Goal: Download file/media

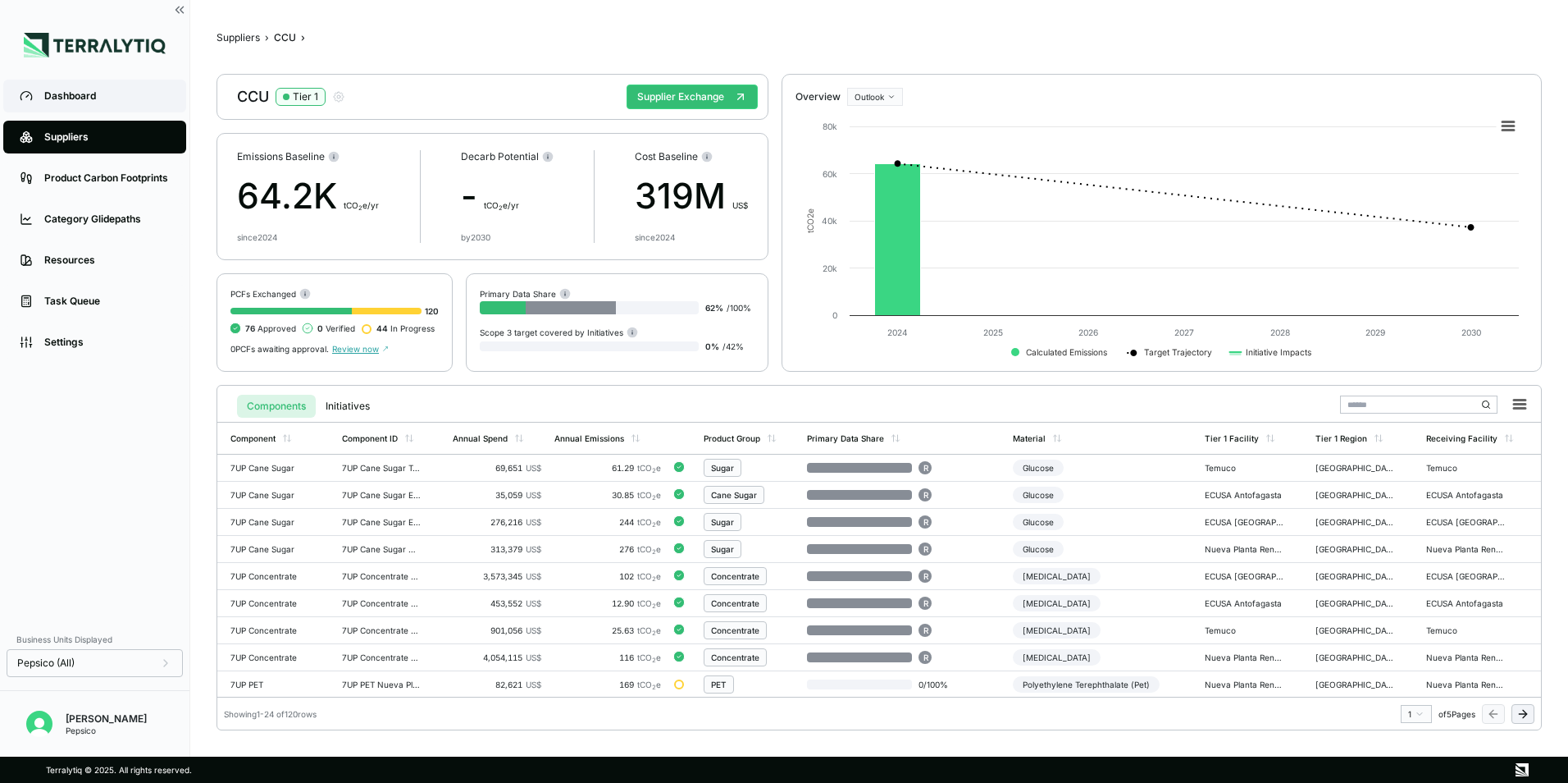
click at [102, 93] on div "Dashboard" at bounding box center [107, 96] width 125 height 13
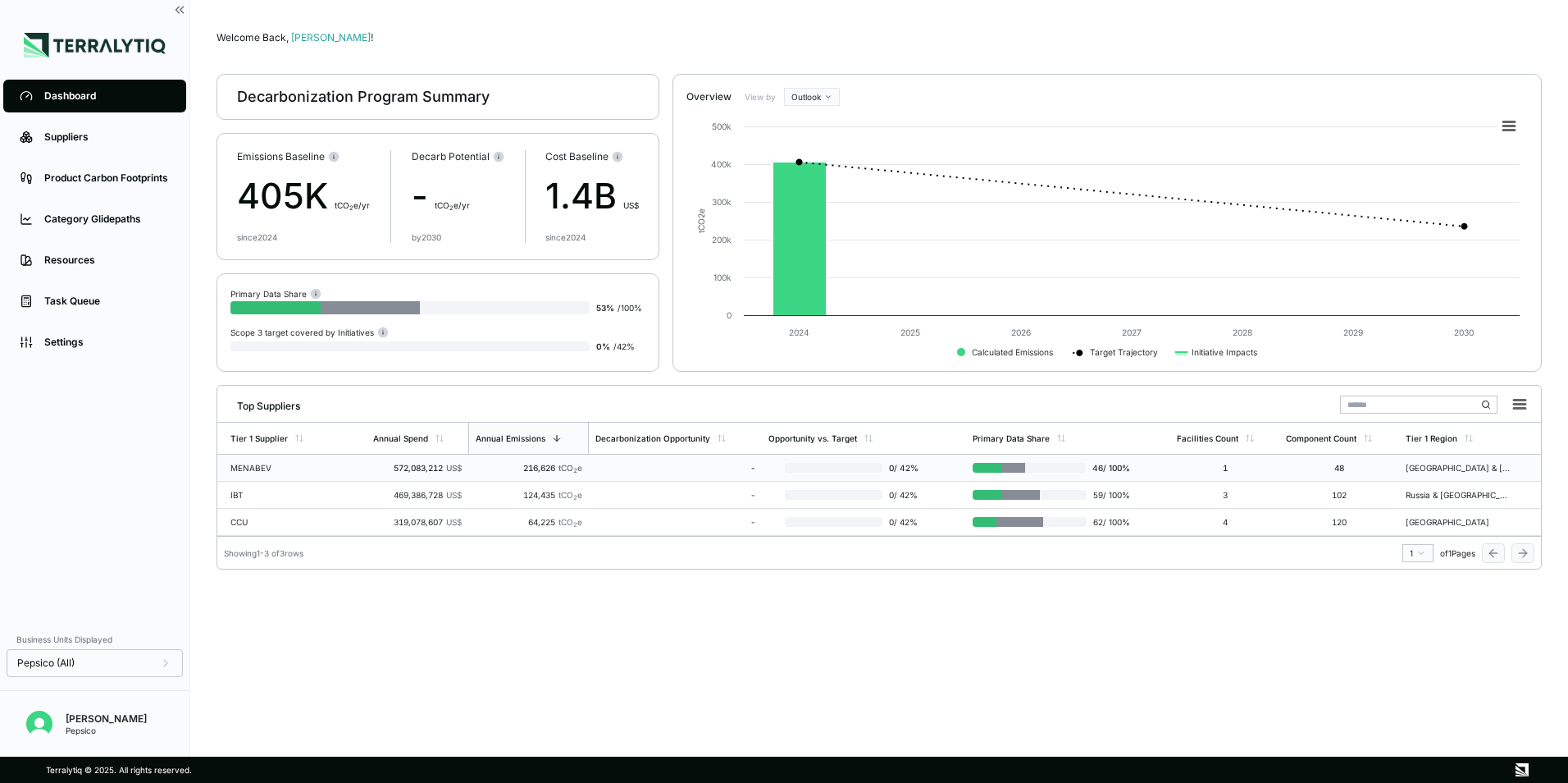
click at [394, 458] on td "572,083,212 US$" at bounding box center [417, 468] width 101 height 27
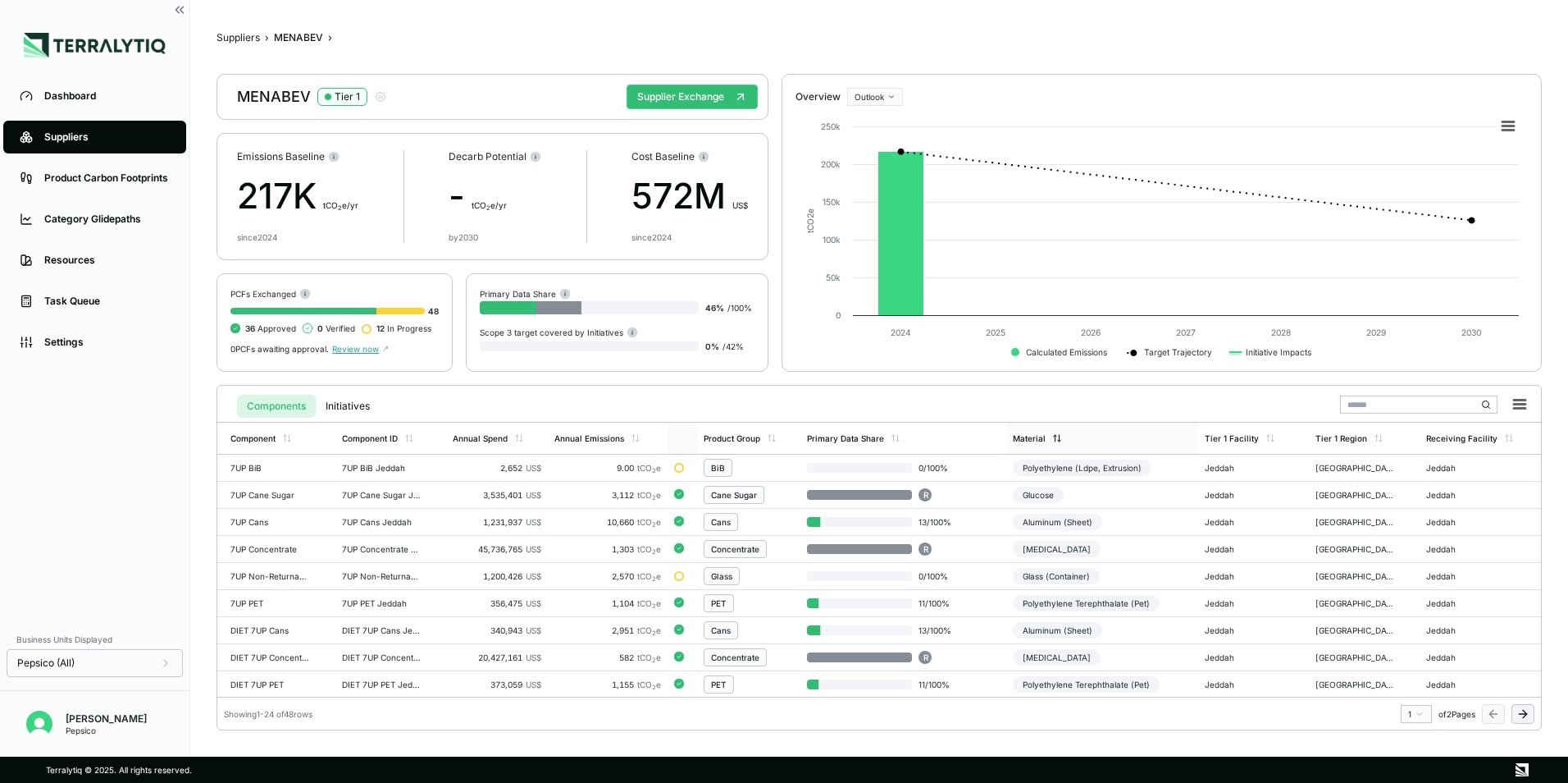
click at [1052, 435] on icon at bounding box center [1056, 438] width 10 height 10
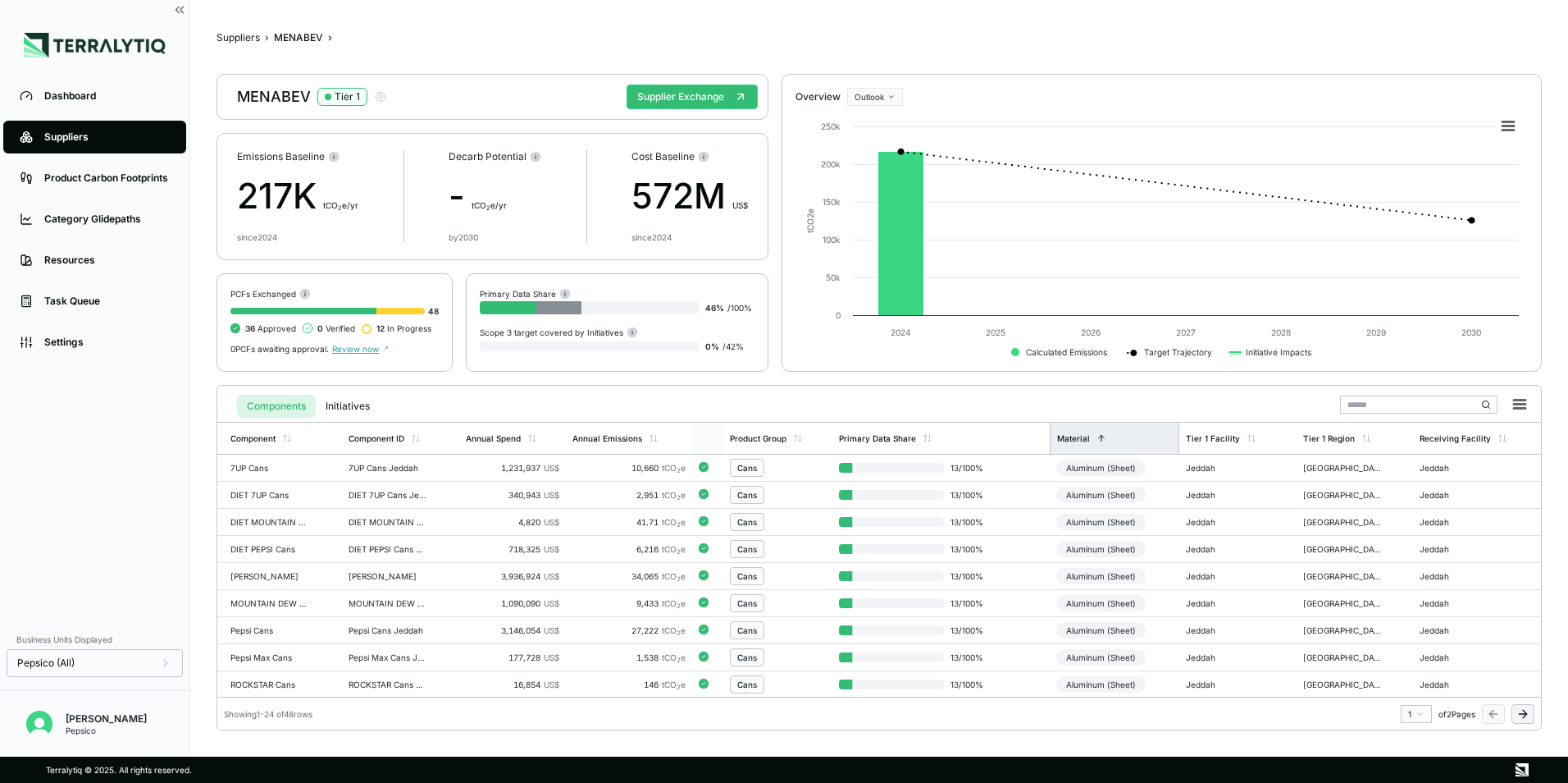
click at [1074, 429] on div "Material" at bounding box center [1115, 438] width 131 height 31
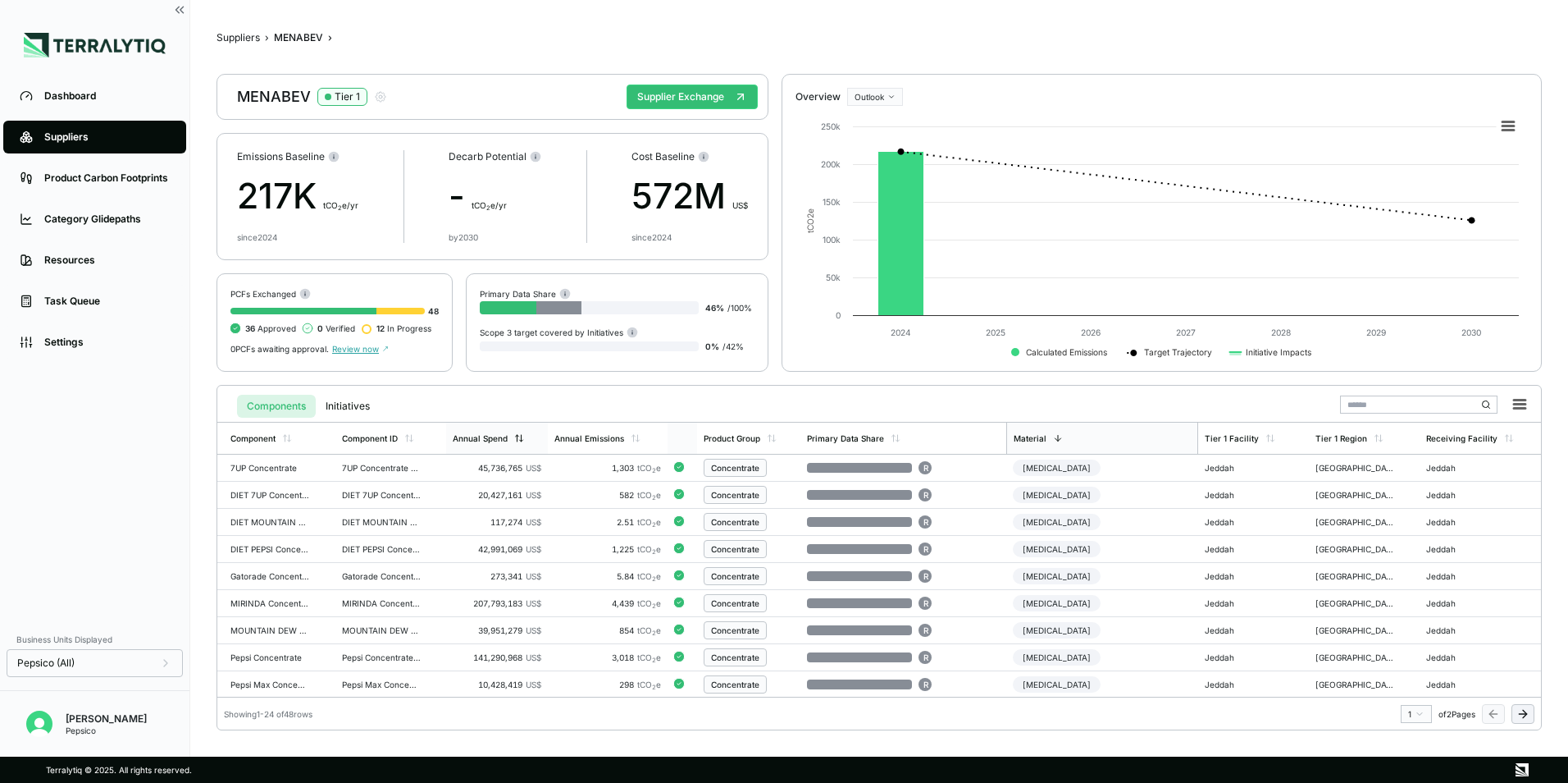
click at [504, 440] on div "Annual Spend" at bounding box center [479, 438] width 55 height 10
click at [590, 437] on div "Annual Emissions" at bounding box center [591, 438] width 70 height 10
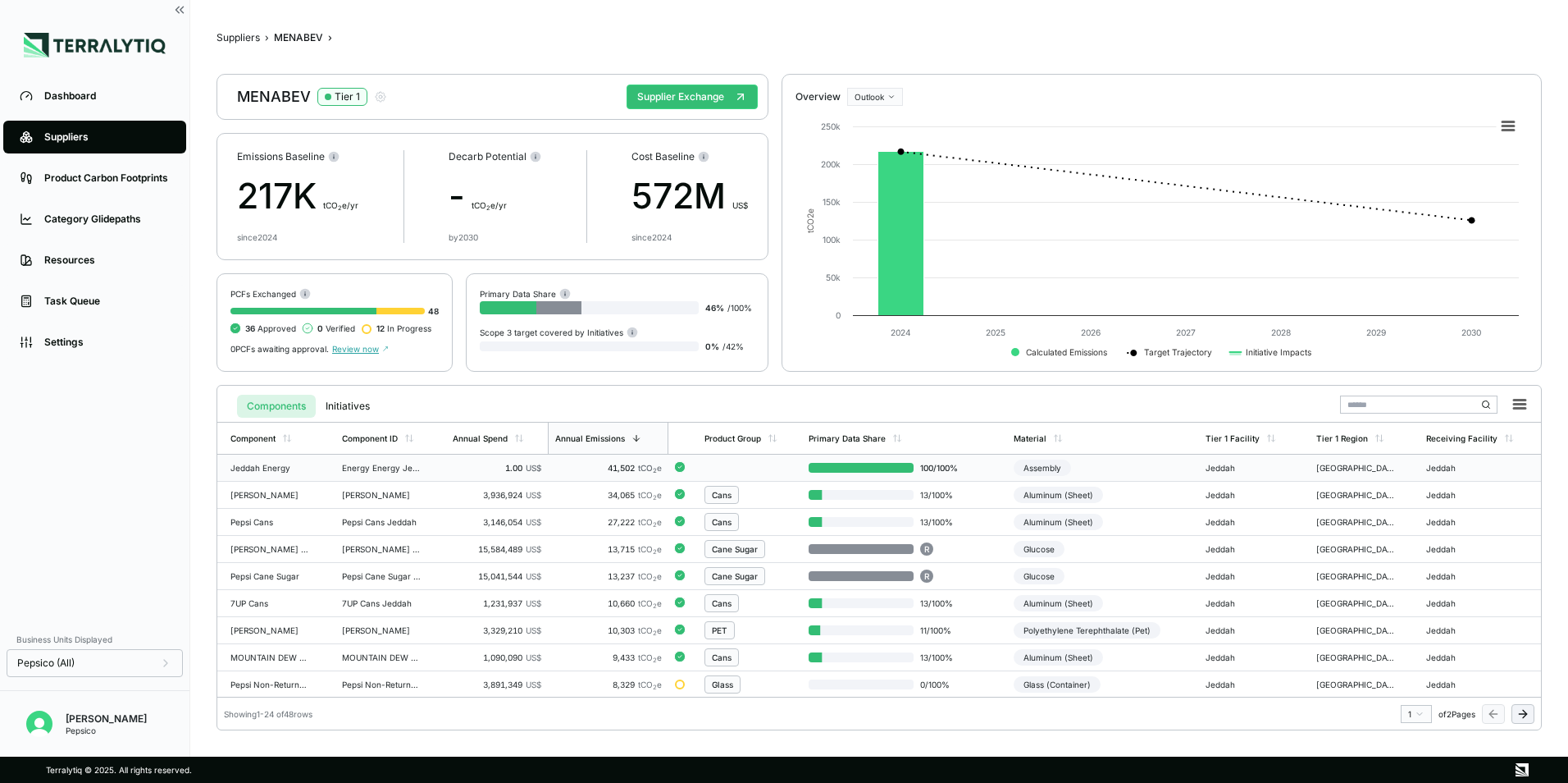
click at [941, 468] on span "100 / 100 %" at bounding box center [939, 467] width 53 height 10
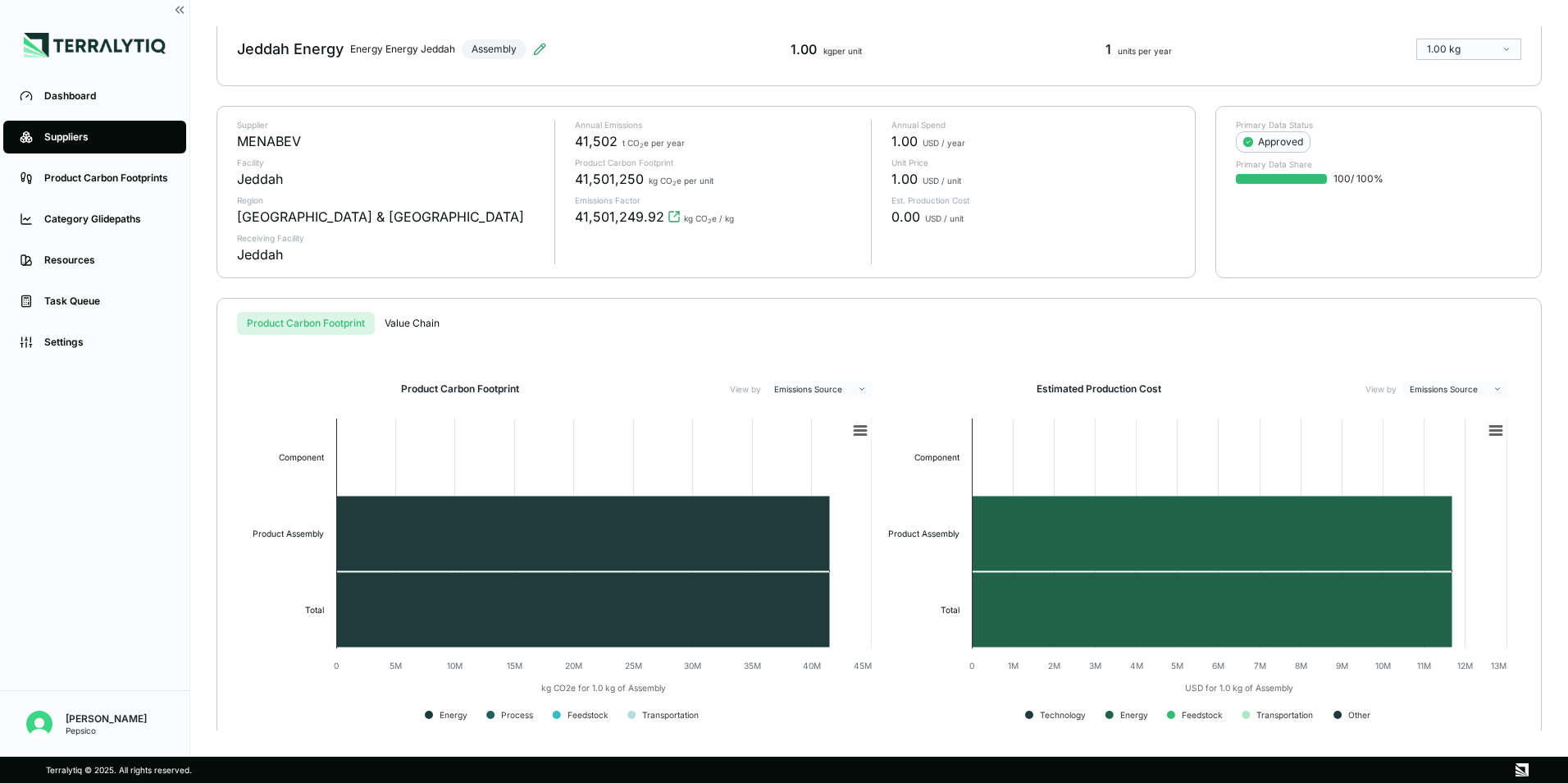
scroll to position [104, 0]
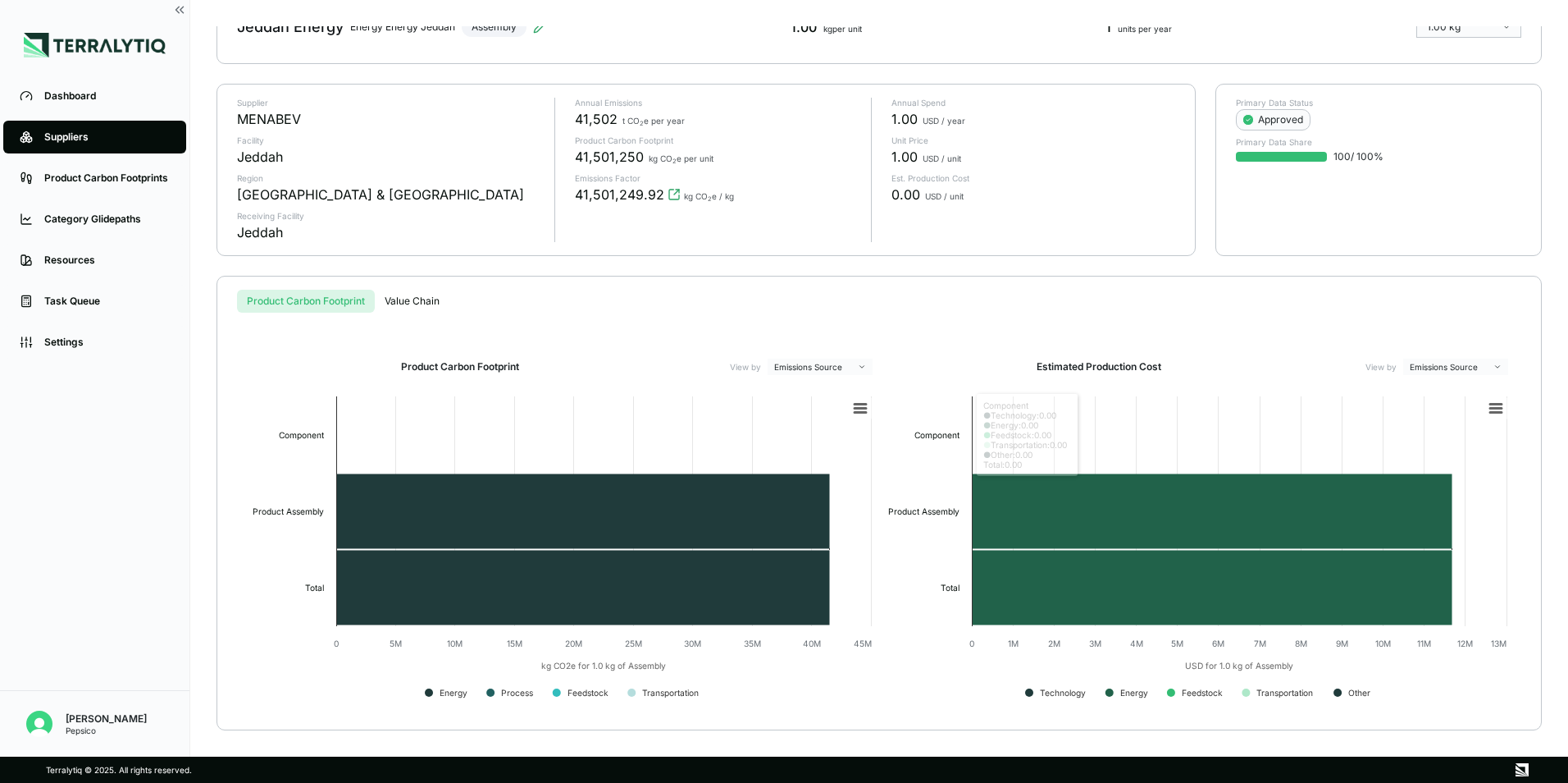
click at [853, 365] on html "Dashboard Suppliers Product Carbon Footprints Category Glidepaths Resources Tas…" at bounding box center [784, 391] width 1568 height 783
click at [814, 411] on div "Gas" at bounding box center [820, 413] width 97 height 20
click at [844, 368] on html "Dashboard Suppliers Product Carbon Footprints Category Glidepaths Resources Tas…" at bounding box center [784, 391] width 1568 height 783
click at [828, 396] on div "Emissions Source" at bounding box center [820, 393] width 97 height 20
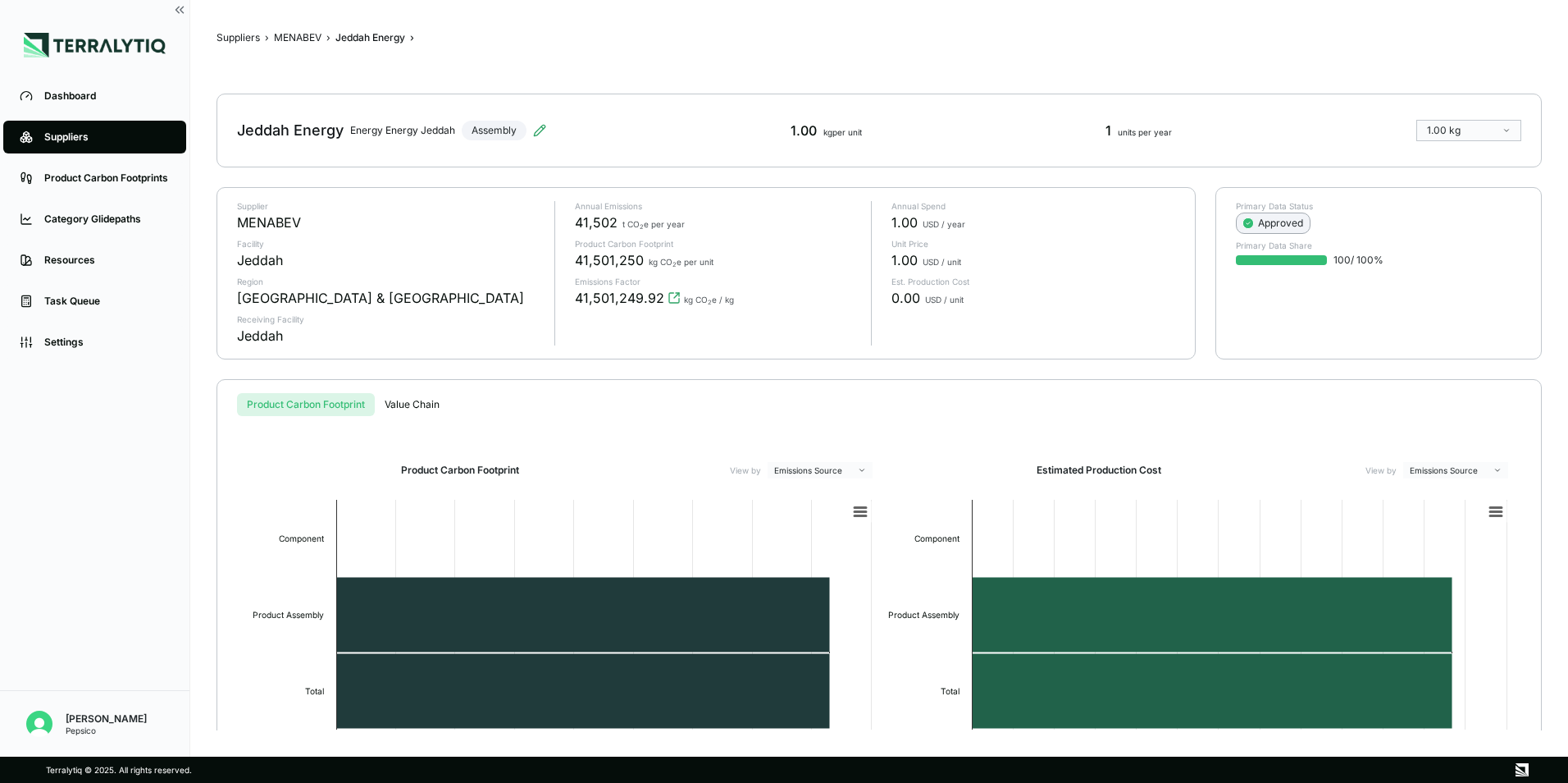
click at [1242, 222] on icon at bounding box center [1248, 223] width 13 height 13
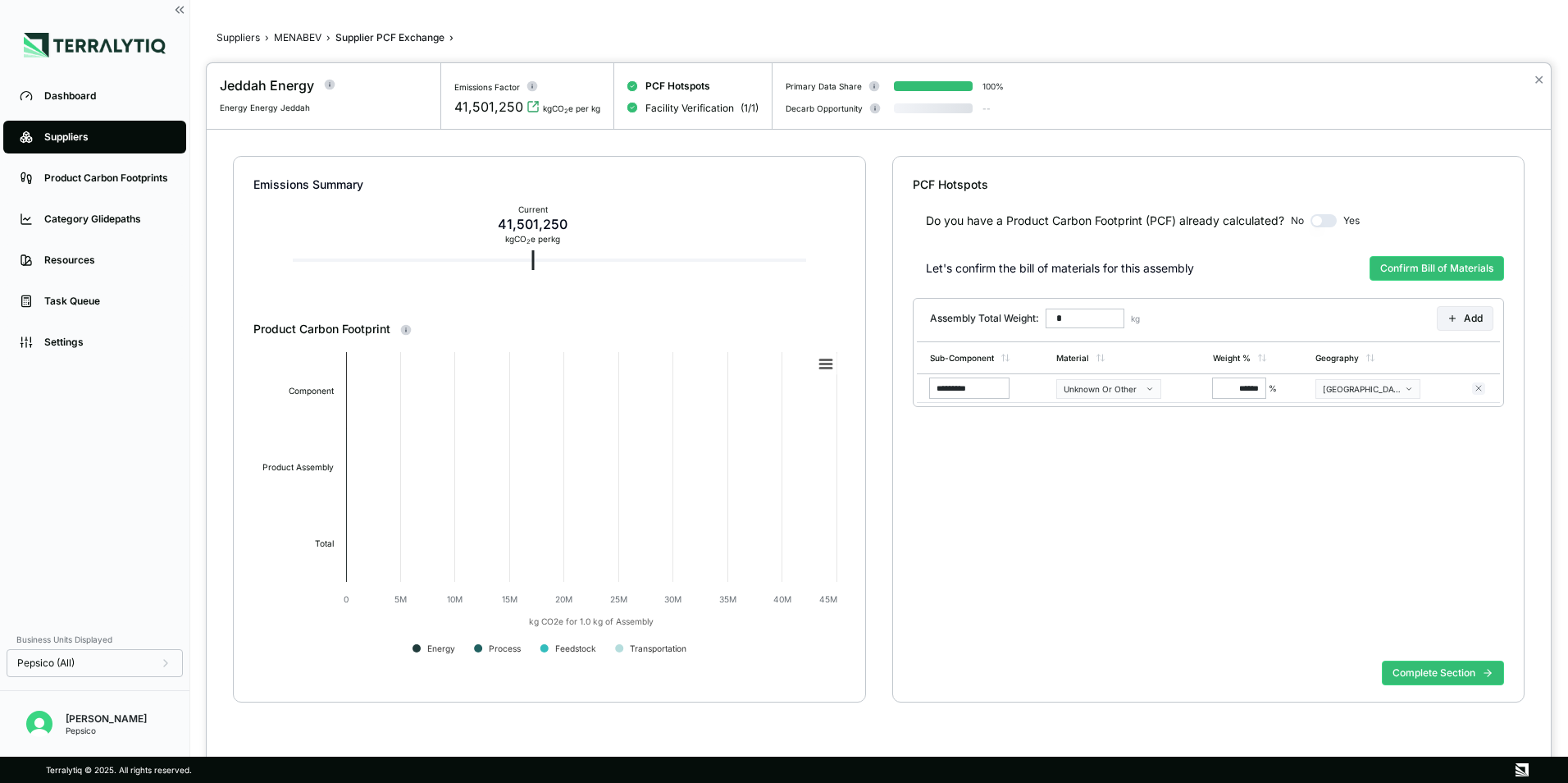
type input "*****"
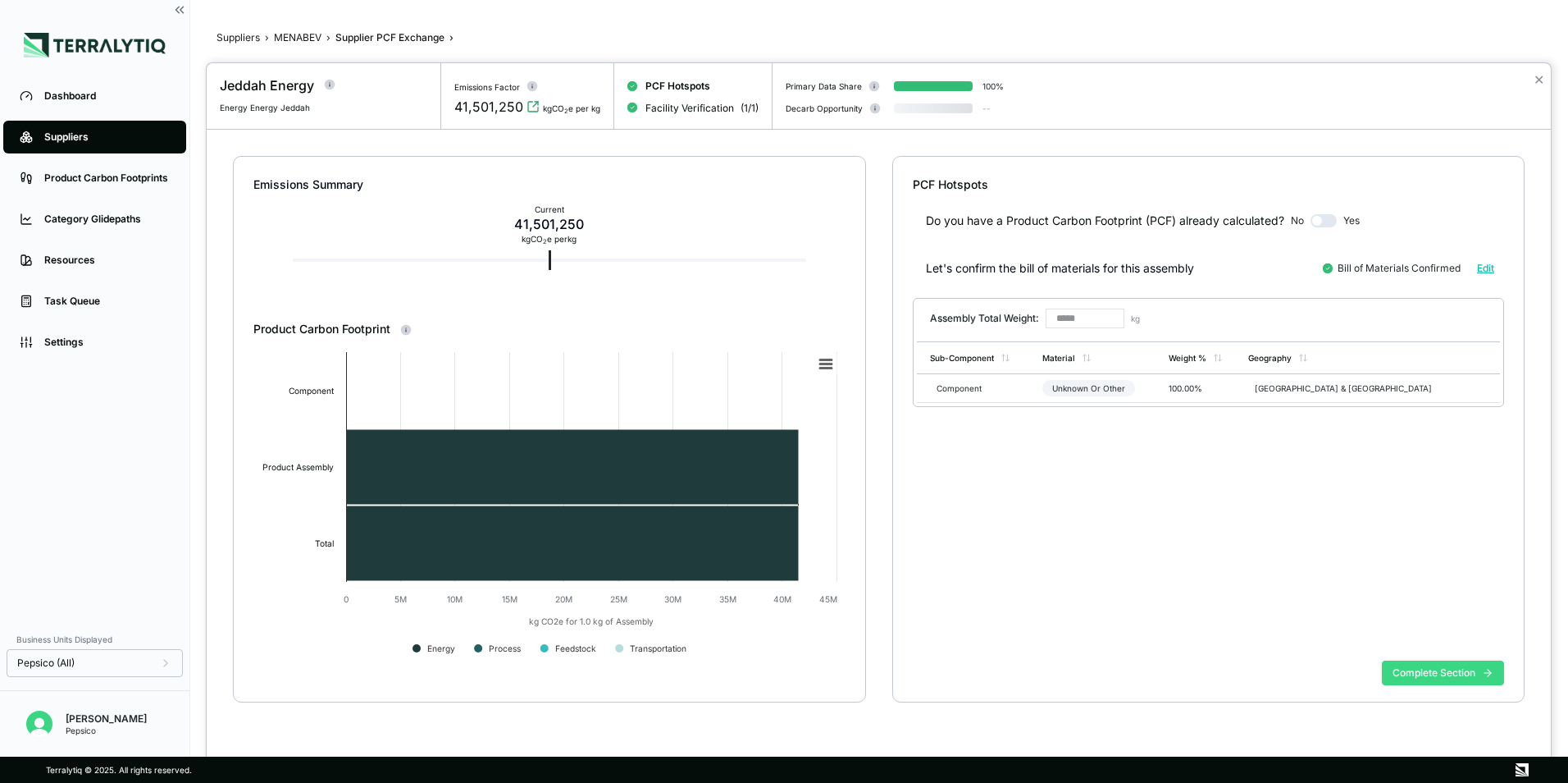
click at [1409, 665] on button "Complete Section" at bounding box center [1443, 673] width 123 height 25
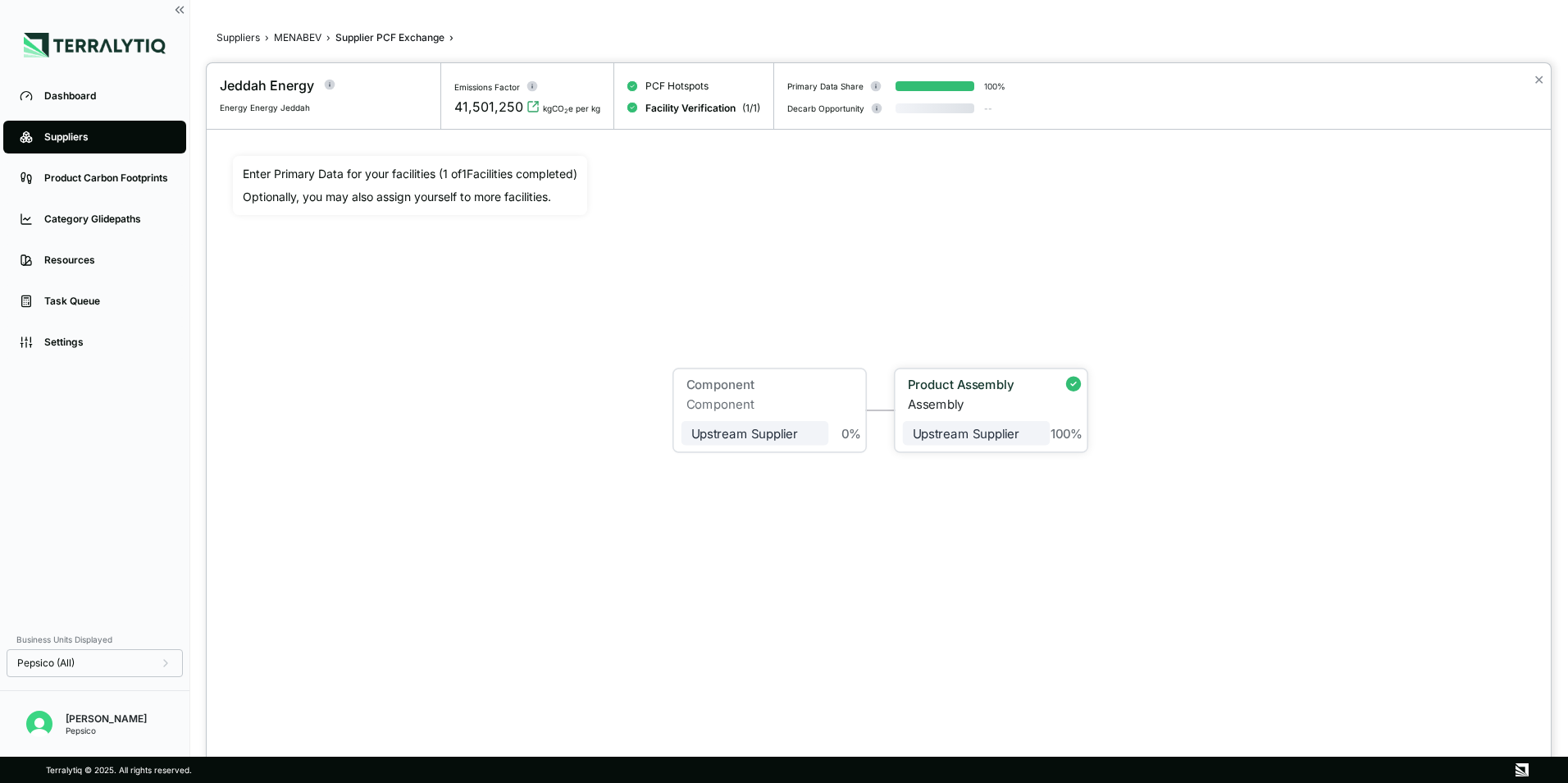
click at [951, 401] on div "Assembly" at bounding box center [979, 404] width 143 height 15
click at [922, 385] on div "Product Assembly" at bounding box center [974, 384] width 133 height 15
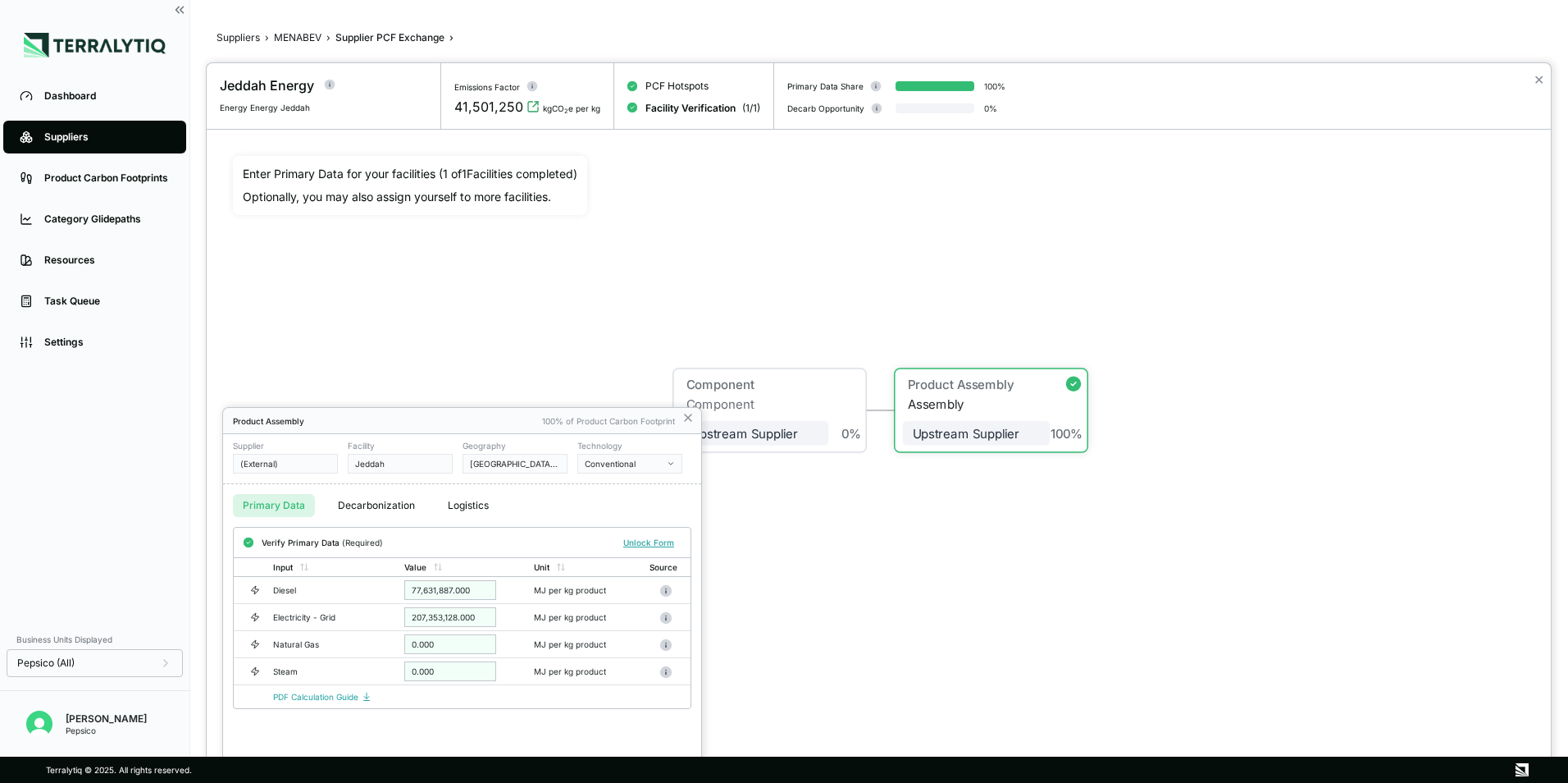
click at [91, 124] on div at bounding box center [784, 391] width 1568 height 783
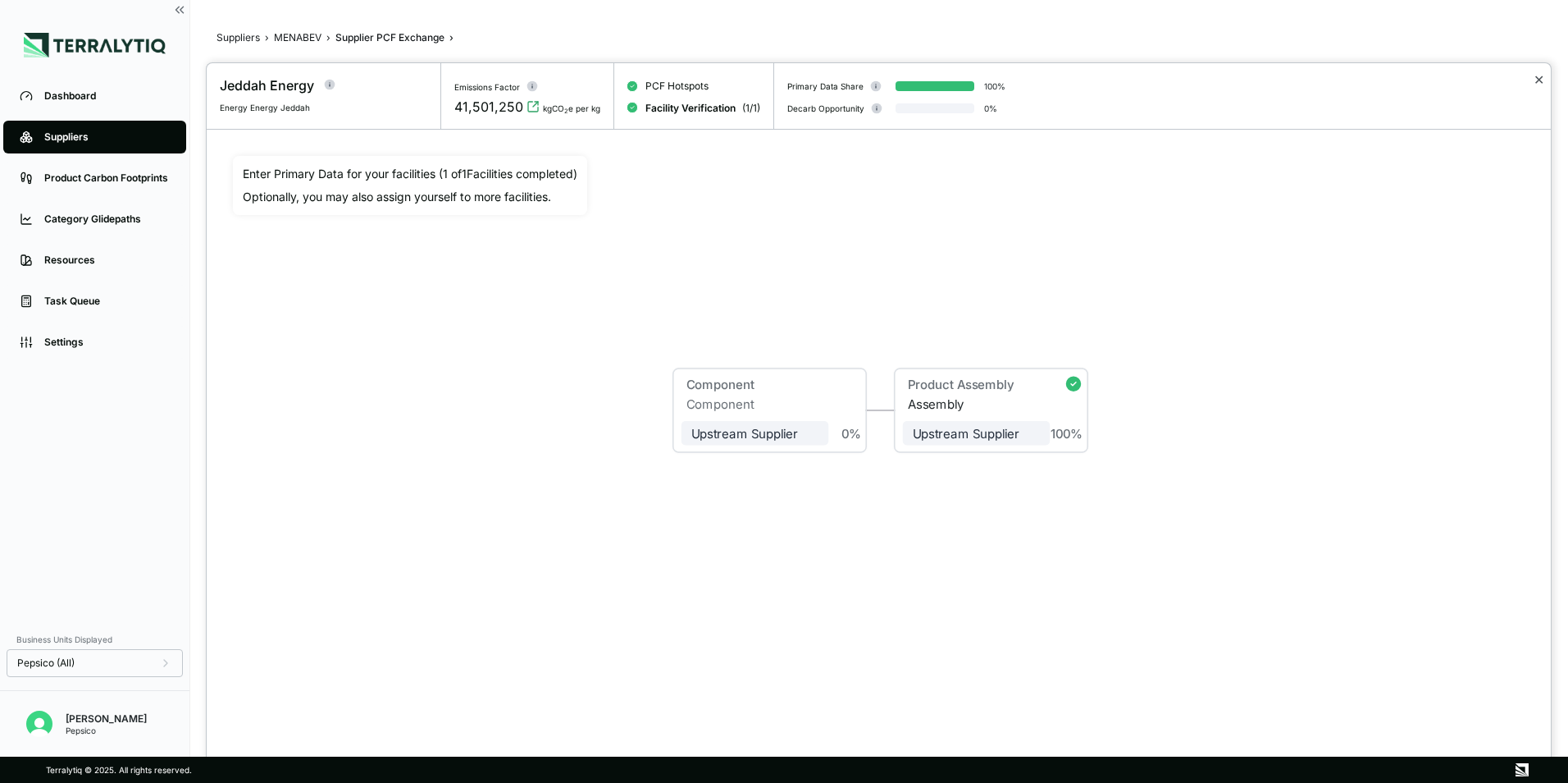
click at [1541, 85] on button "✕" at bounding box center [1538, 80] width 11 height 20
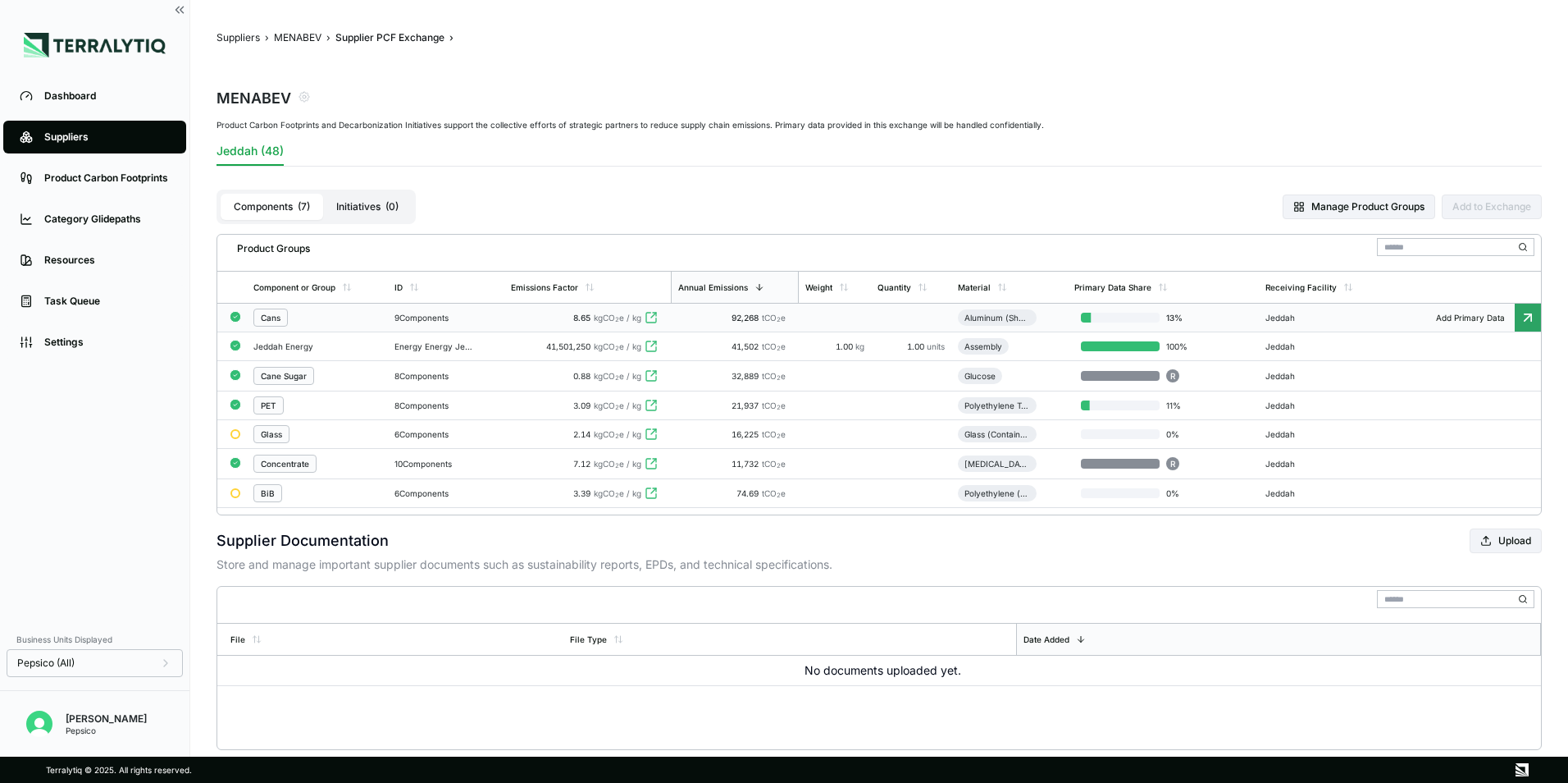
click at [887, 322] on td at bounding box center [911, 318] width 81 height 29
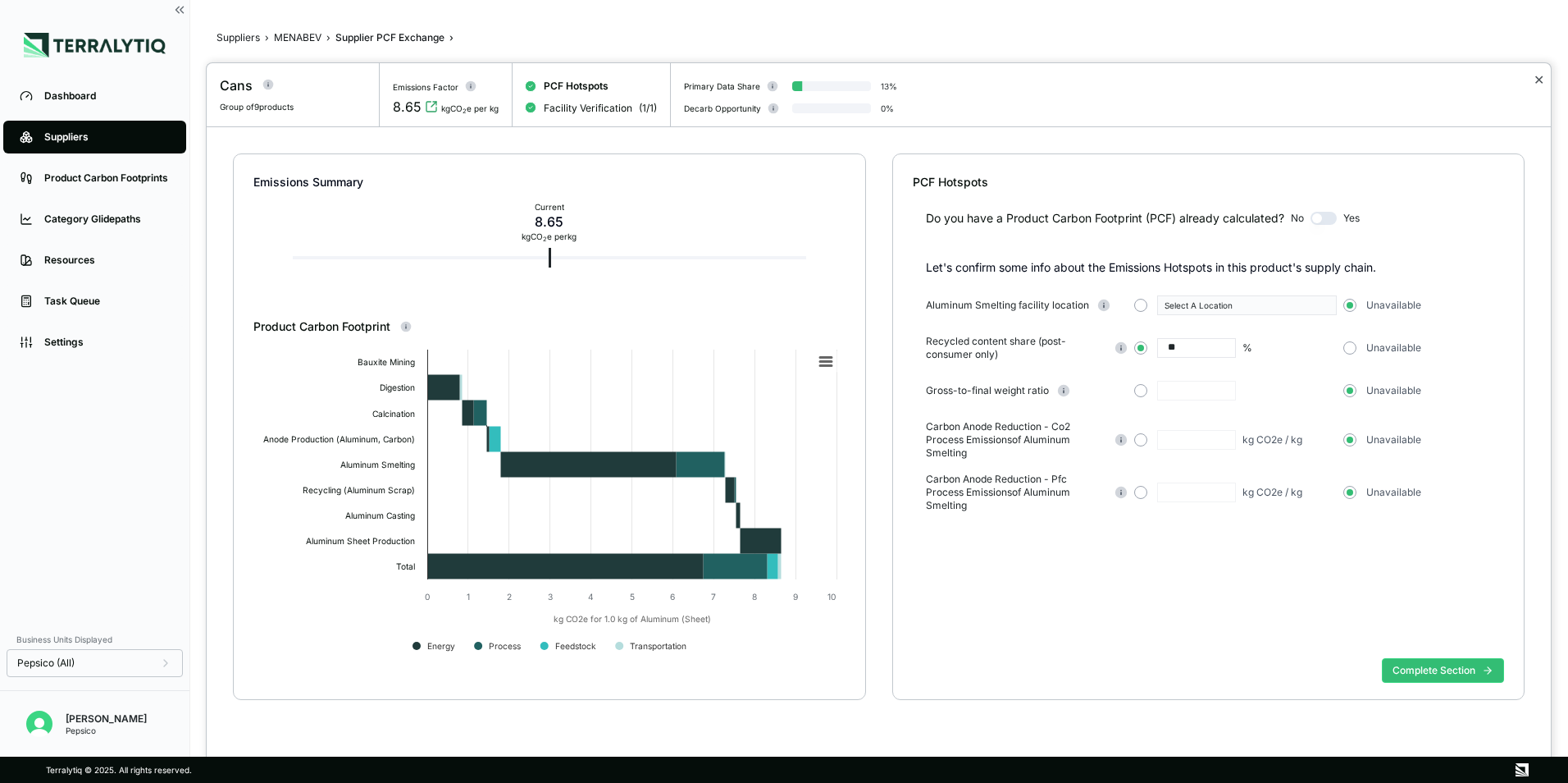
click at [1540, 78] on button "✕" at bounding box center [1538, 80] width 11 height 20
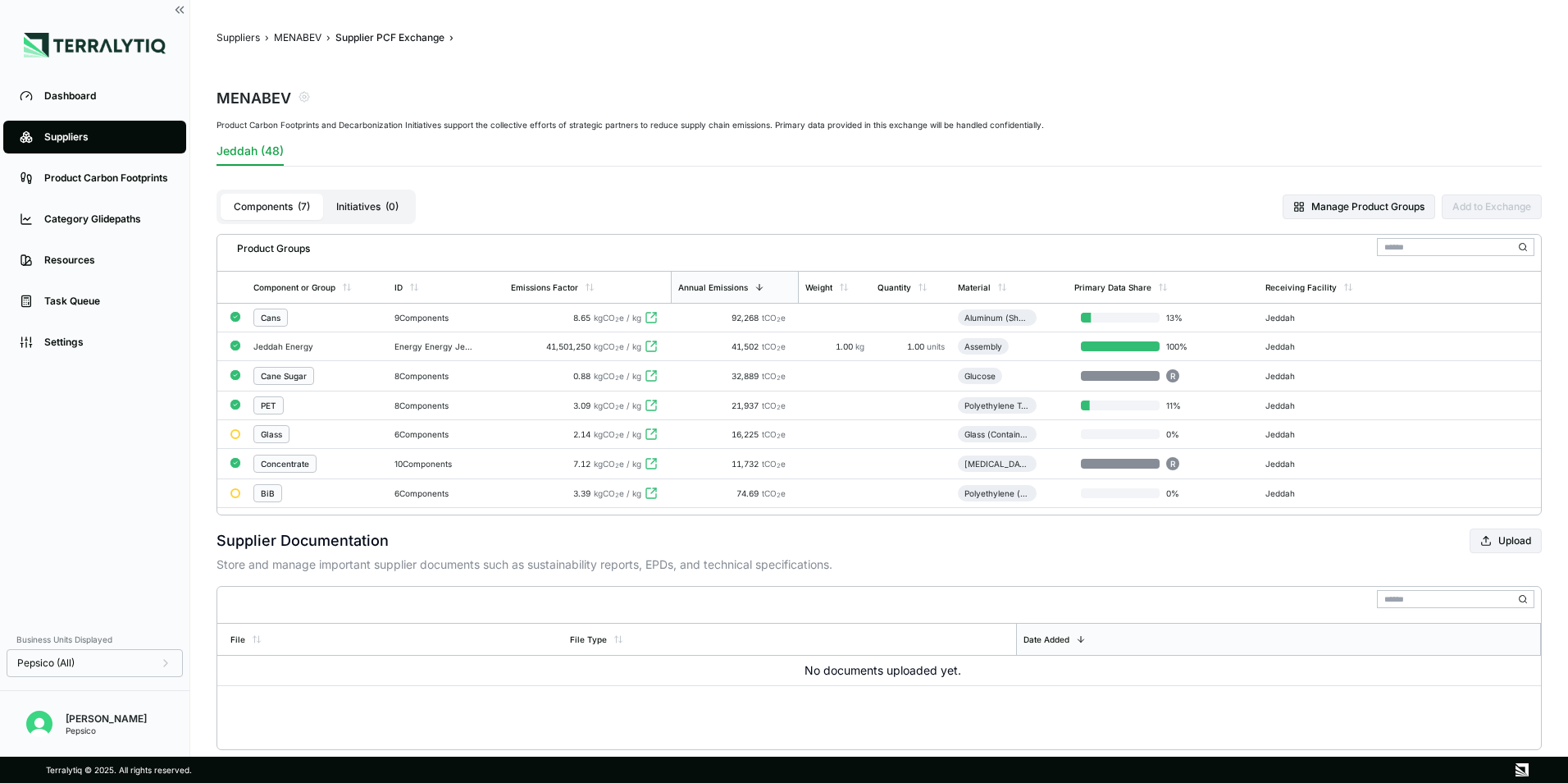
click at [86, 133] on div "Suppliers" at bounding box center [107, 137] width 125 height 13
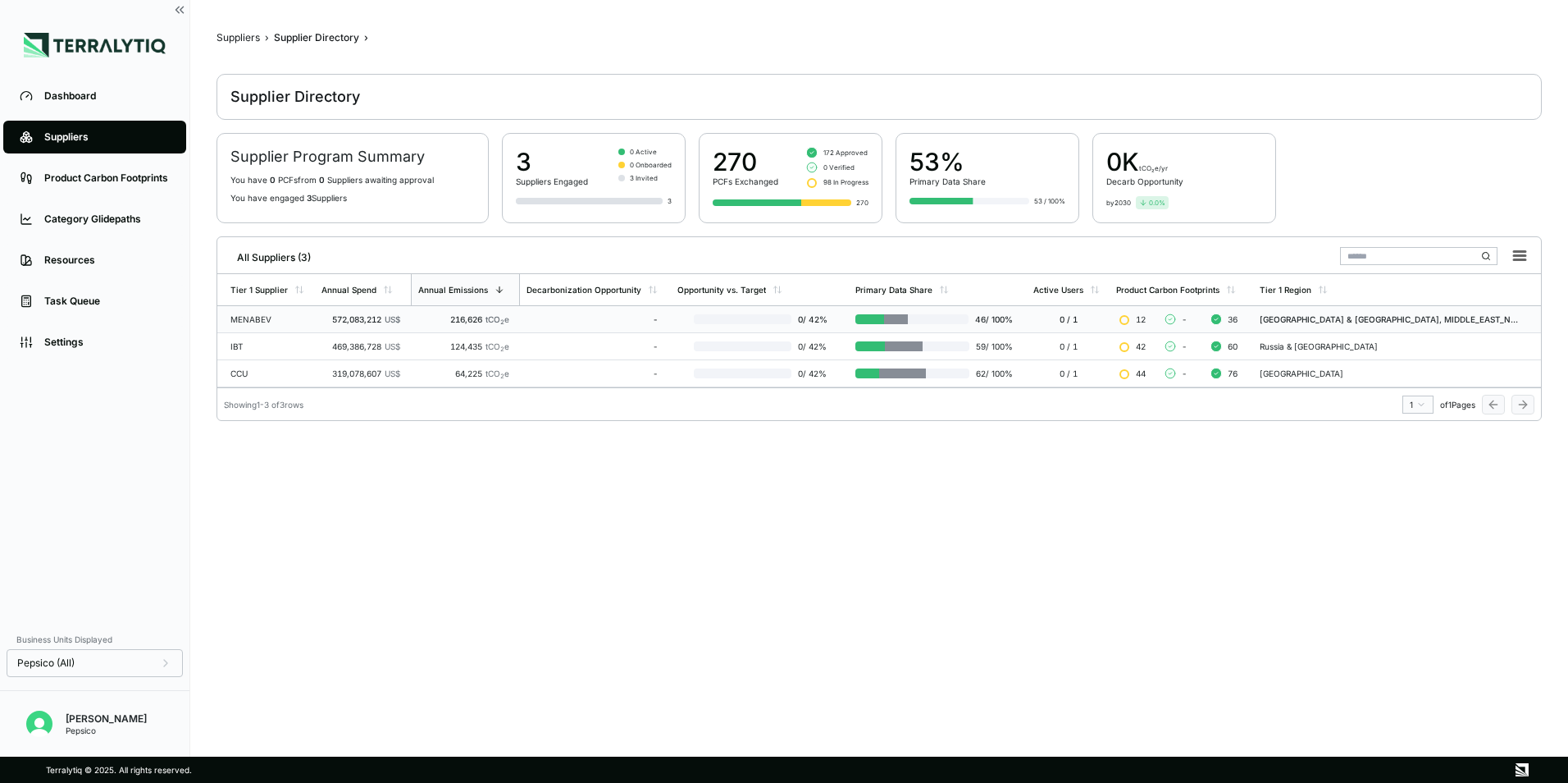
click at [292, 314] on div "MENABEV" at bounding box center [269, 319] width 78 height 10
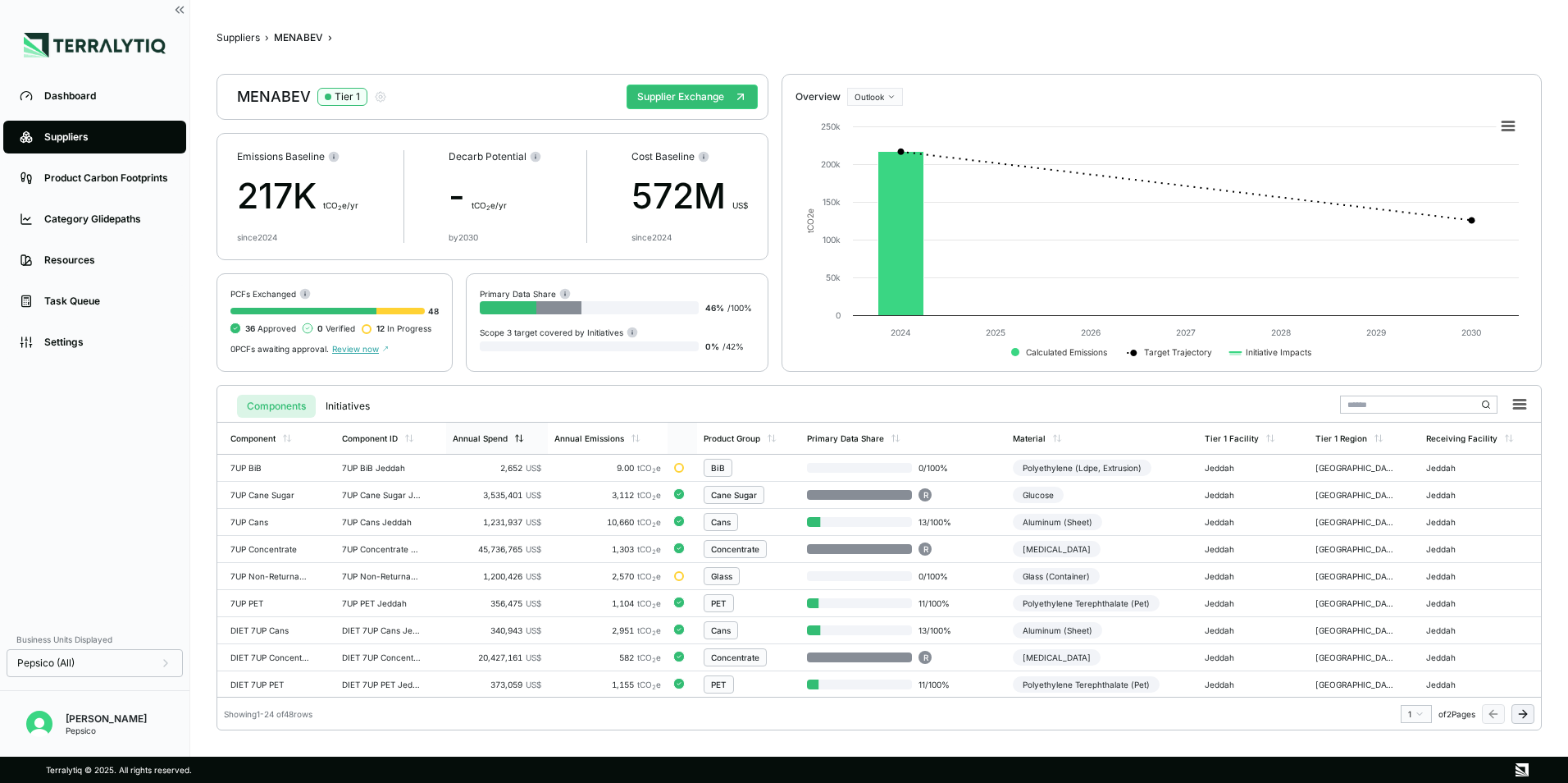
click at [514, 431] on div "Annual Spend" at bounding box center [497, 438] width 102 height 31
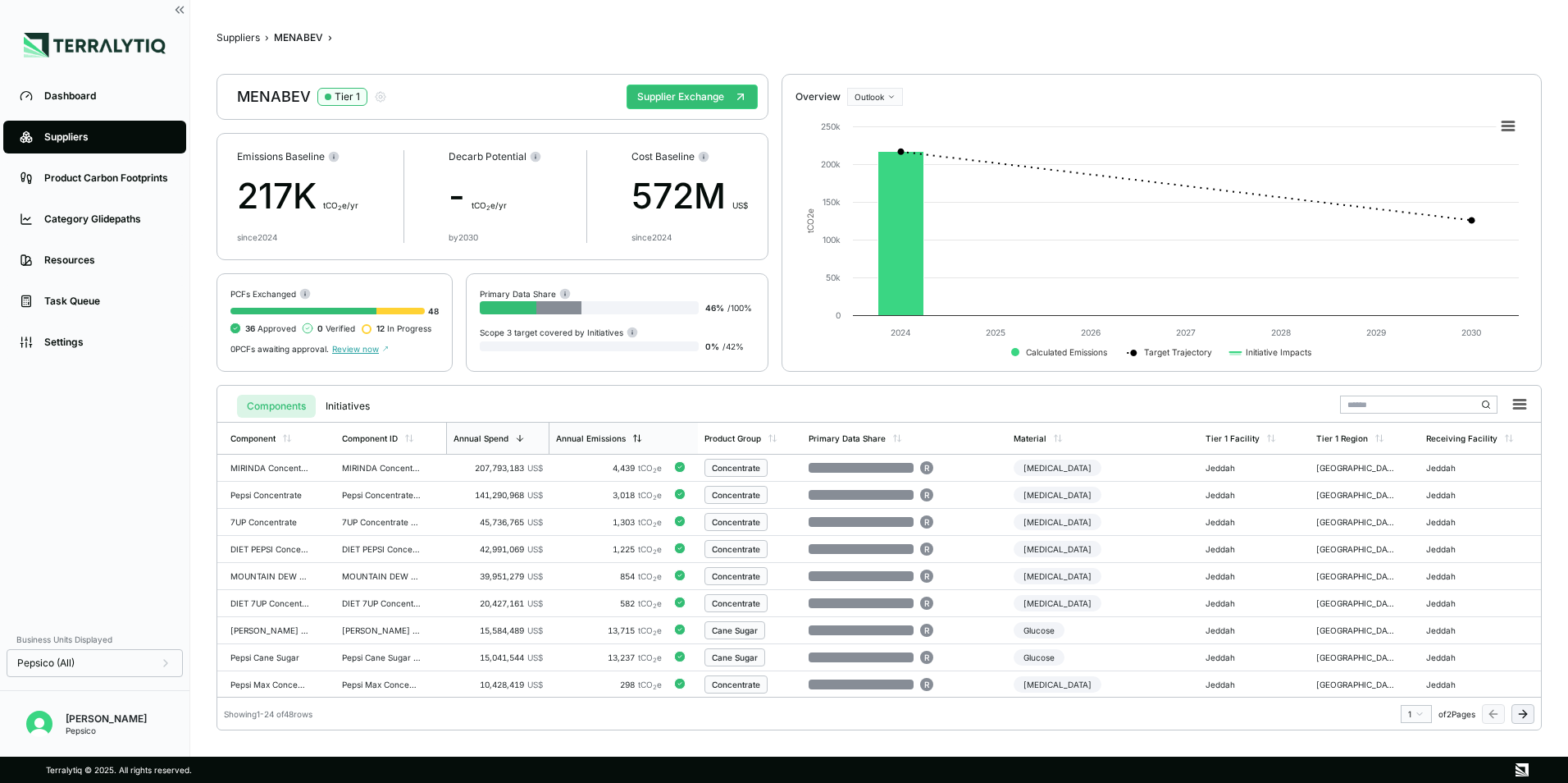
click at [580, 431] on div "Annual Emissions" at bounding box center [608, 438] width 119 height 31
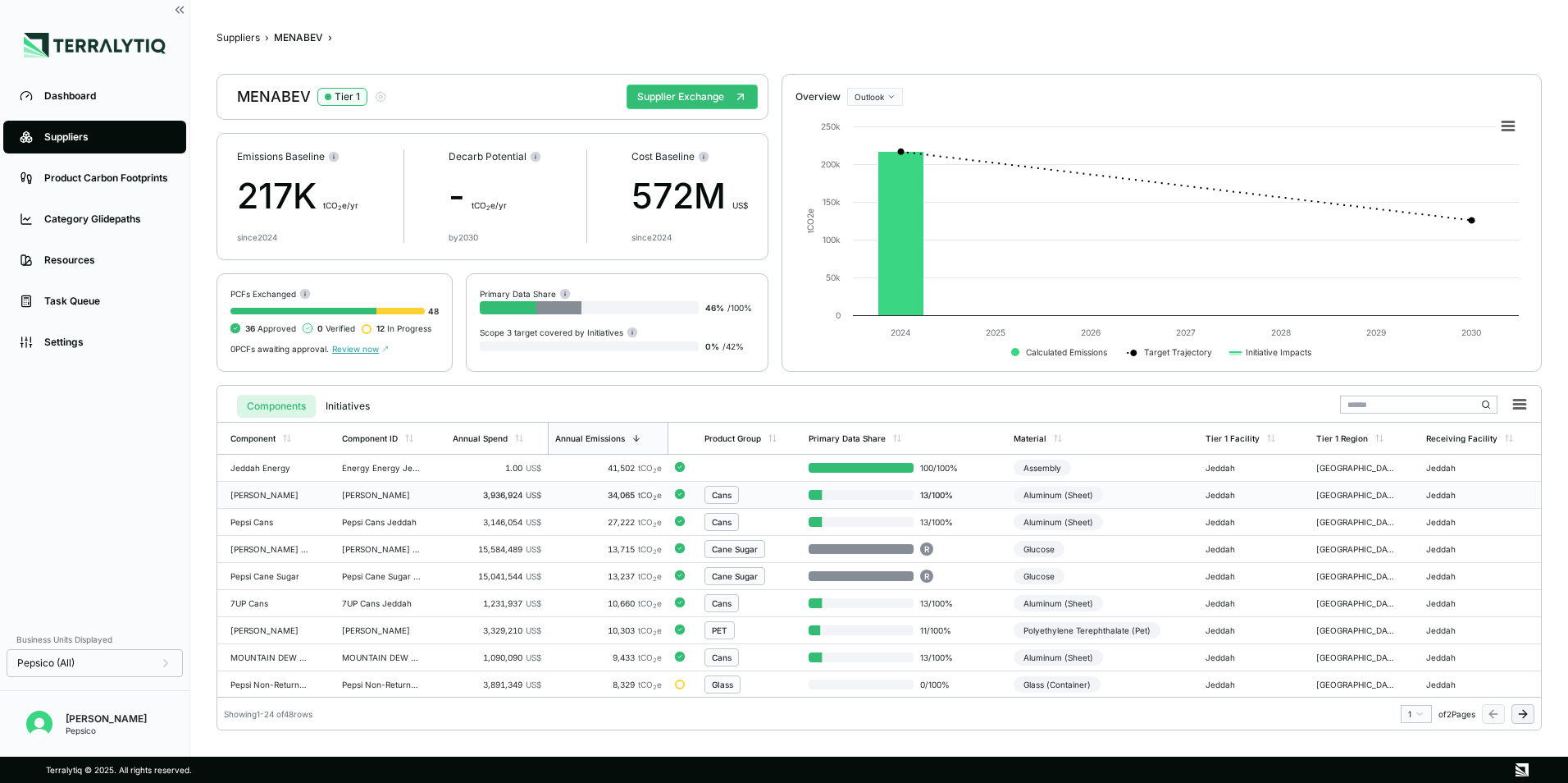
click at [712, 496] on div "Cans" at bounding box center [722, 494] width 20 height 10
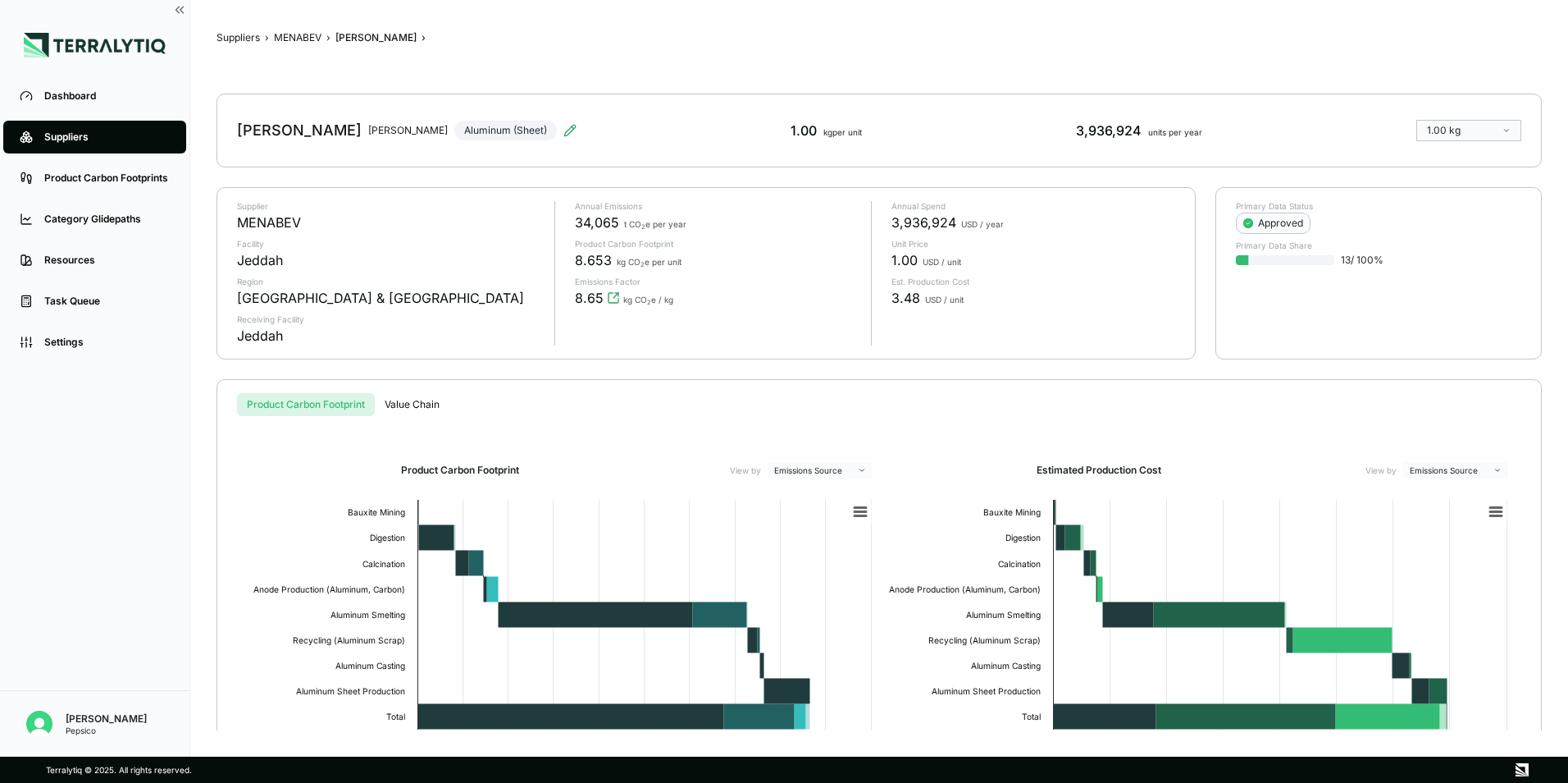
click at [1443, 72] on div "Suppliers › MENABEV › MIRINDA Cans › MIRINDA Cans MIRINDA Cans Jeddah Aluminum …" at bounding box center [878, 378] width 1325 height 704
click at [465, 148] on div "MIRINDA Cans MIRINDA Cans Jeddah Aluminum (Sheet)" at bounding box center [407, 130] width 340 height 46
click at [304, 35] on button "MENABEV" at bounding box center [297, 38] width 47 height 13
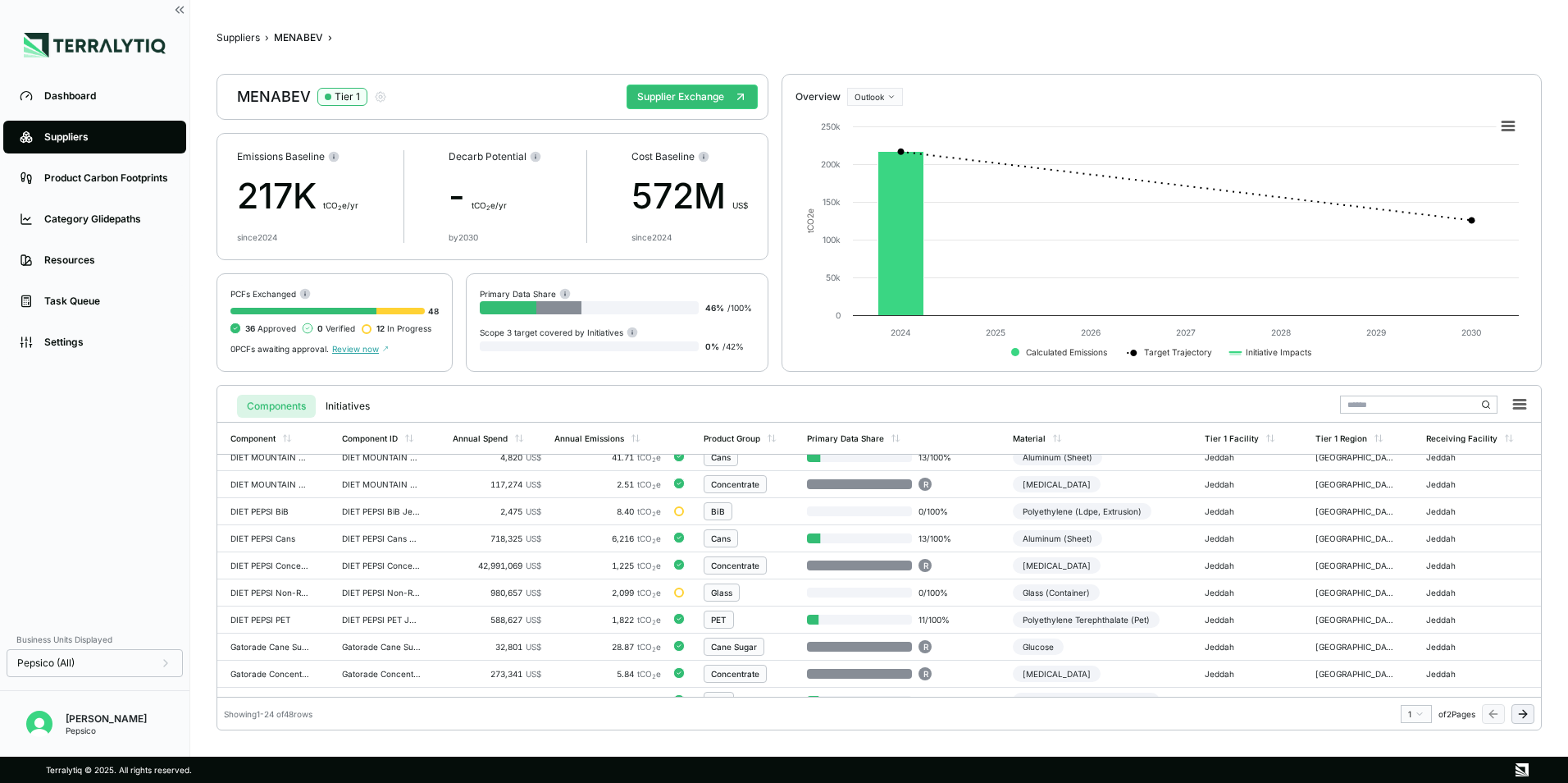
scroll to position [243, 0]
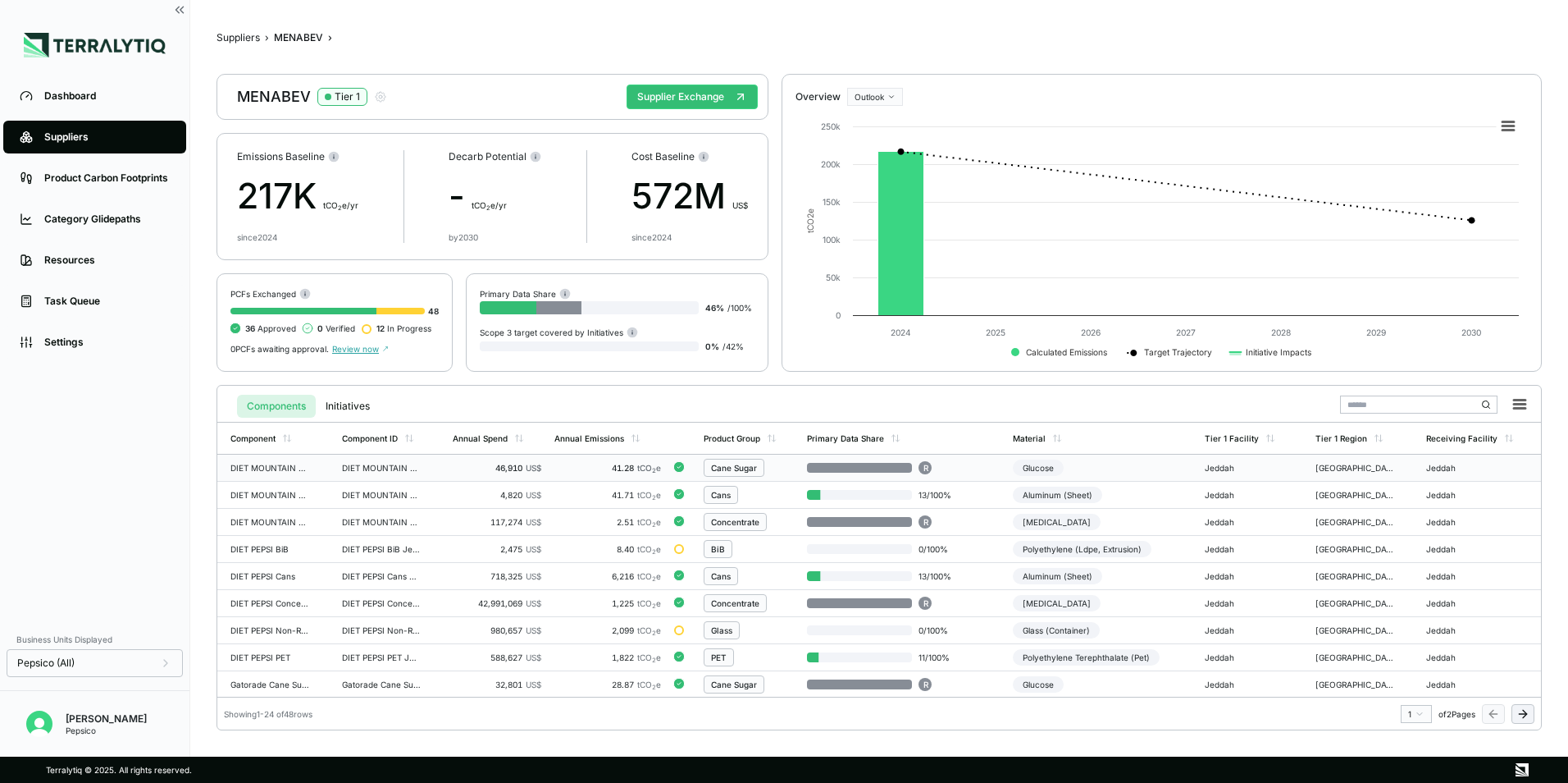
click at [1023, 460] on div "Glucose" at bounding box center [1038, 467] width 51 height 16
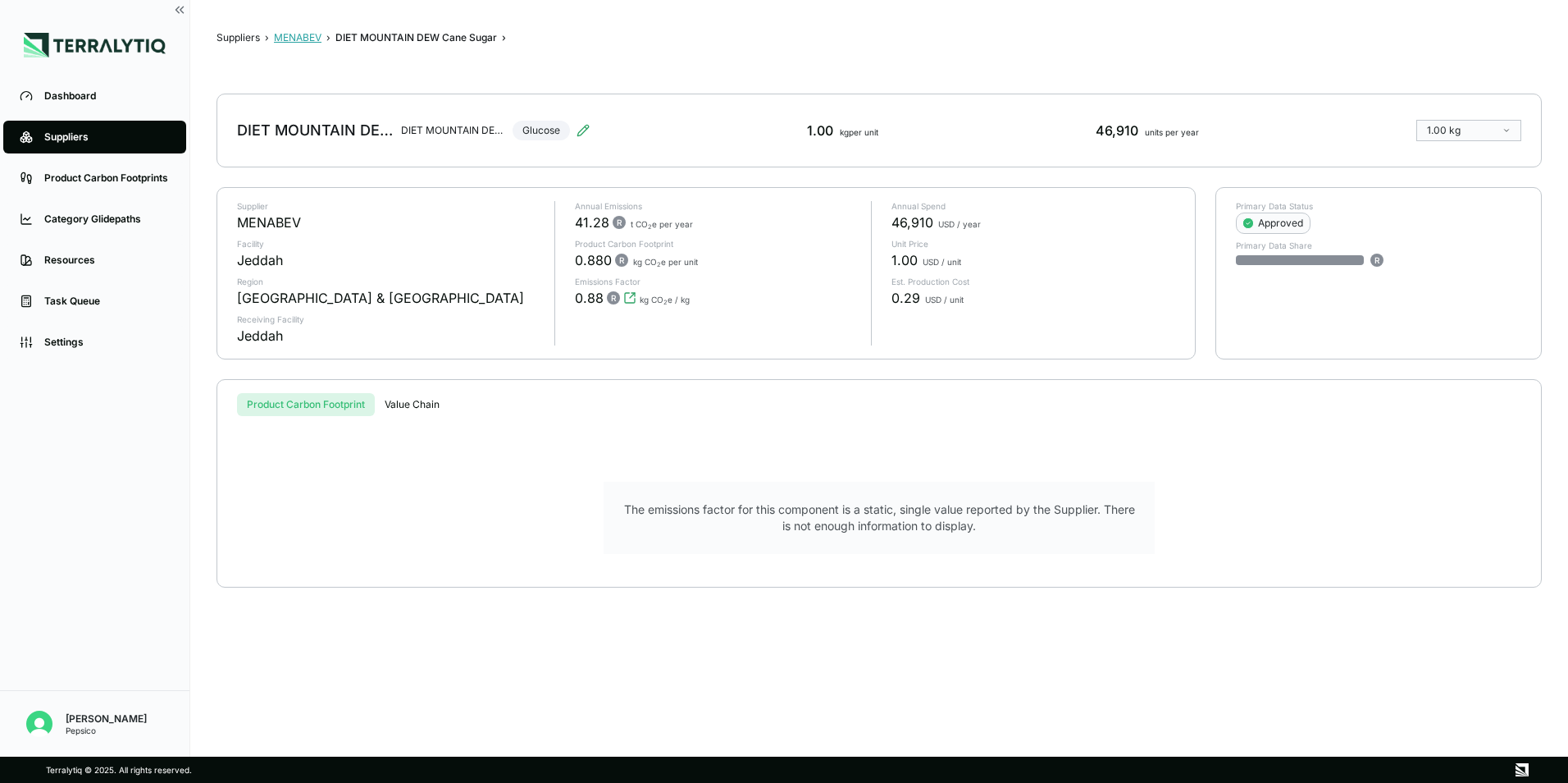
click at [296, 35] on button "MENABEV" at bounding box center [297, 38] width 47 height 13
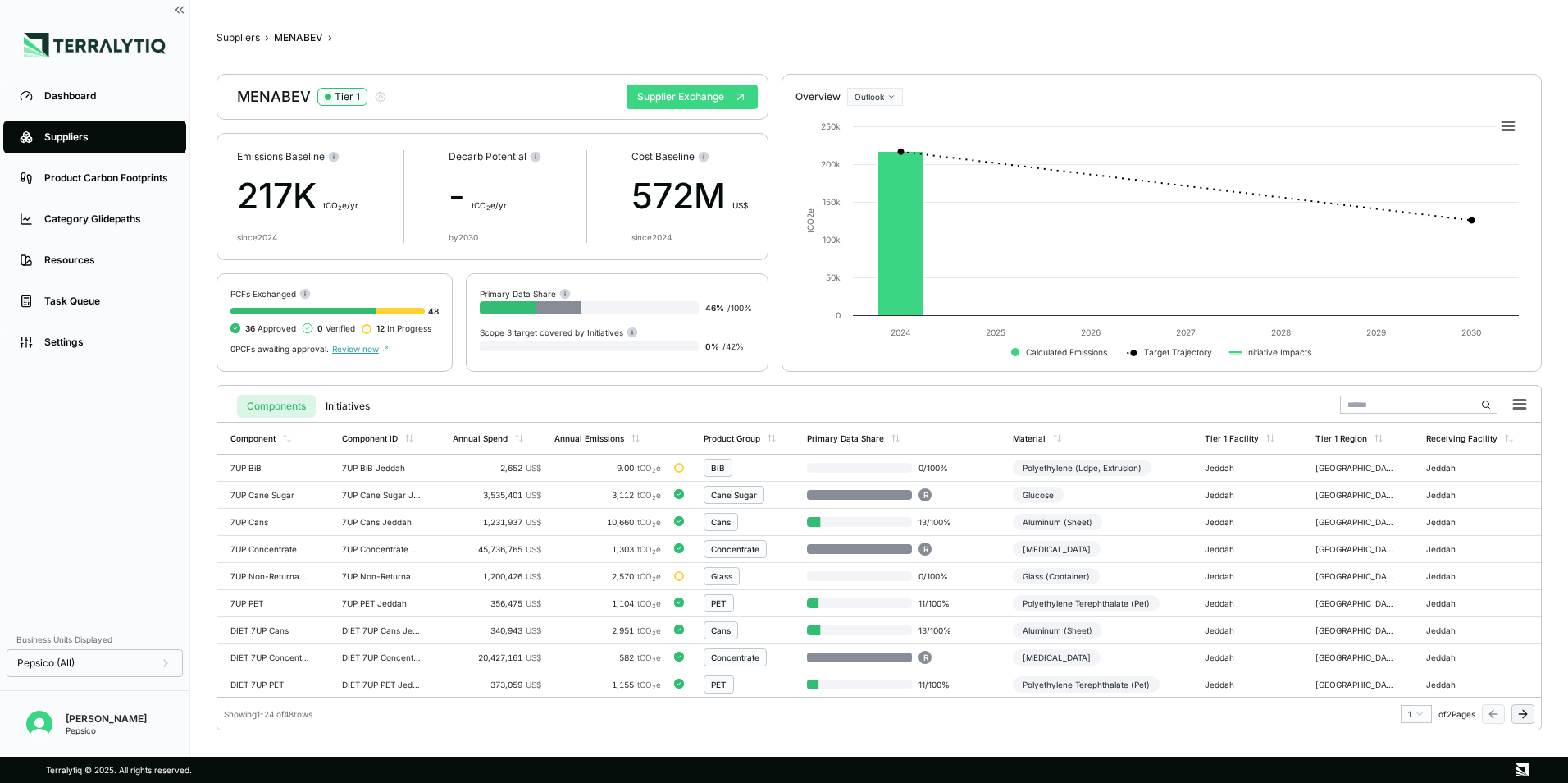
click at [665, 96] on button "Supplier Exchange" at bounding box center [691, 97] width 131 height 25
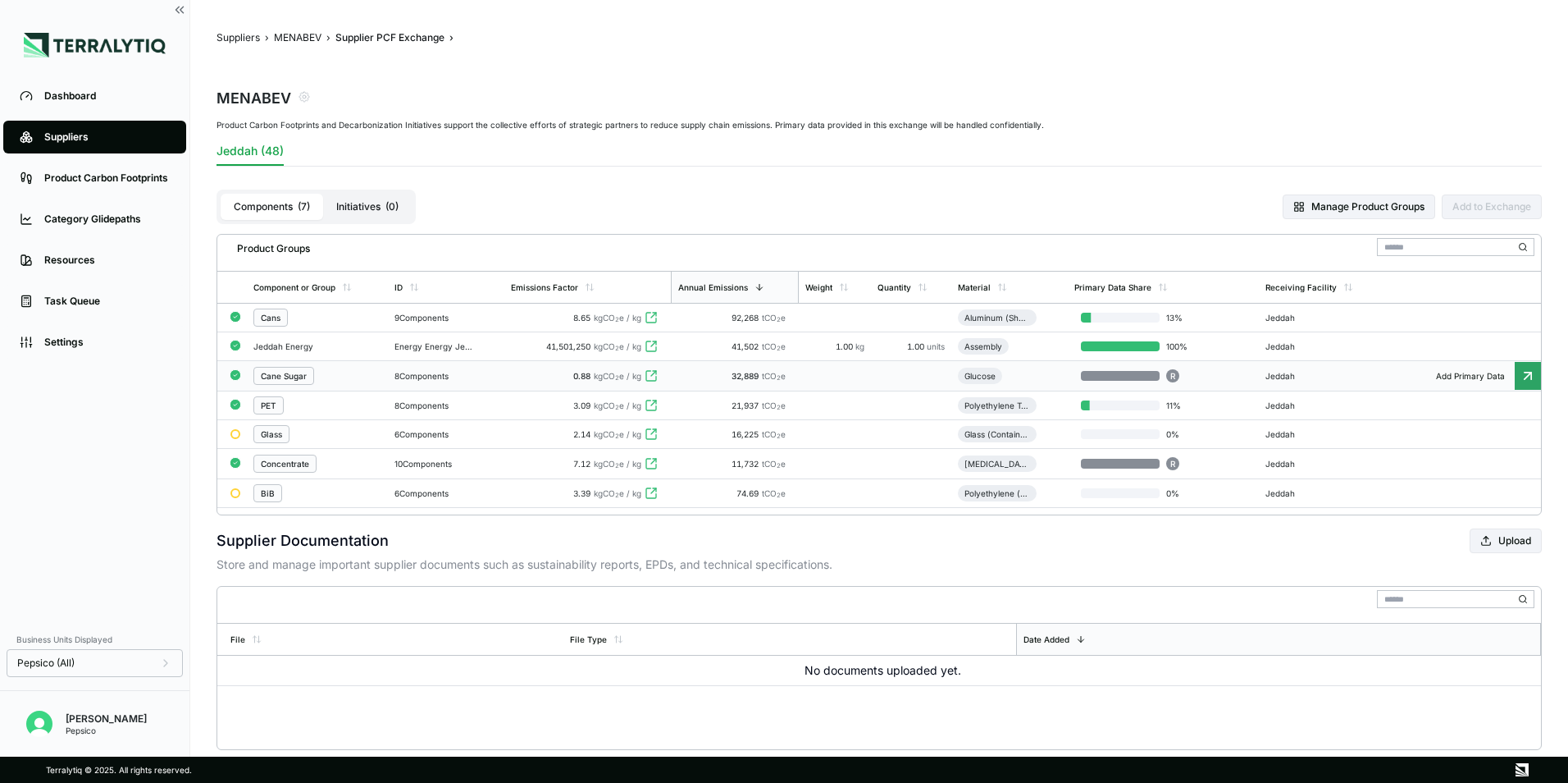
click at [300, 375] on div "Cane Sugar" at bounding box center [284, 375] width 46 height 10
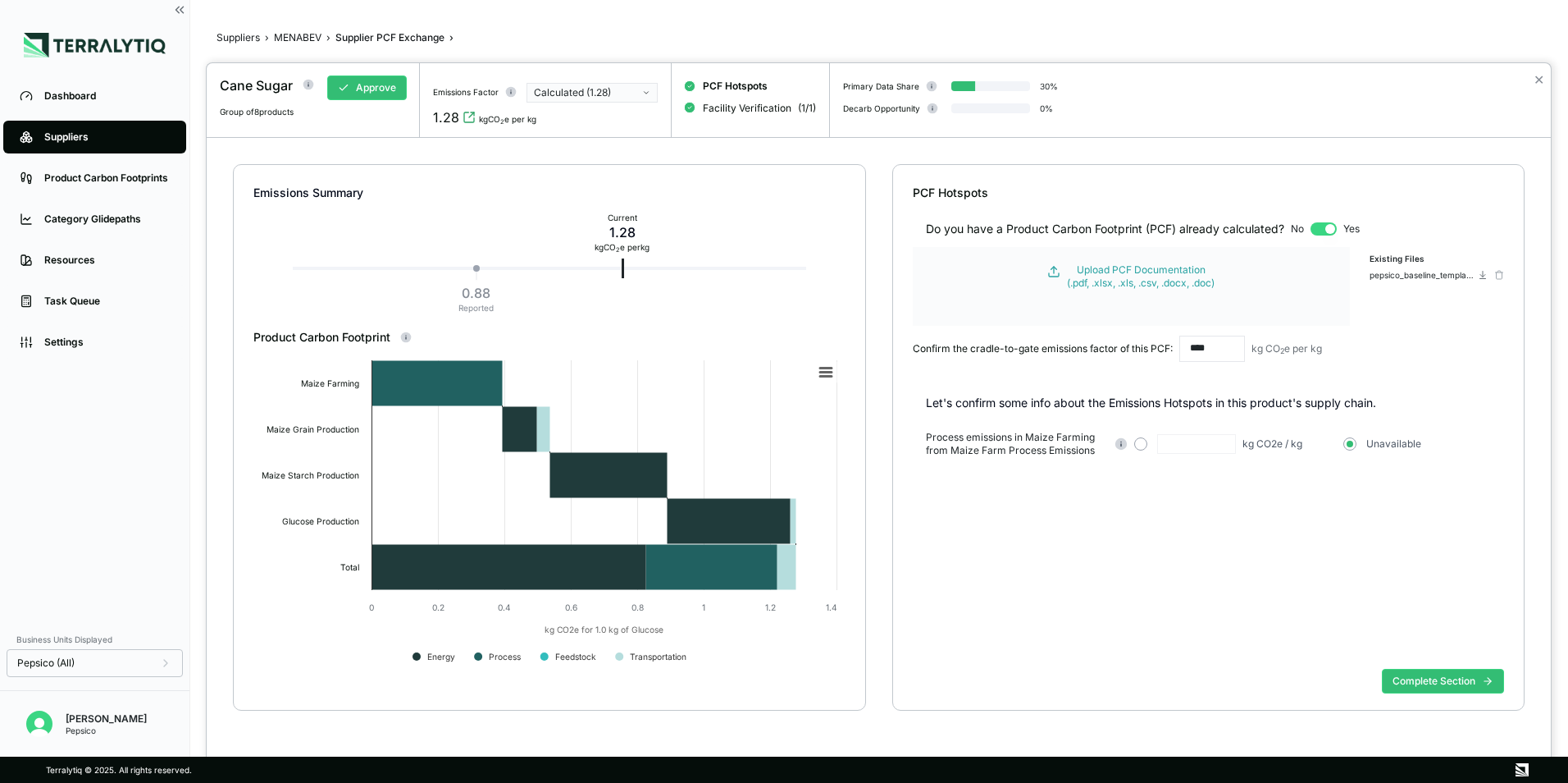
click at [614, 94] on div "Calculated (1.28)" at bounding box center [586, 92] width 105 height 13
click at [601, 54] on div at bounding box center [784, 391] width 1568 height 783
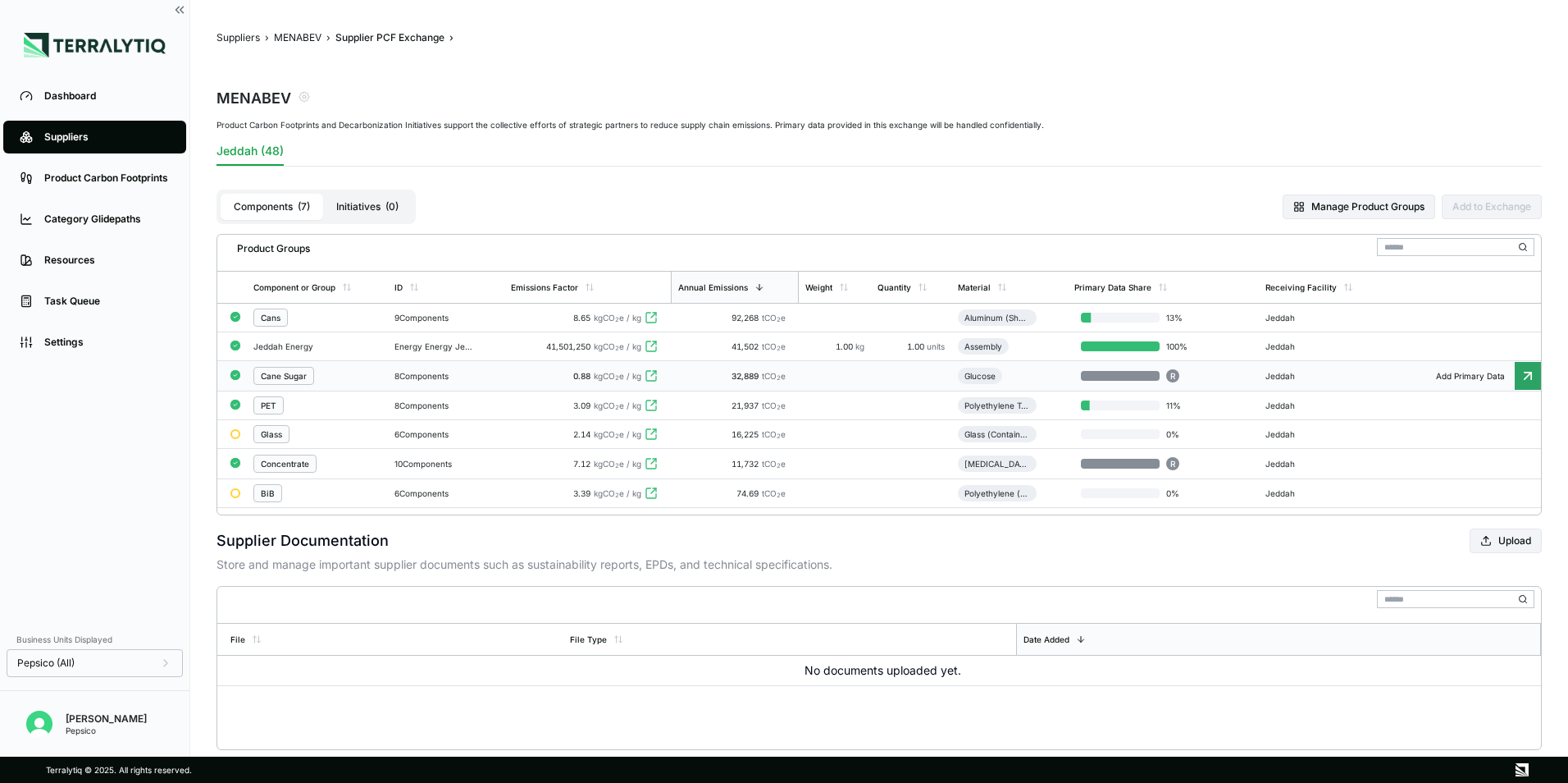
click at [1026, 376] on td "Glucose" at bounding box center [1009, 376] width 116 height 30
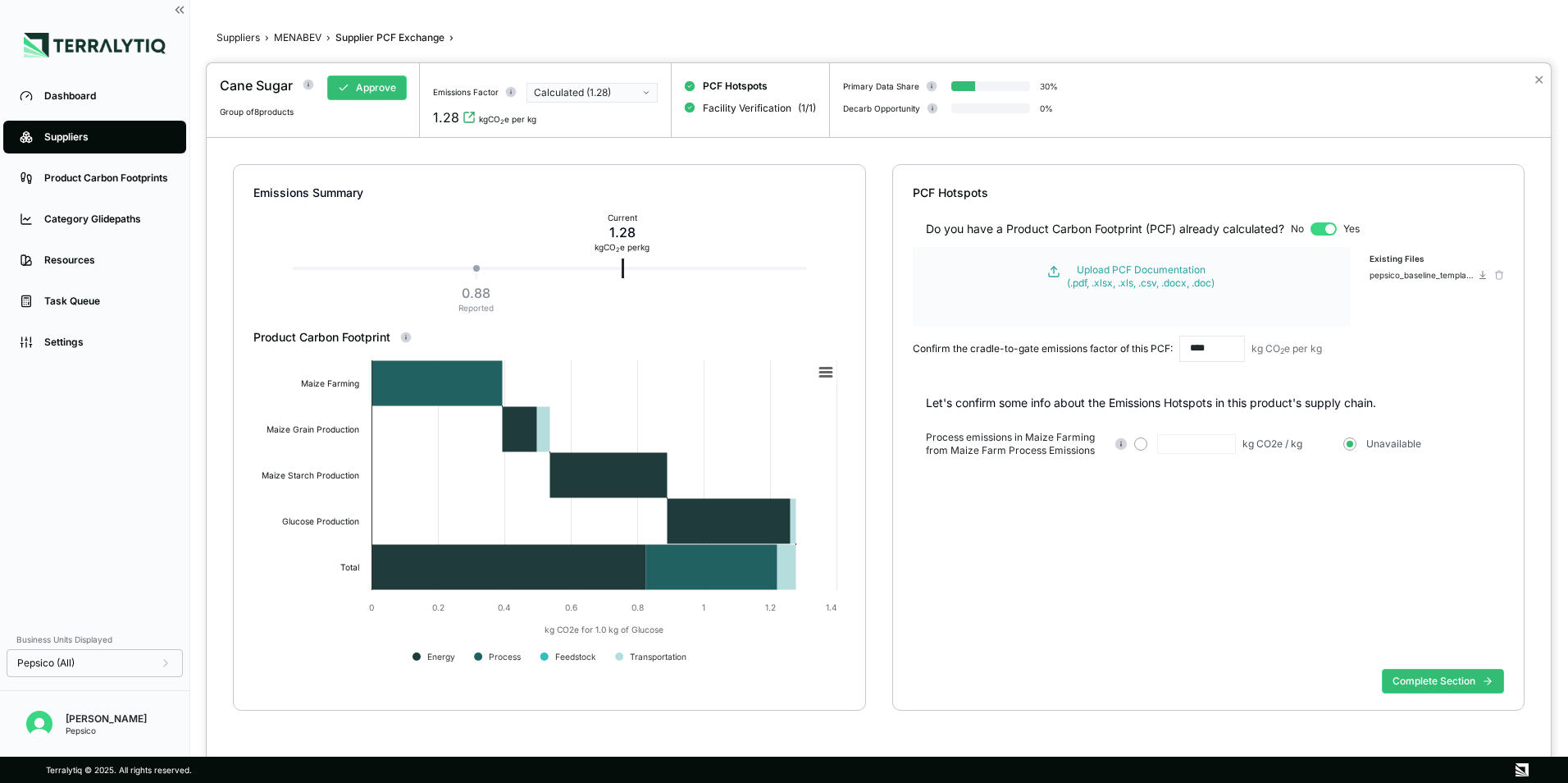
click at [1334, 582] on div "Do you have a Product Carbon Footprint (PCF) already calculated? No Yes Upload …" at bounding box center [1208, 431] width 592 height 461
click at [623, 59] on div at bounding box center [784, 391] width 1568 height 783
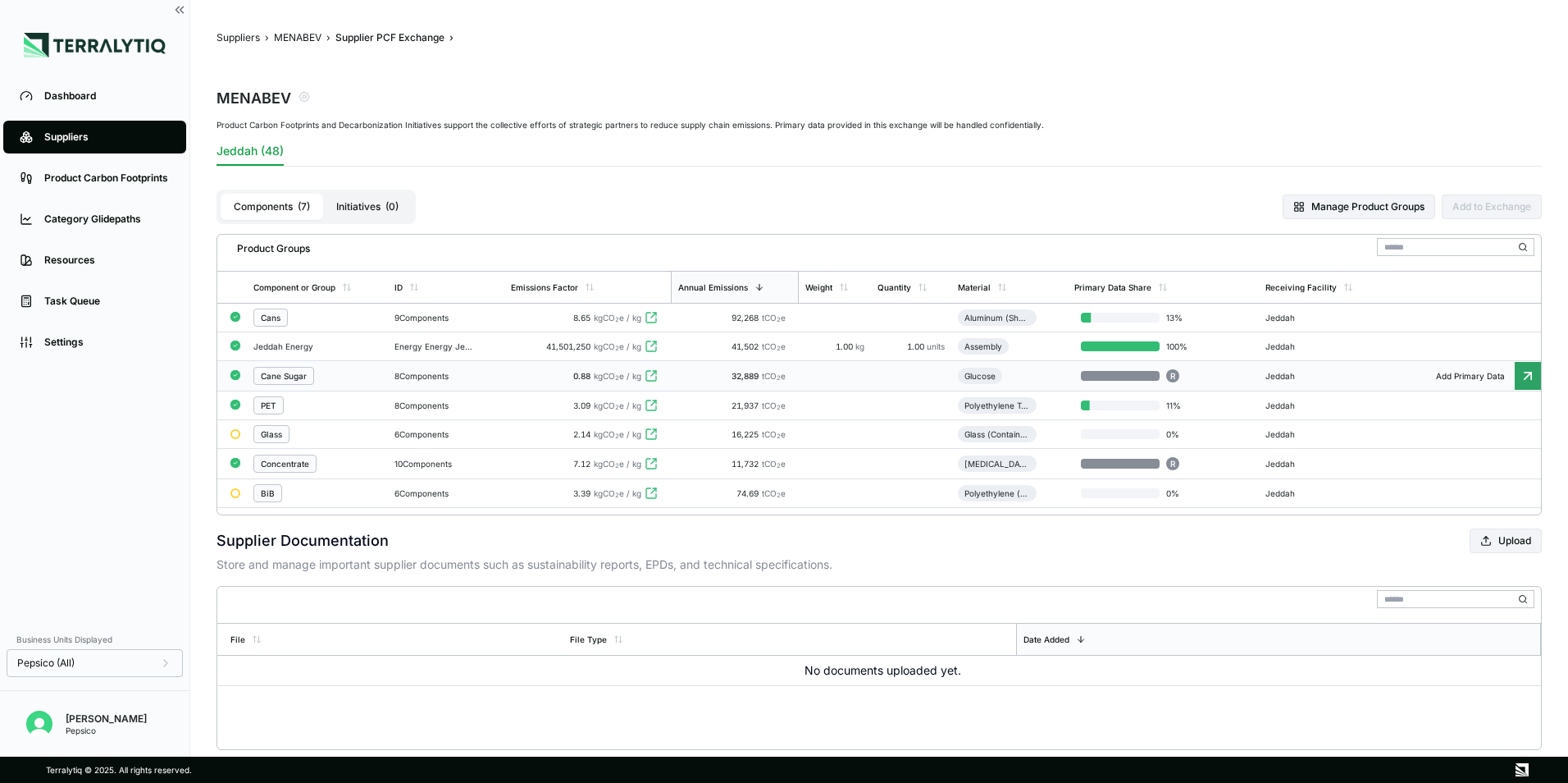
click at [656, 372] on icon at bounding box center [651, 376] width 13 height 13
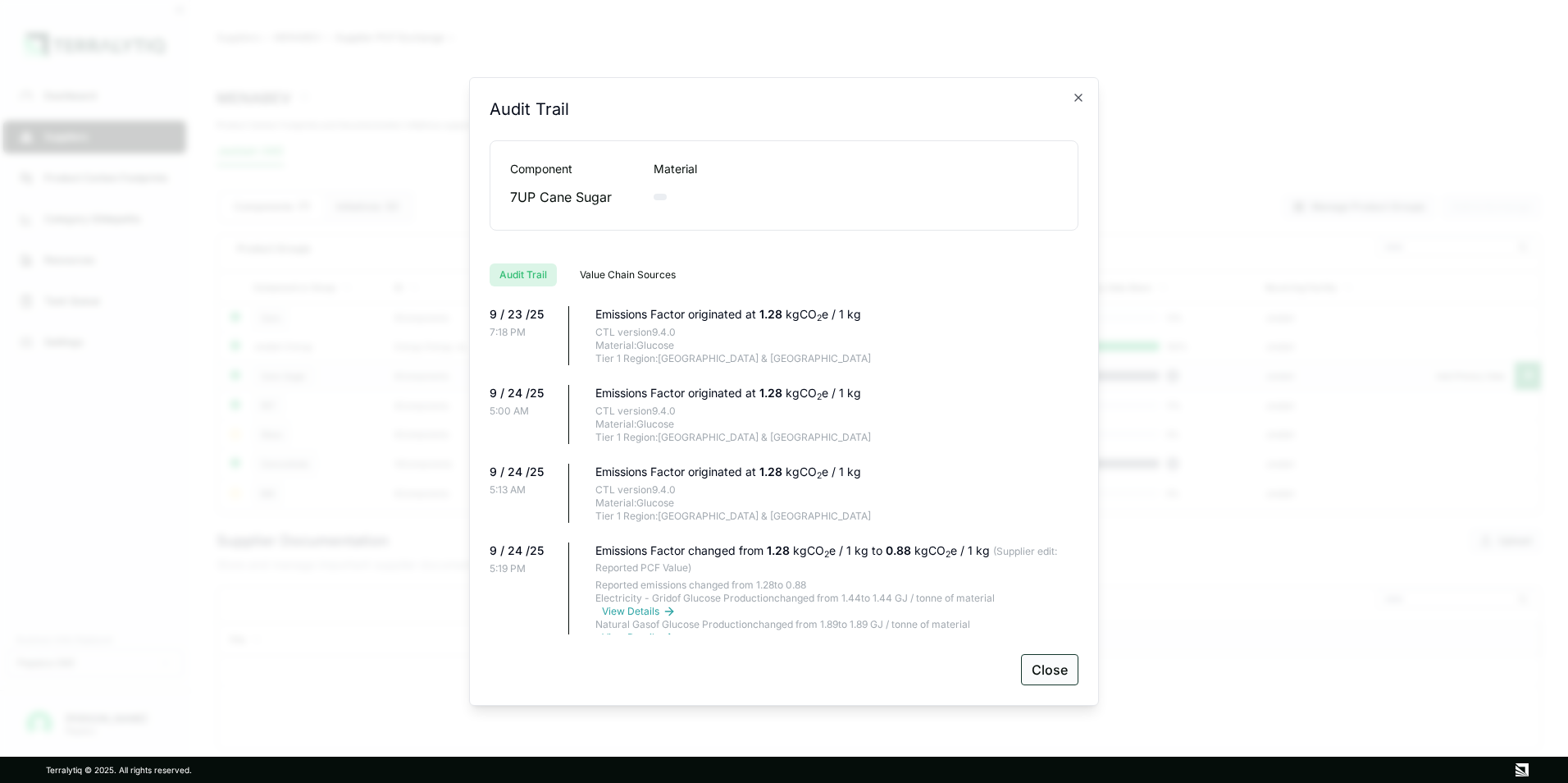
click at [1074, 666] on button "Close" at bounding box center [1049, 669] width 57 height 31
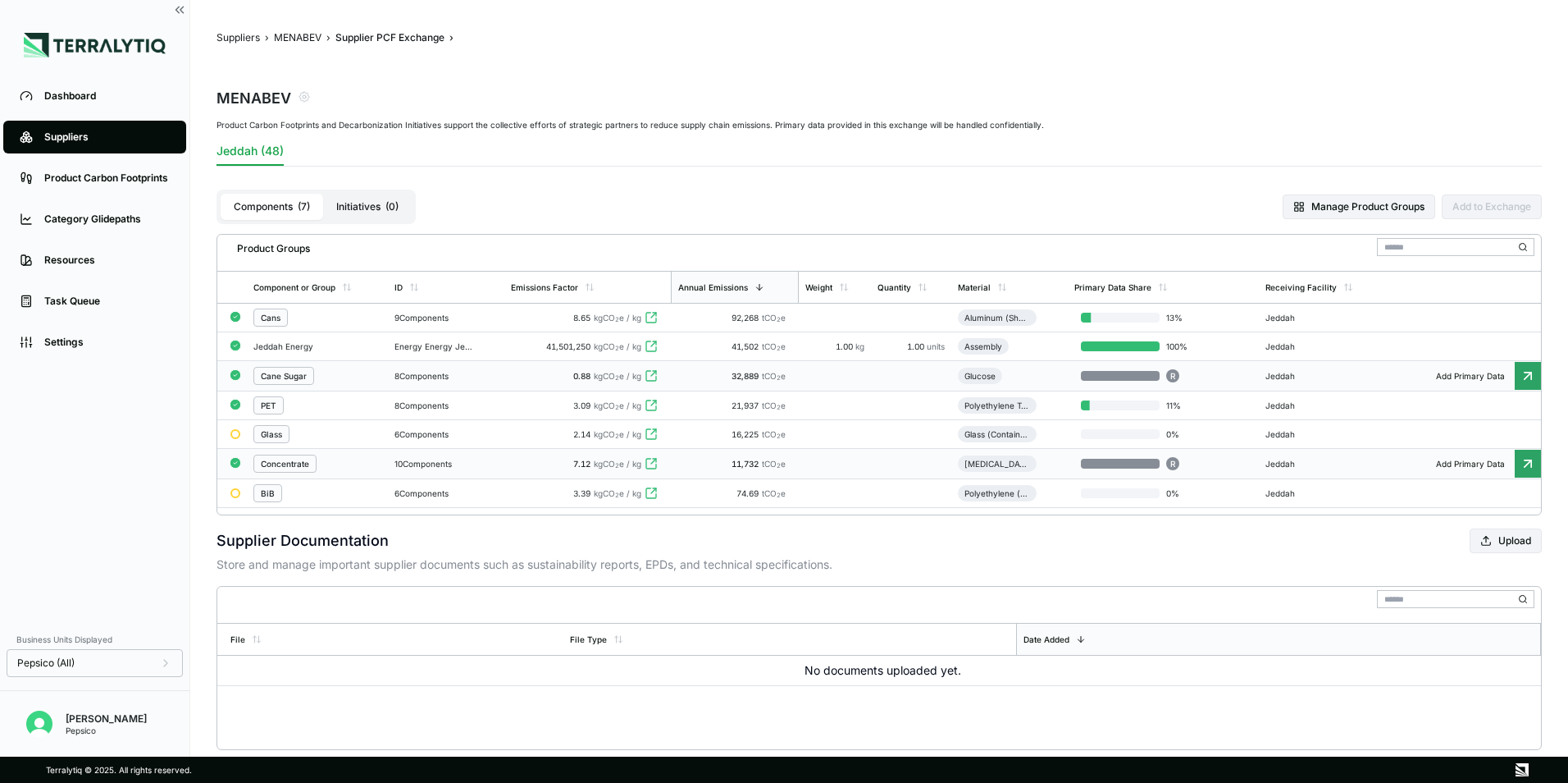
click at [1526, 458] on icon at bounding box center [1528, 464] width 16 height 16
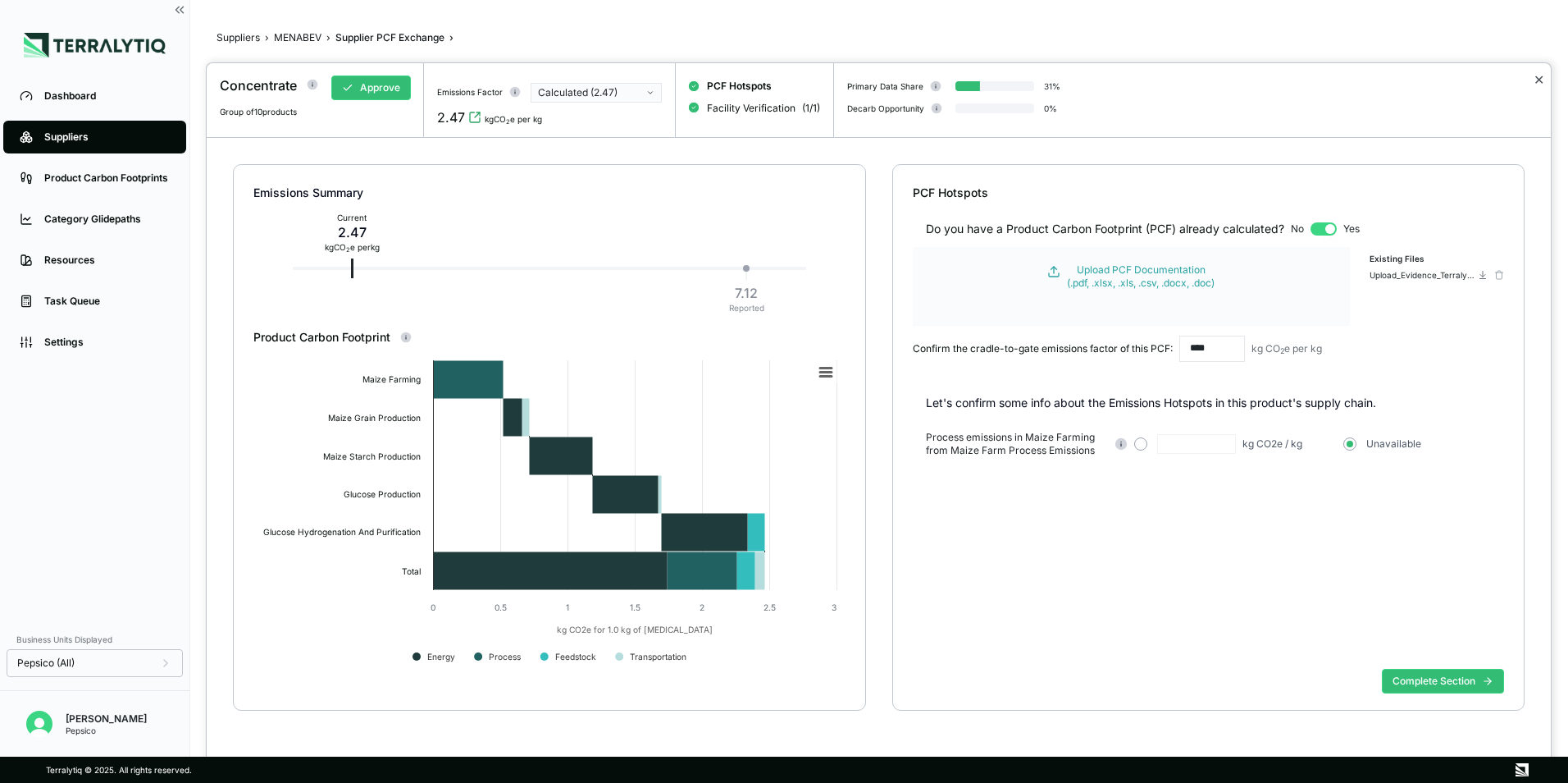
click at [1538, 77] on button "✕" at bounding box center [1538, 80] width 11 height 20
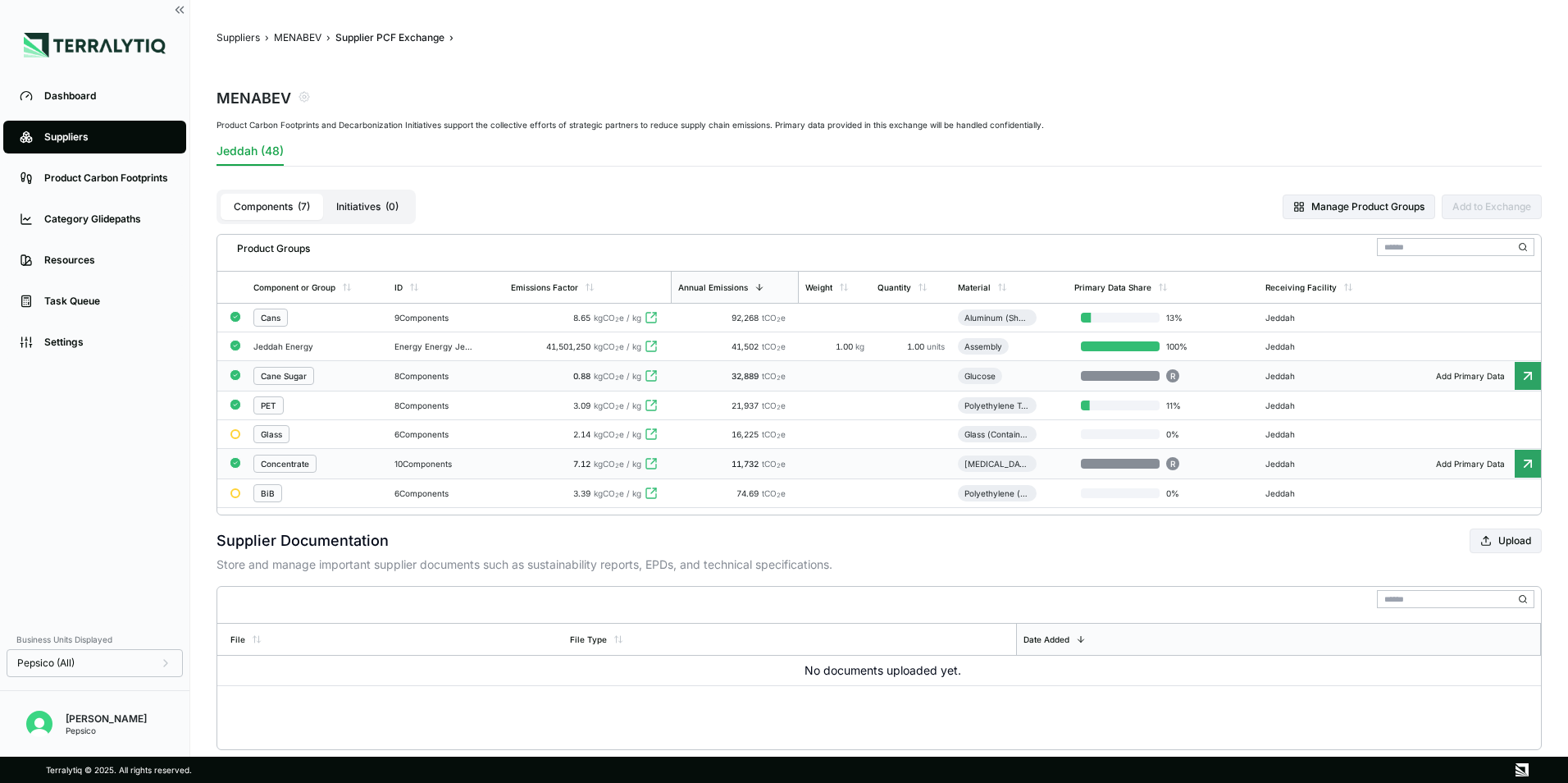
click at [556, 462] on div "7.12 kgCO 2 e / kg" at bounding box center [587, 463] width 153 height 10
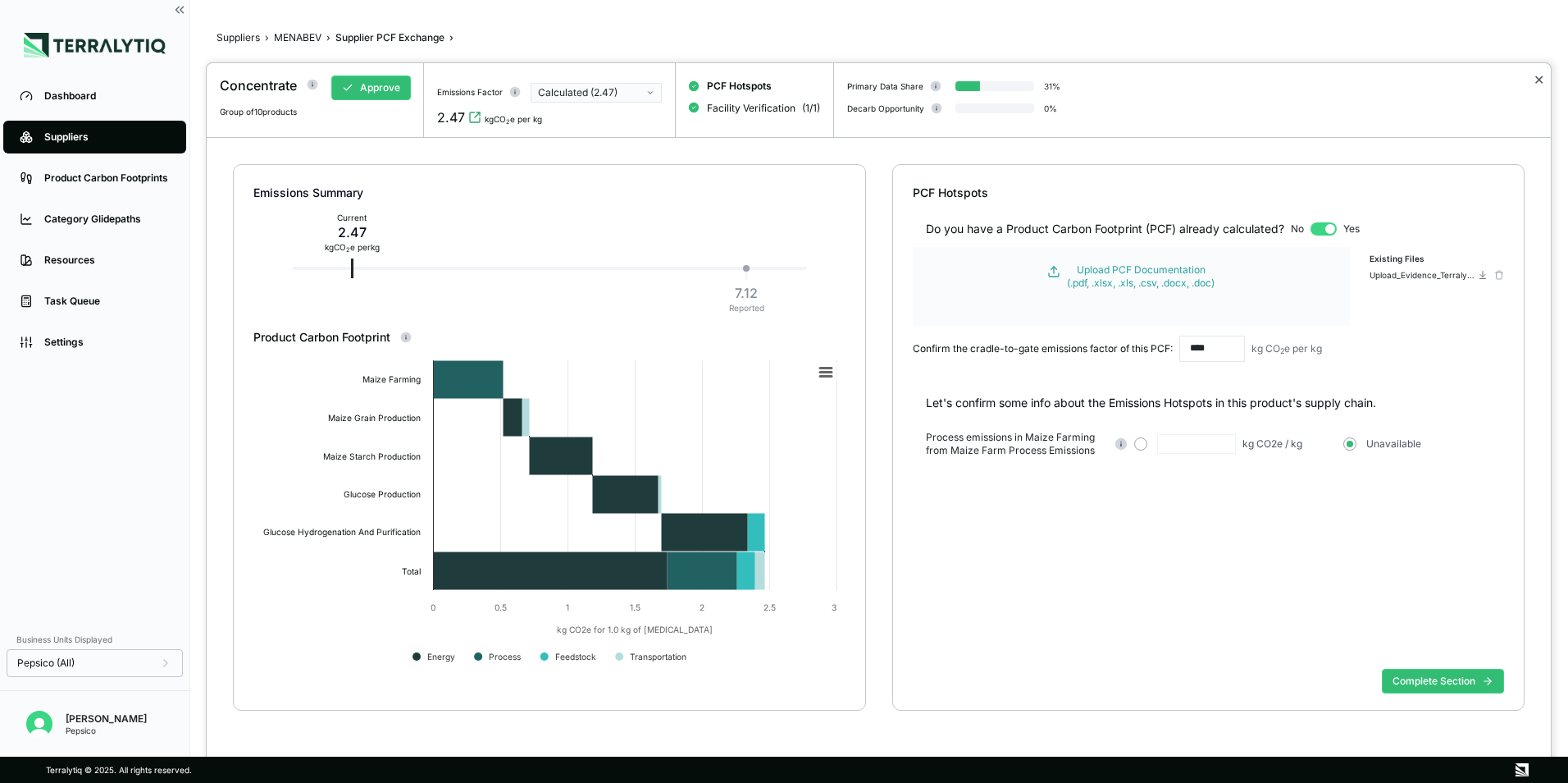
click at [1542, 80] on button "✕" at bounding box center [1538, 80] width 11 height 20
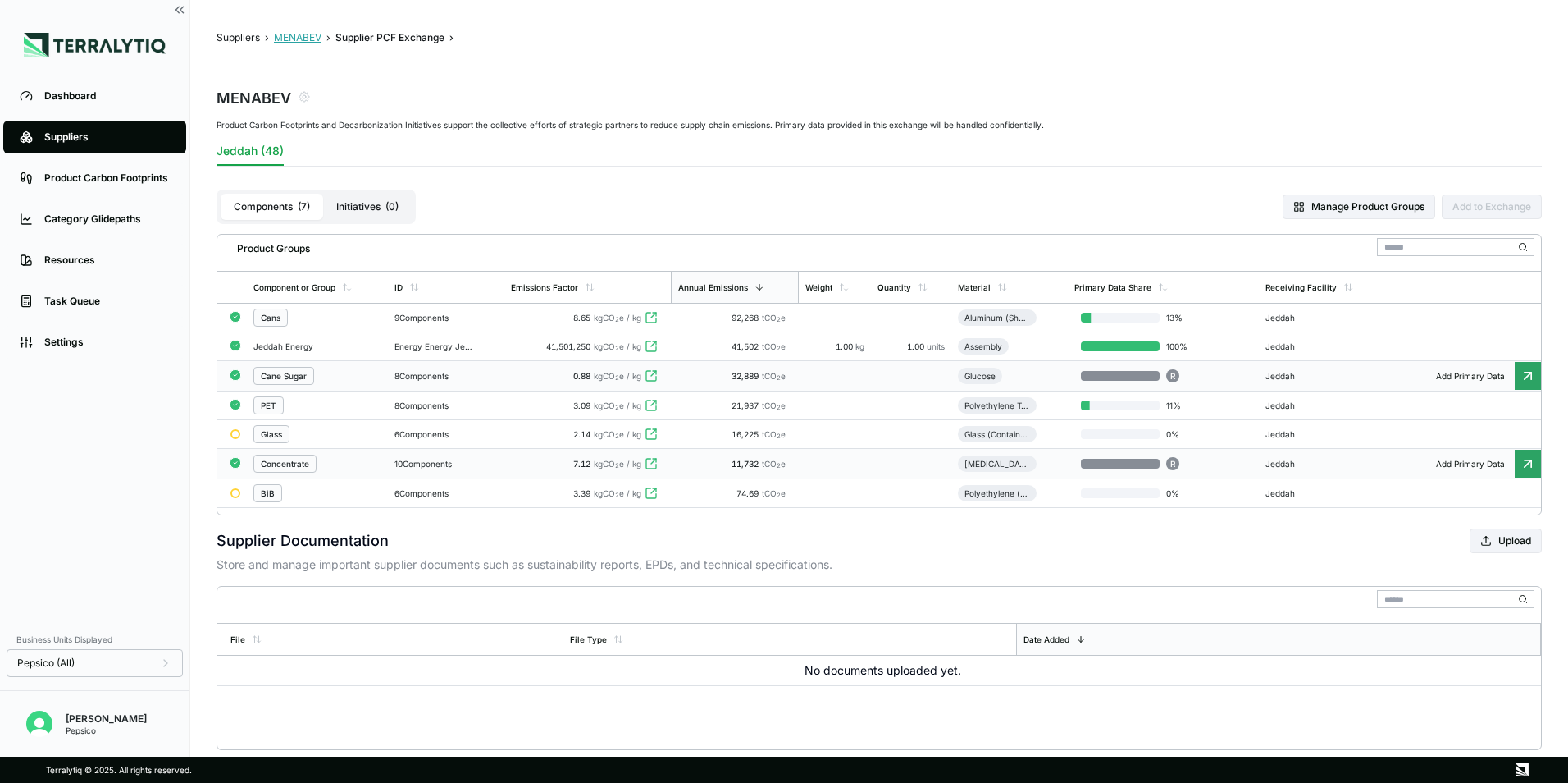
click at [311, 39] on button "MENABEV" at bounding box center [297, 38] width 47 height 13
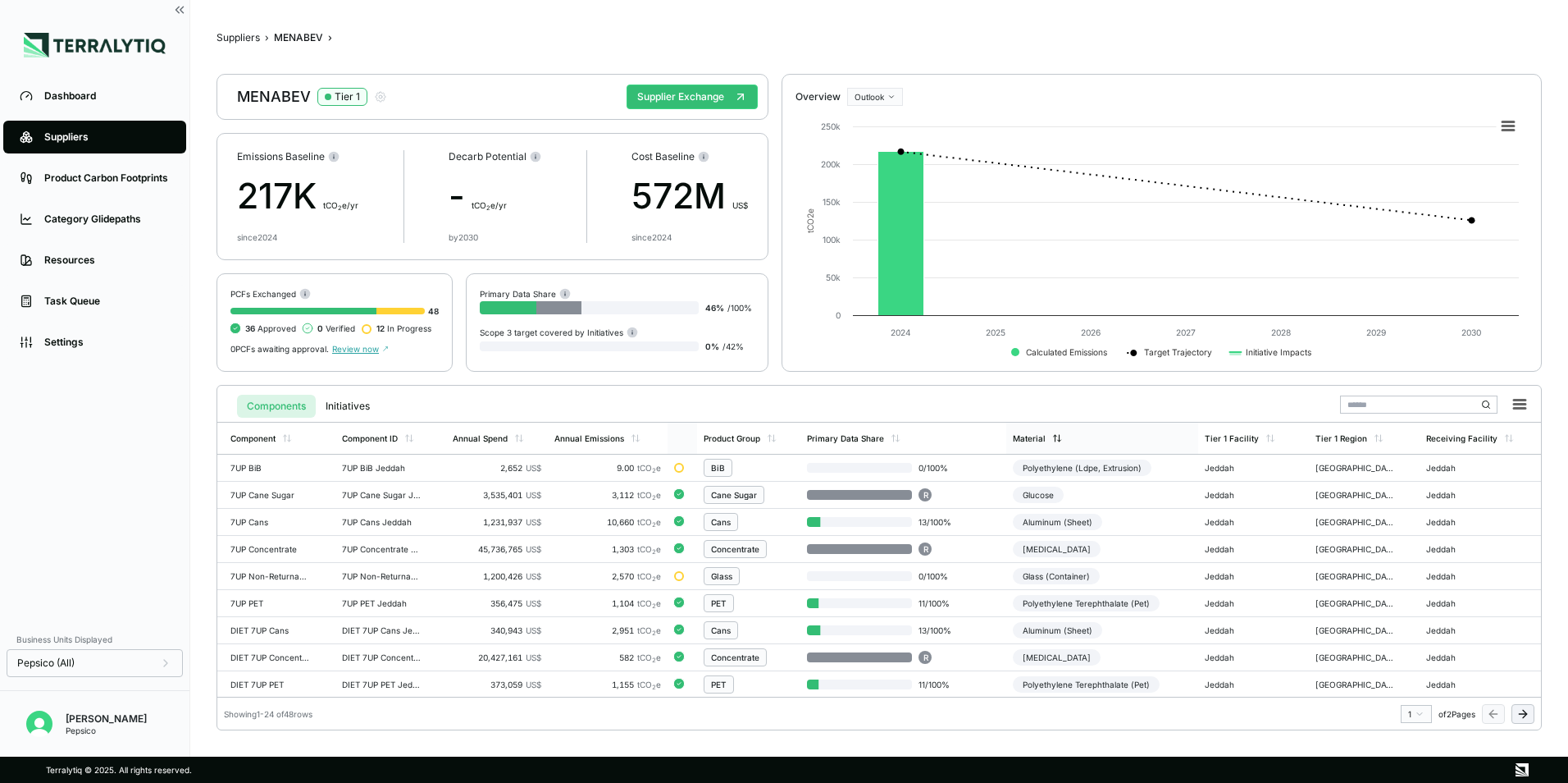
click at [1046, 442] on div "Material" at bounding box center [1037, 438] width 49 height 10
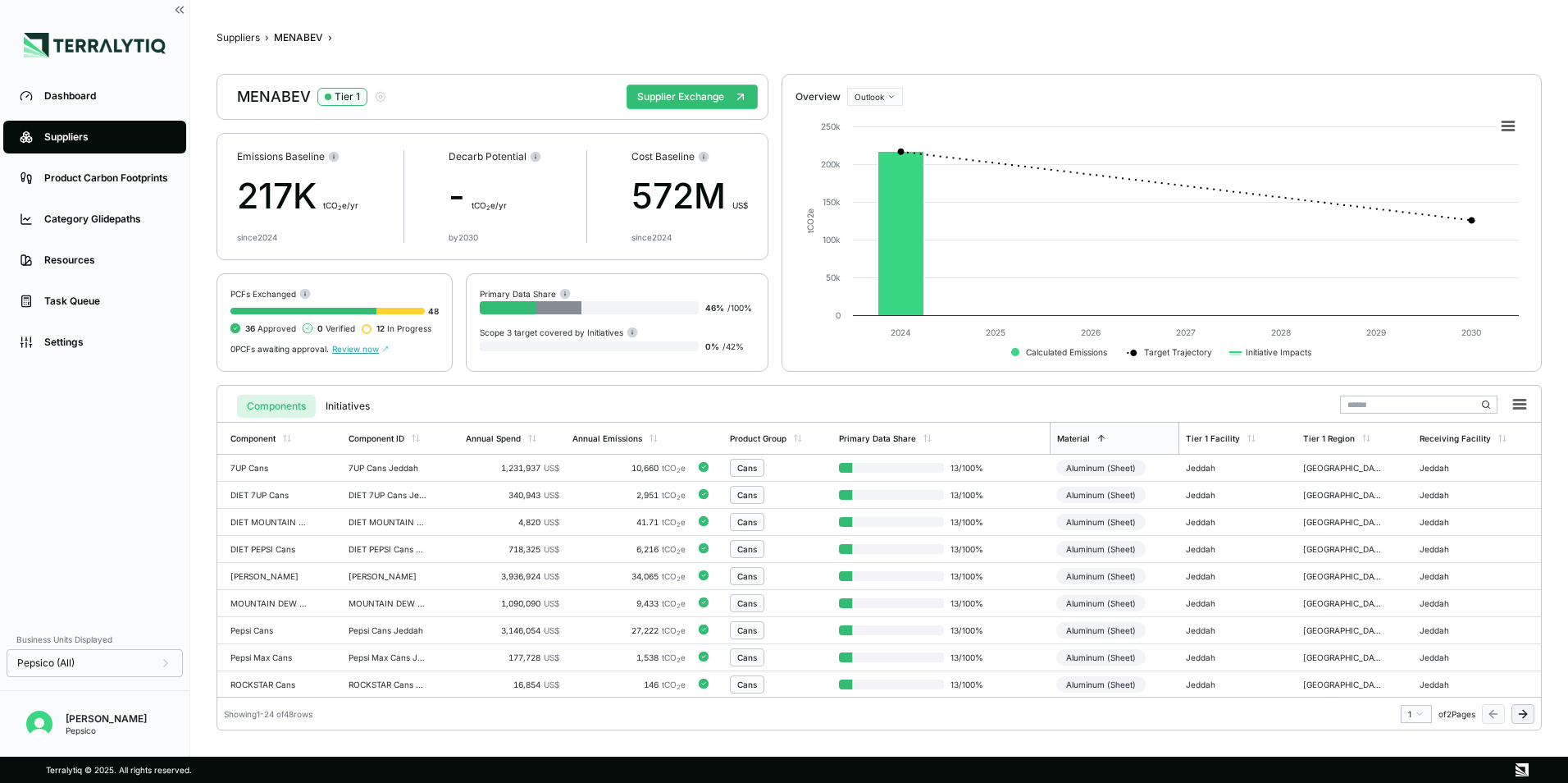
click at [1401, 404] on input "text" at bounding box center [1419, 404] width 157 height 18
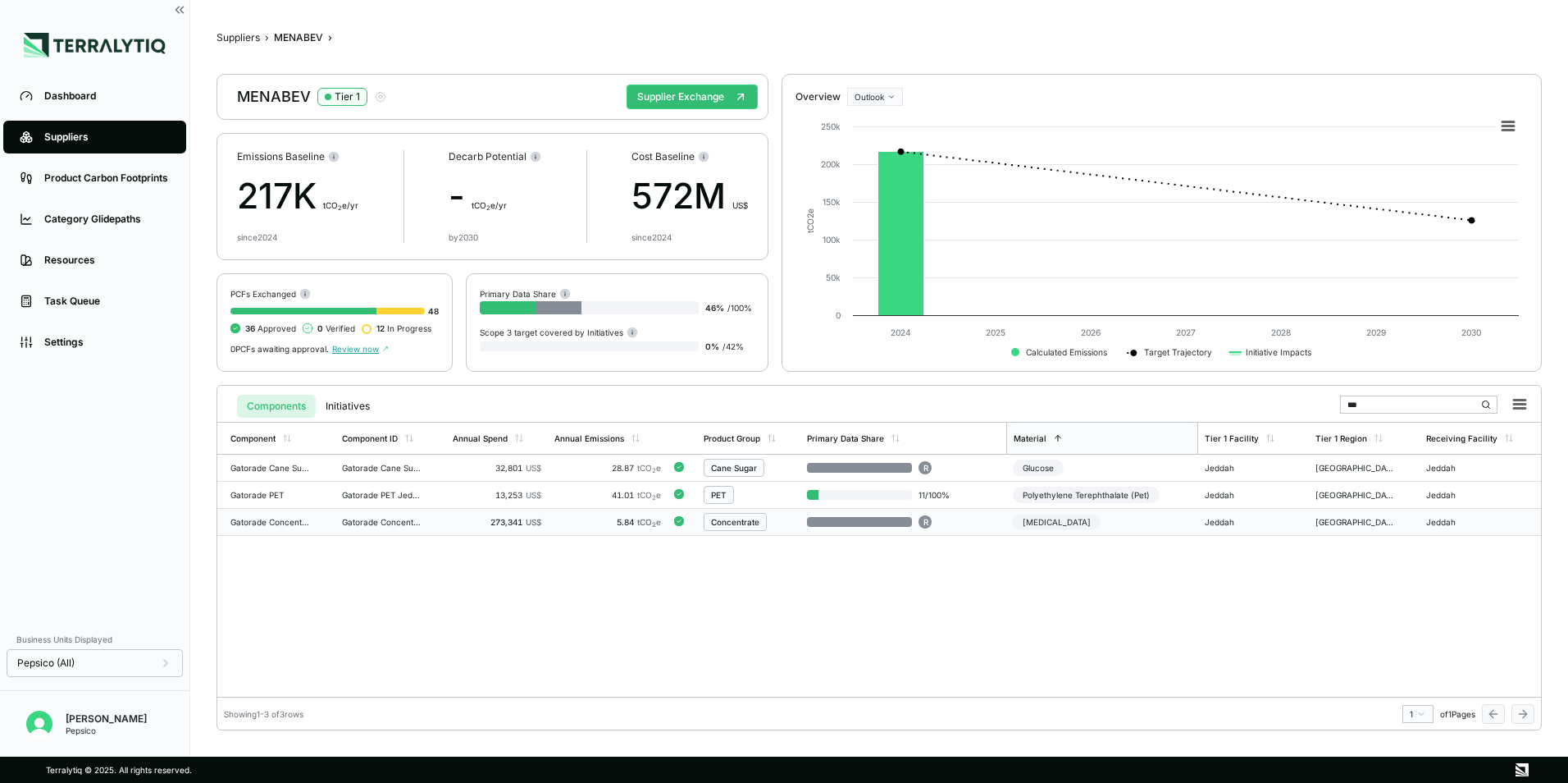
type input "***"
click at [381, 521] on div "Gatorade Concentrate Jeddah" at bounding box center [381, 522] width 79 height 10
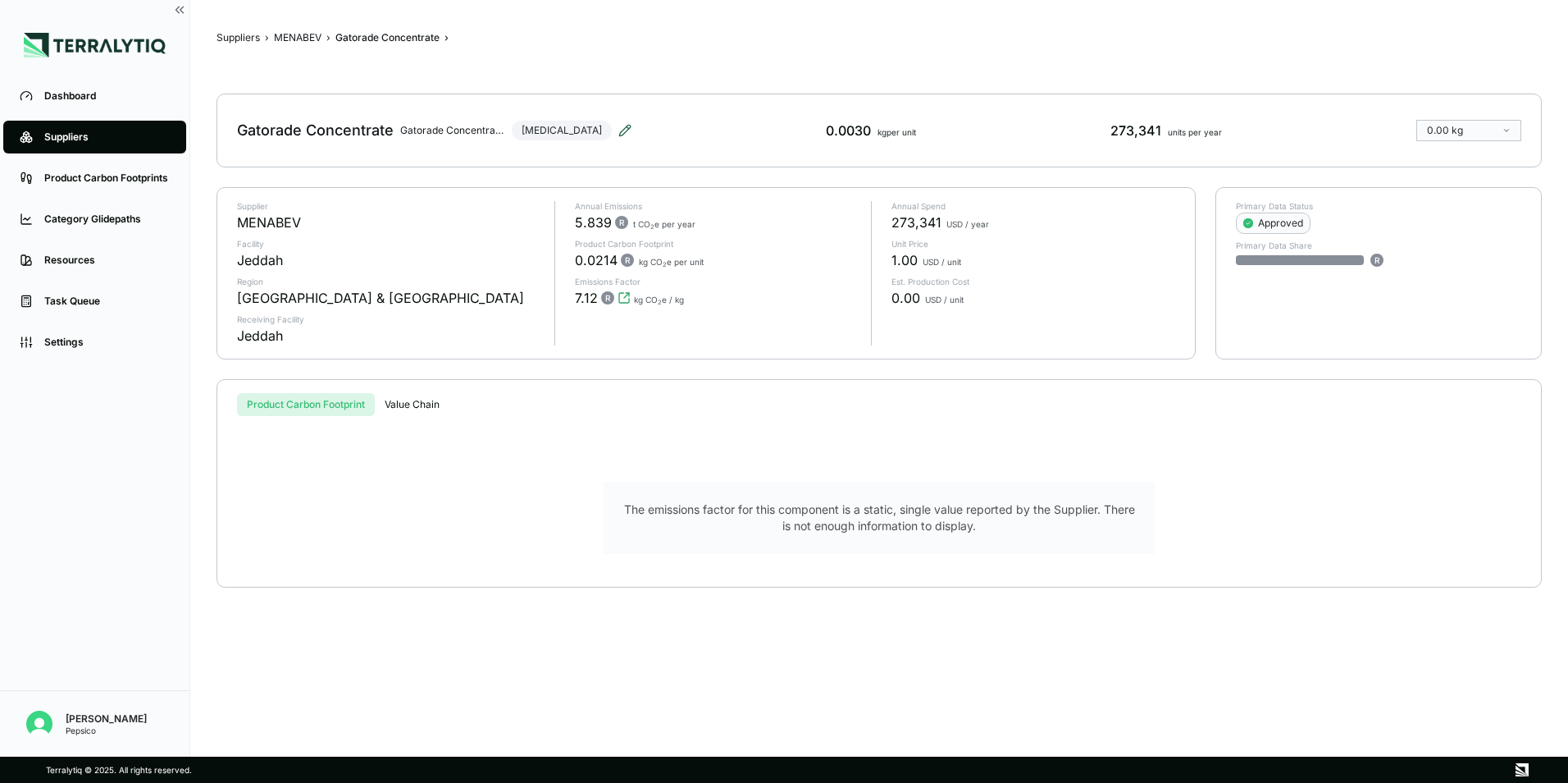
click at [618, 130] on icon at bounding box center [624, 130] width 13 height 13
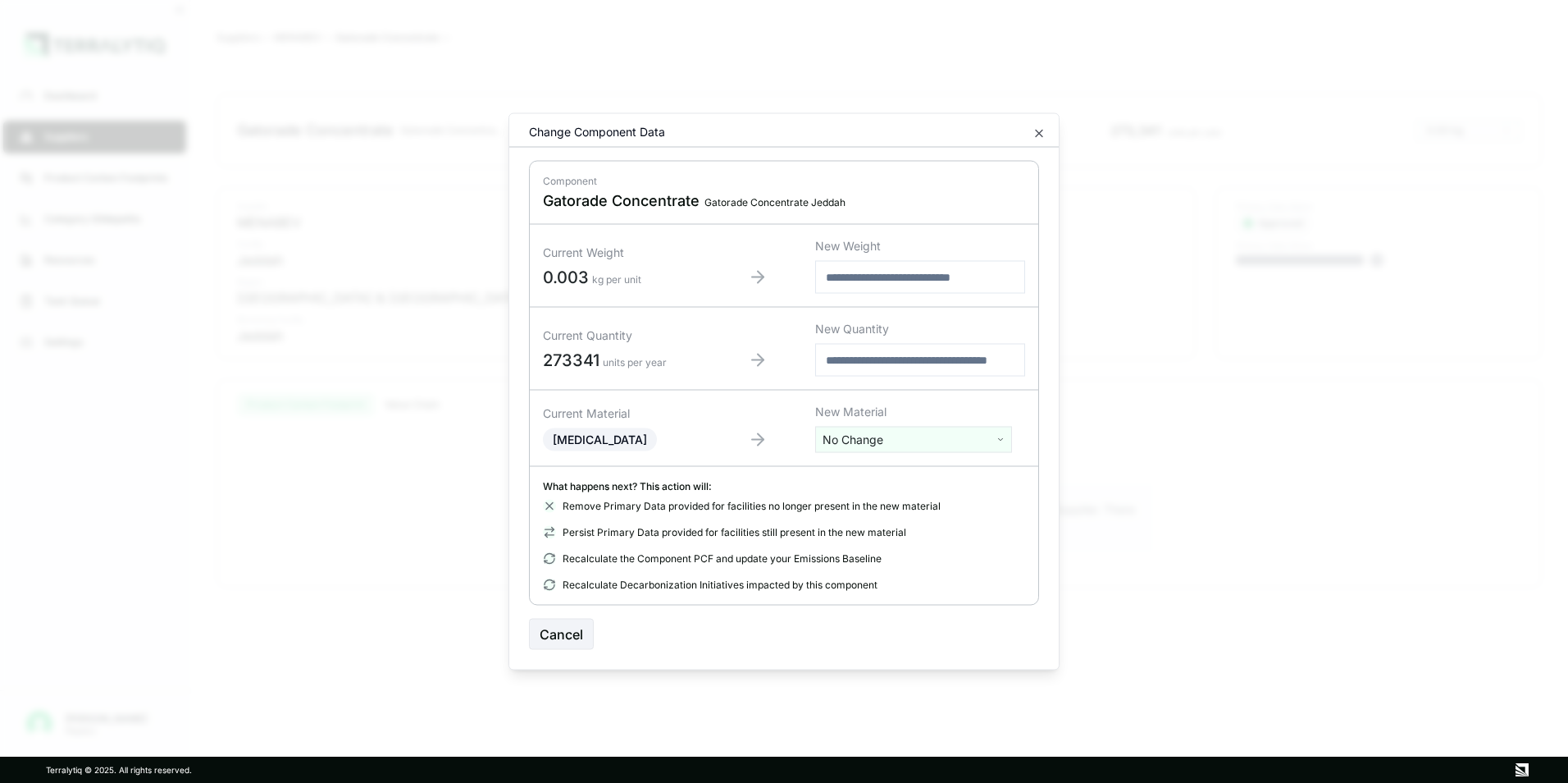
click at [872, 362] on input "number" at bounding box center [920, 360] width 210 height 33
click at [901, 277] on input "text" at bounding box center [920, 277] width 210 height 33
paste input "******"
type input "******"
click at [984, 634] on button "Confirm" at bounding box center [1003, 634] width 72 height 31
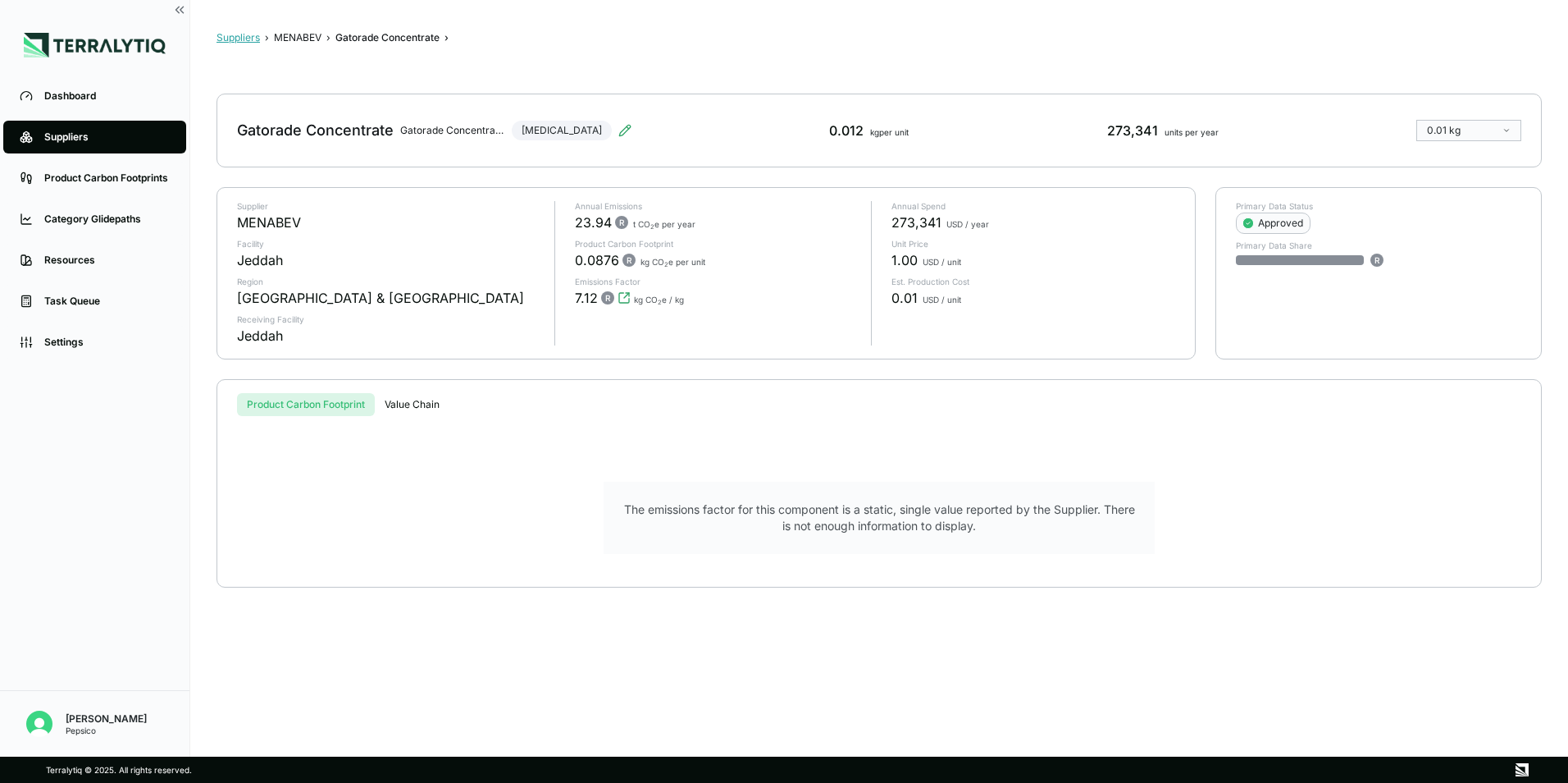
click at [235, 35] on button "Suppliers" at bounding box center [238, 38] width 44 height 13
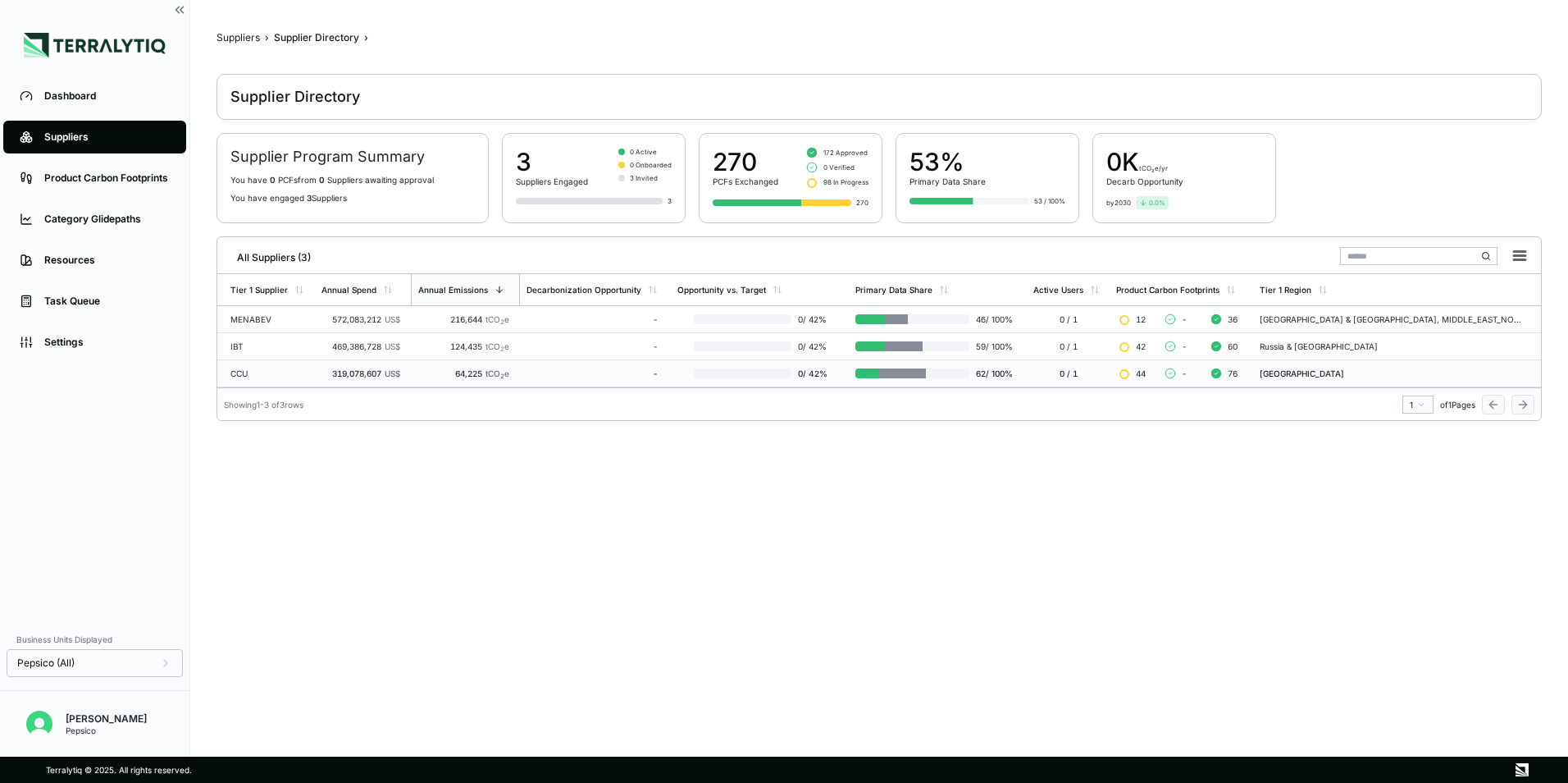
click at [302, 375] on div "CCU" at bounding box center [269, 373] width 78 height 10
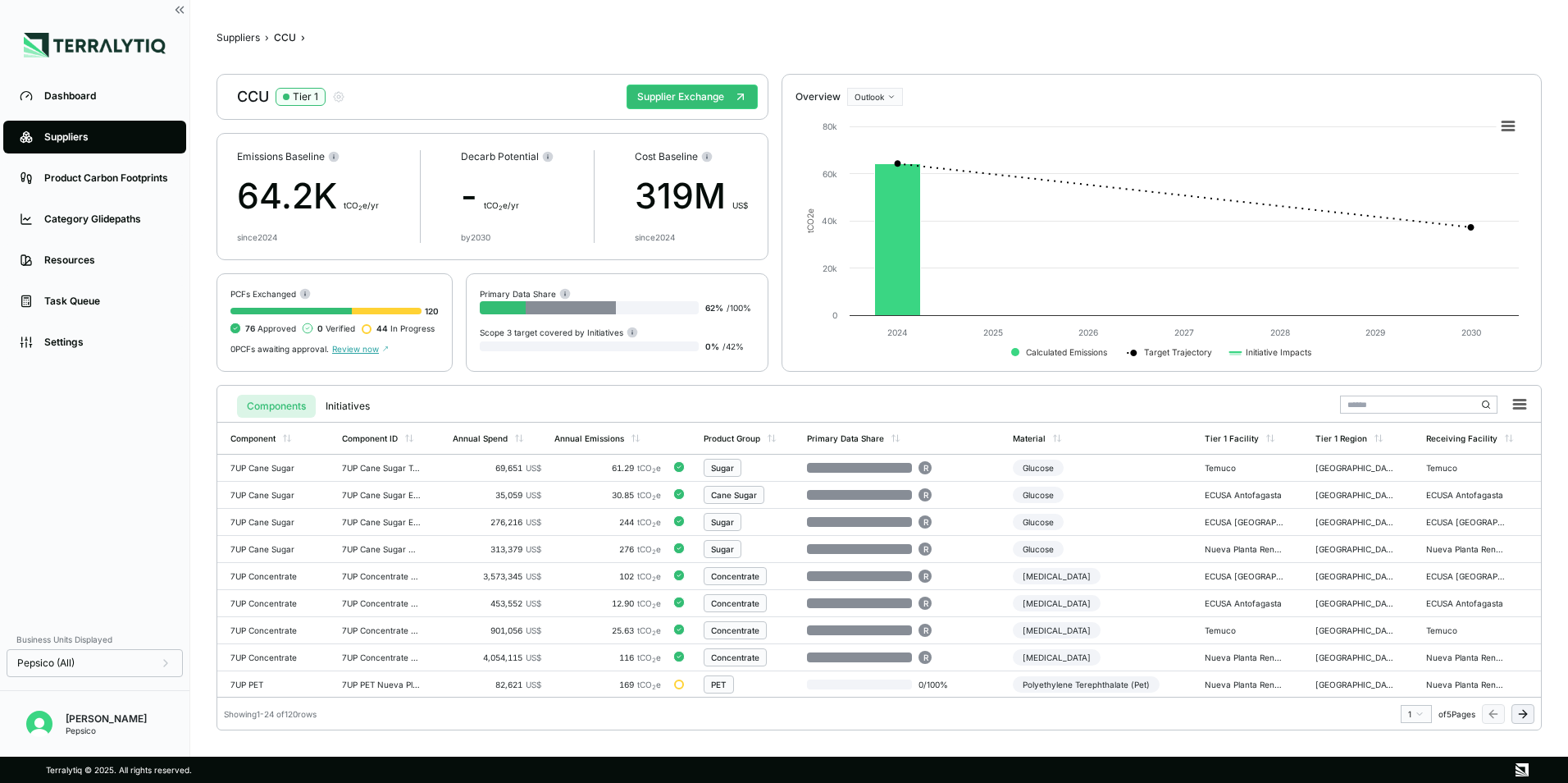
click at [1372, 403] on input "text" at bounding box center [1419, 404] width 157 height 18
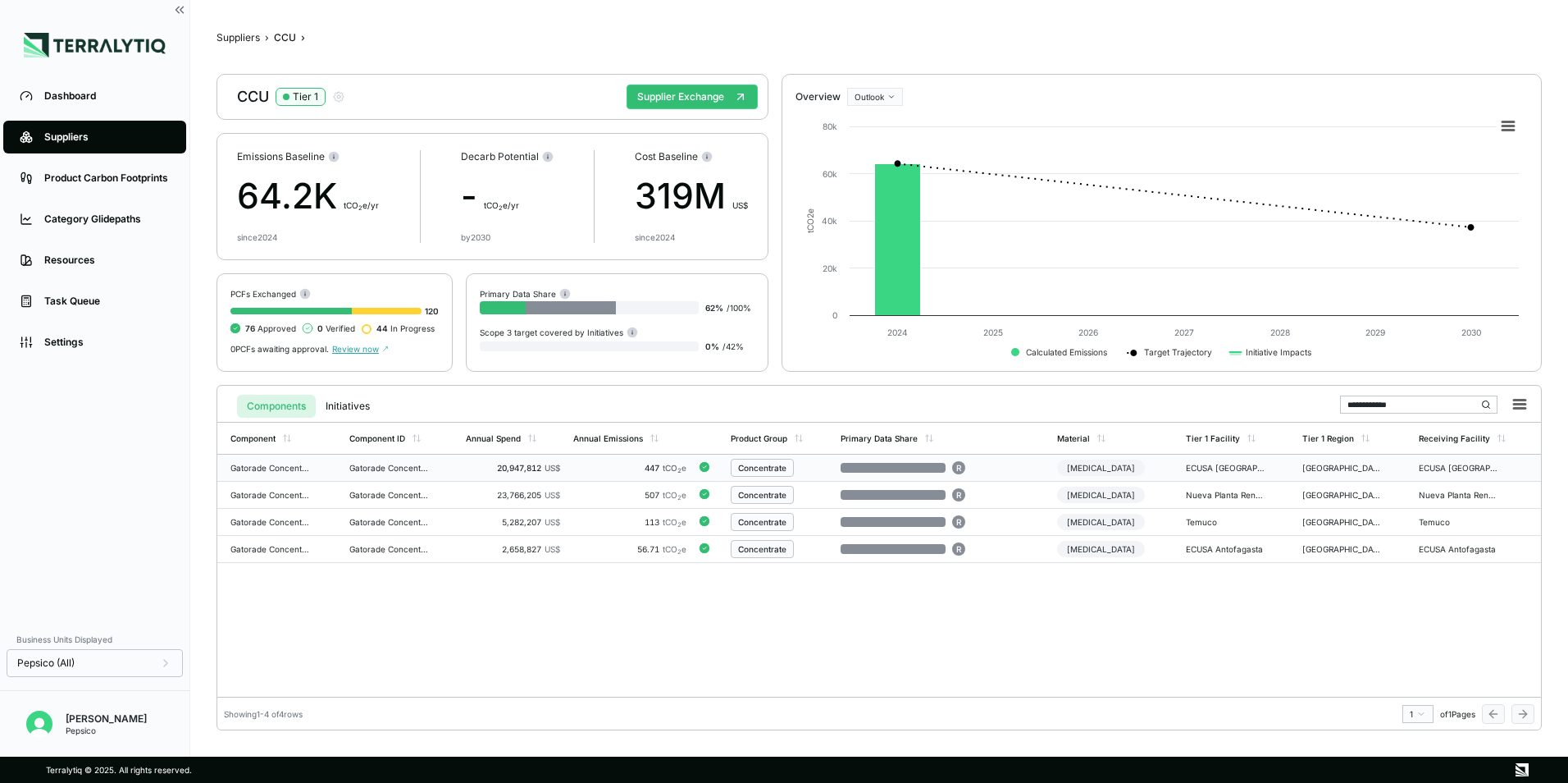
type input "**********"
click at [514, 465] on div "20,947,812 US$" at bounding box center [513, 467] width 94 height 10
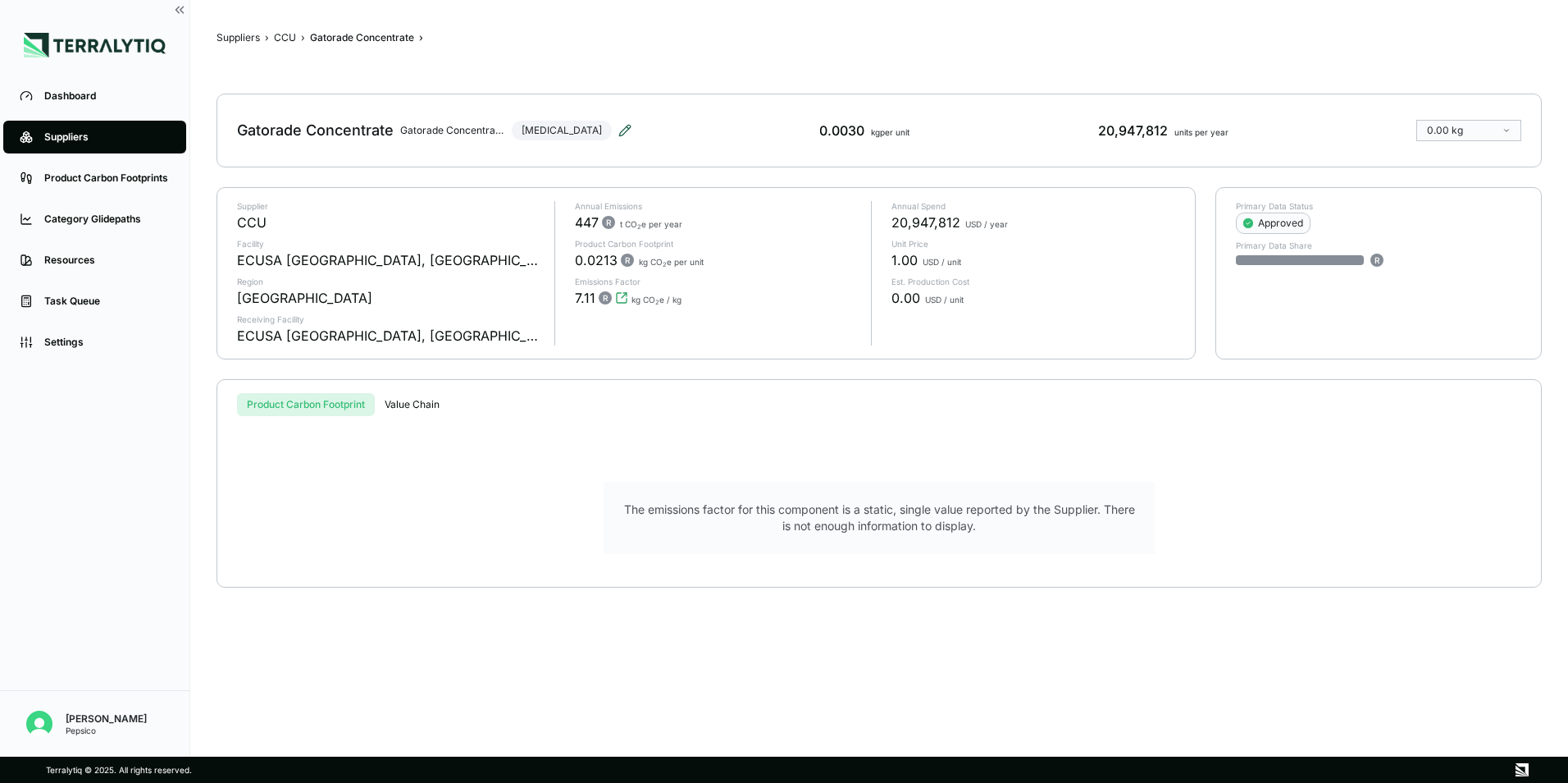
click at [618, 131] on icon at bounding box center [624, 130] width 13 height 13
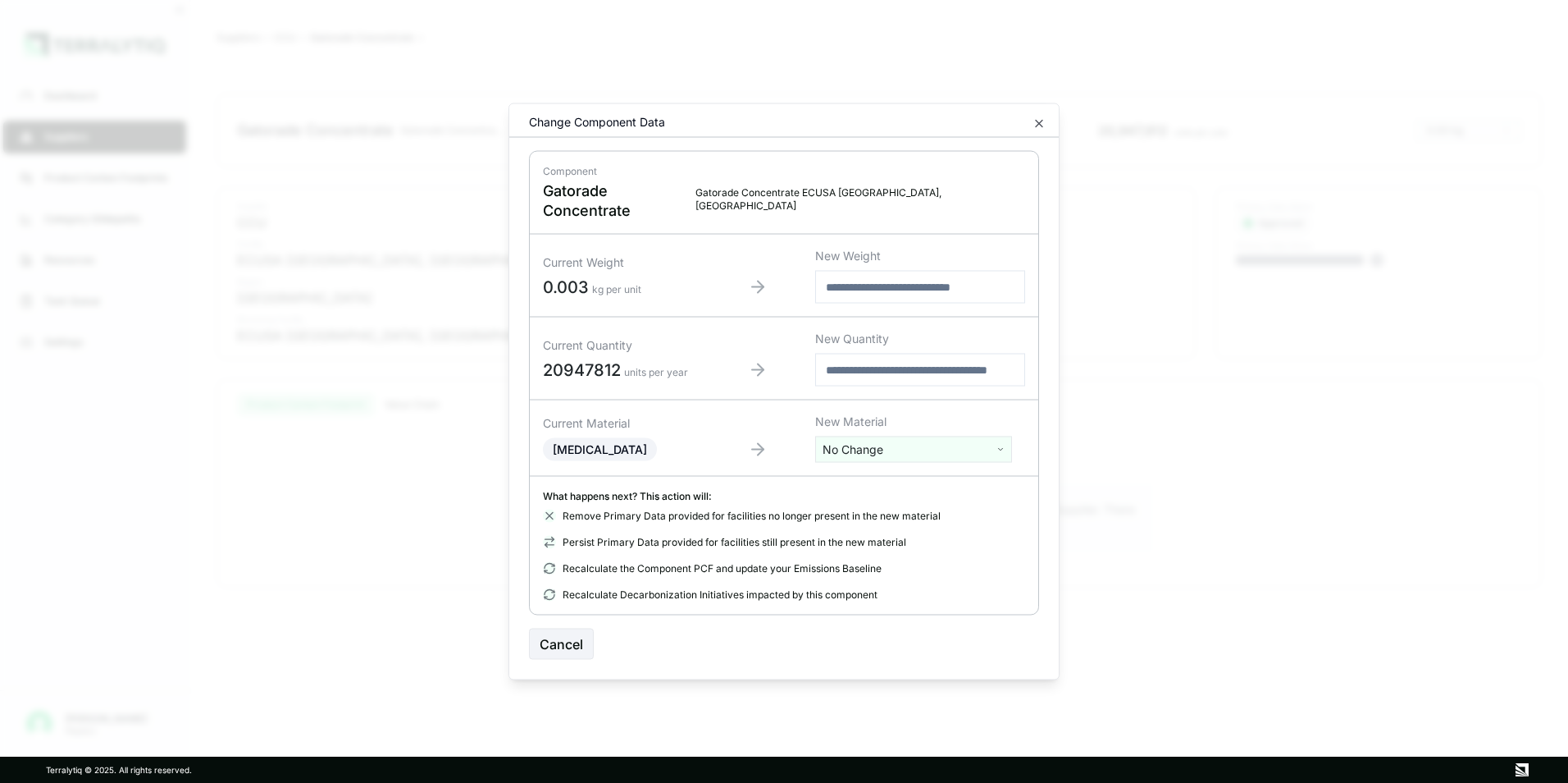
click at [878, 361] on input "number" at bounding box center [920, 370] width 210 height 33
click at [890, 274] on input "text" at bounding box center [920, 287] width 210 height 33
paste input "******"
type input "******"
click at [997, 634] on button "Confirm" at bounding box center [1003, 643] width 72 height 31
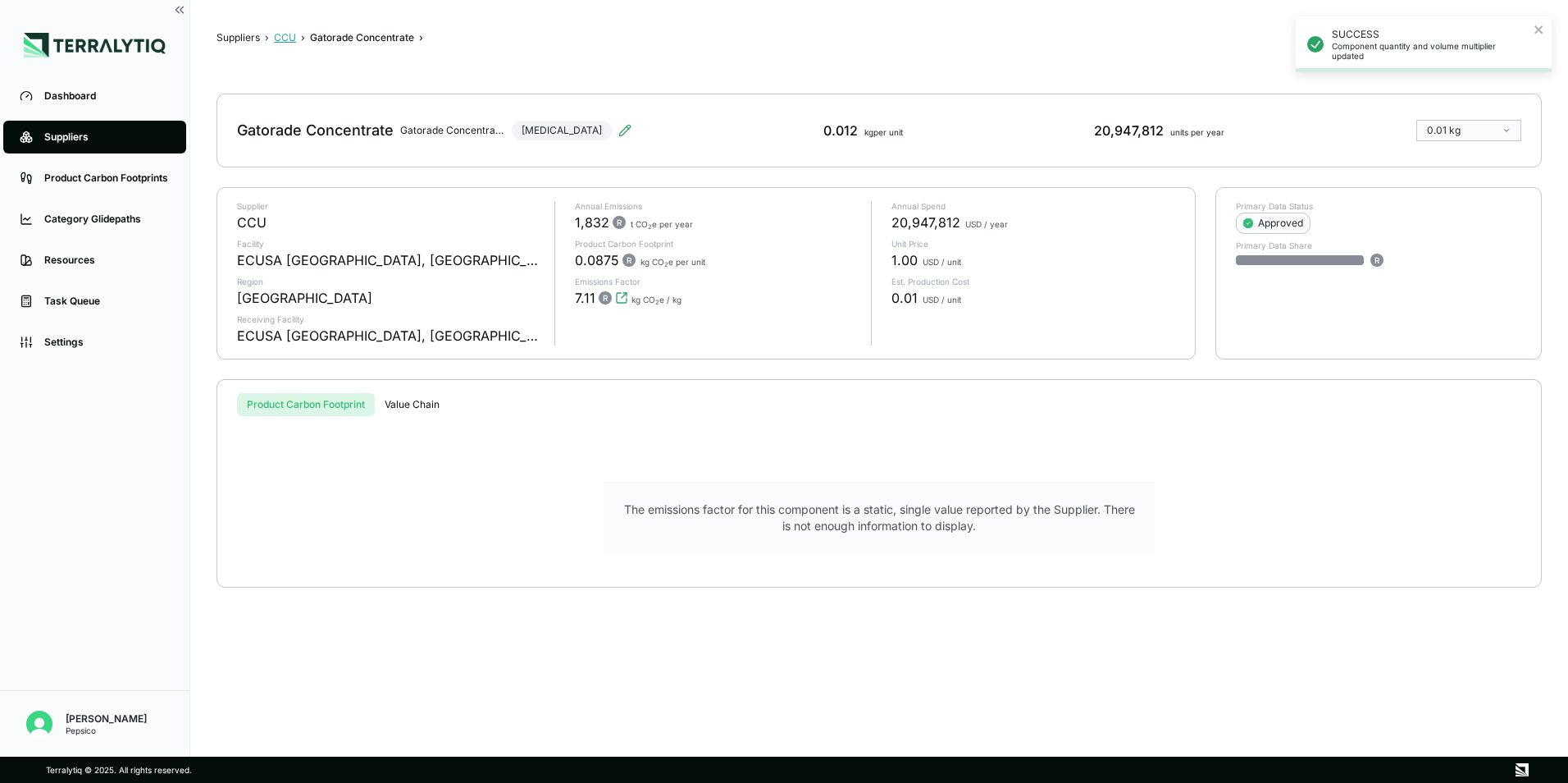
click at [291, 36] on button "CCU" at bounding box center [284, 38] width 22 height 13
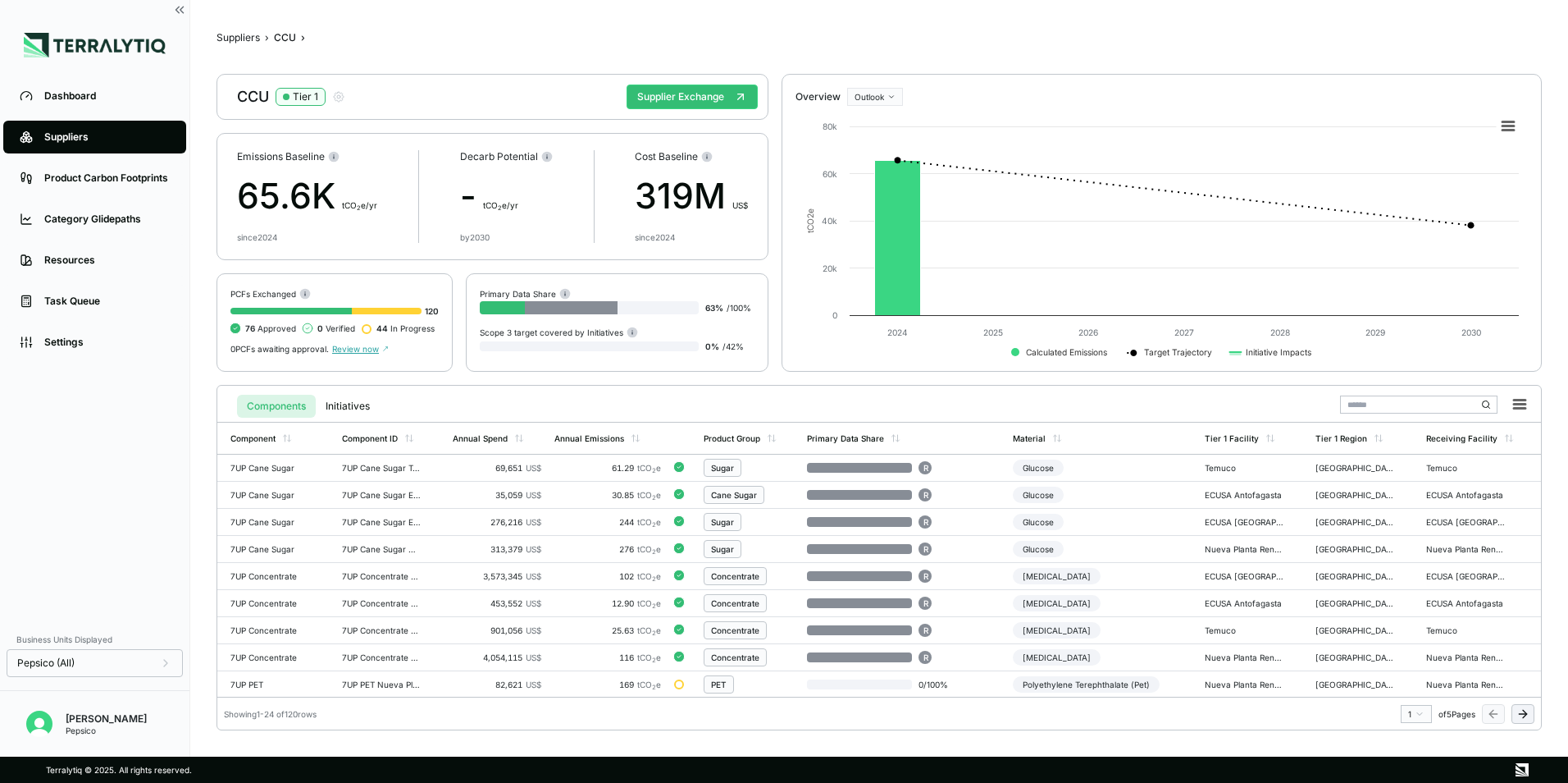
click at [1368, 406] on input "text" at bounding box center [1419, 404] width 157 height 18
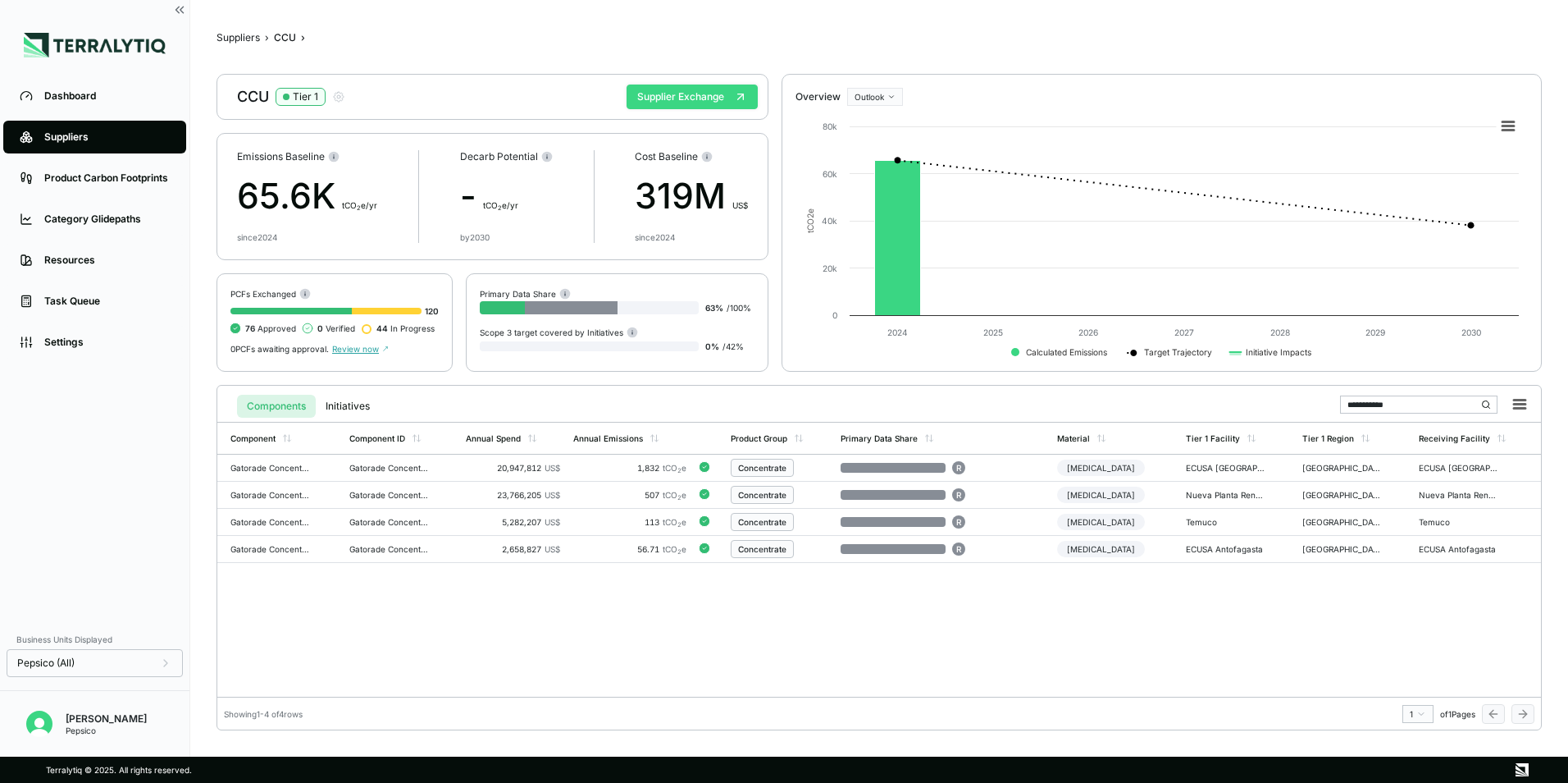
type input "**********"
click at [655, 103] on button "Supplier Exchange" at bounding box center [691, 97] width 131 height 25
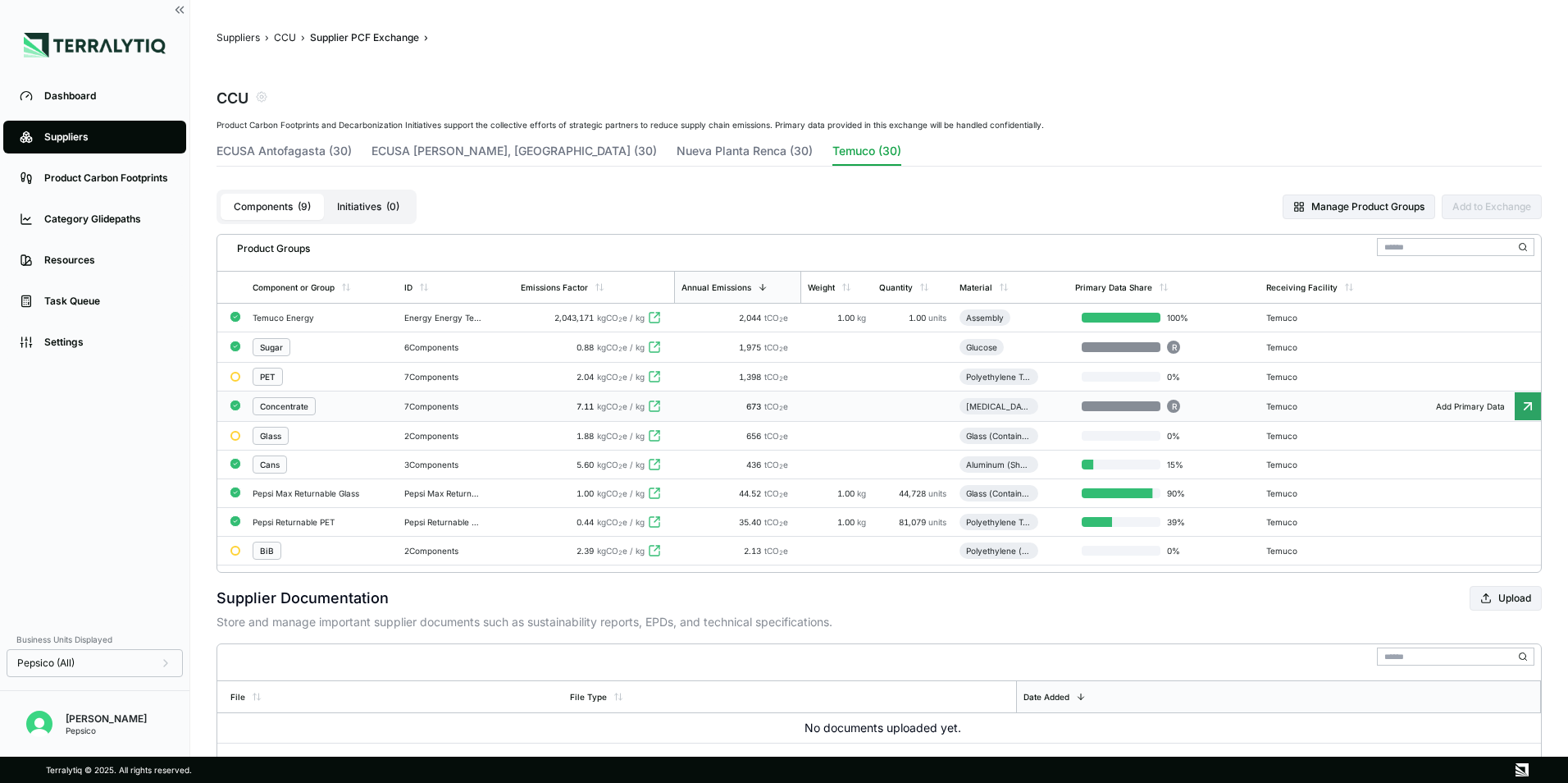
click at [300, 404] on div "Concentrate" at bounding box center [284, 405] width 48 height 10
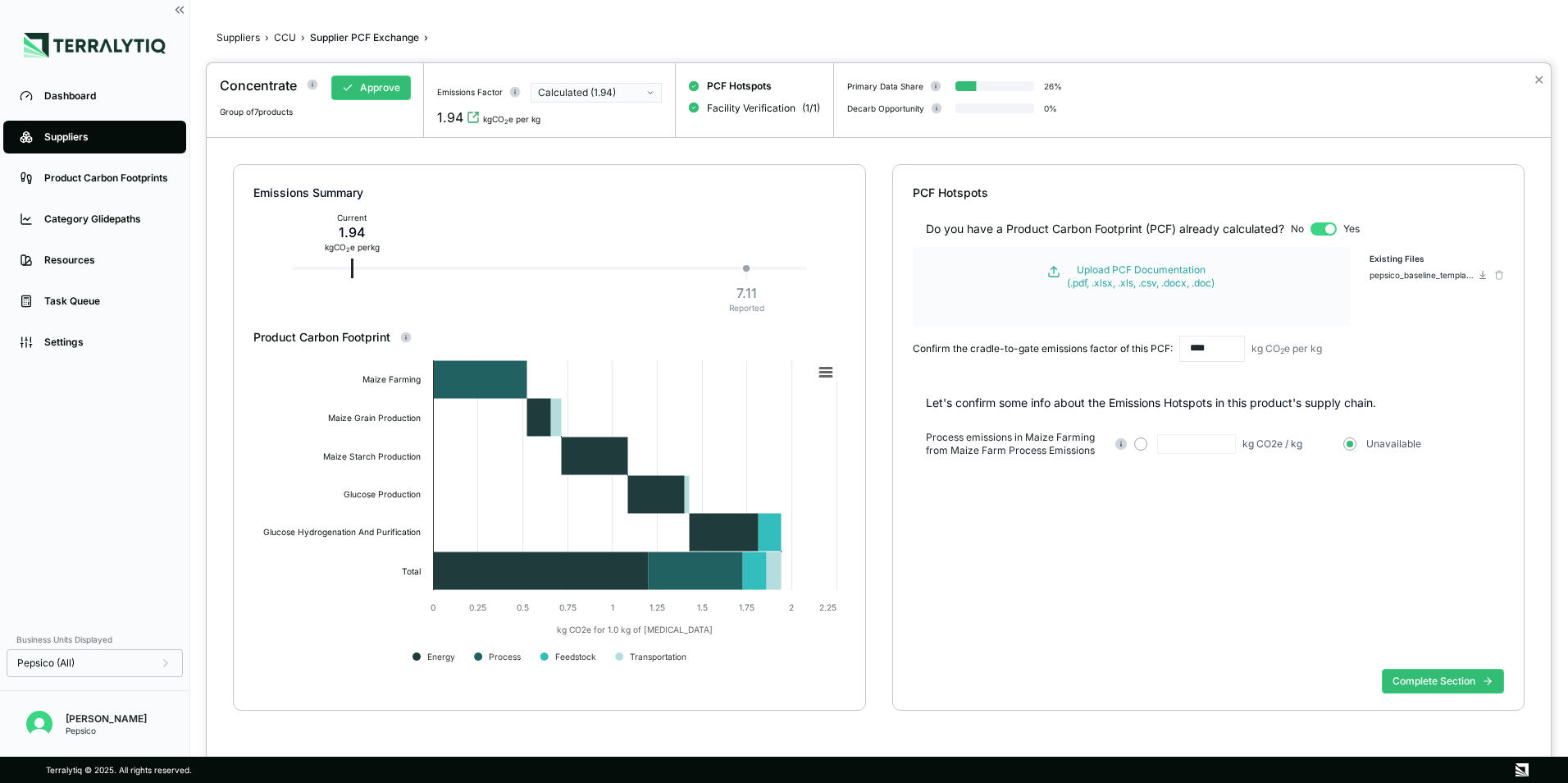
click at [741, 37] on div at bounding box center [784, 391] width 1568 height 783
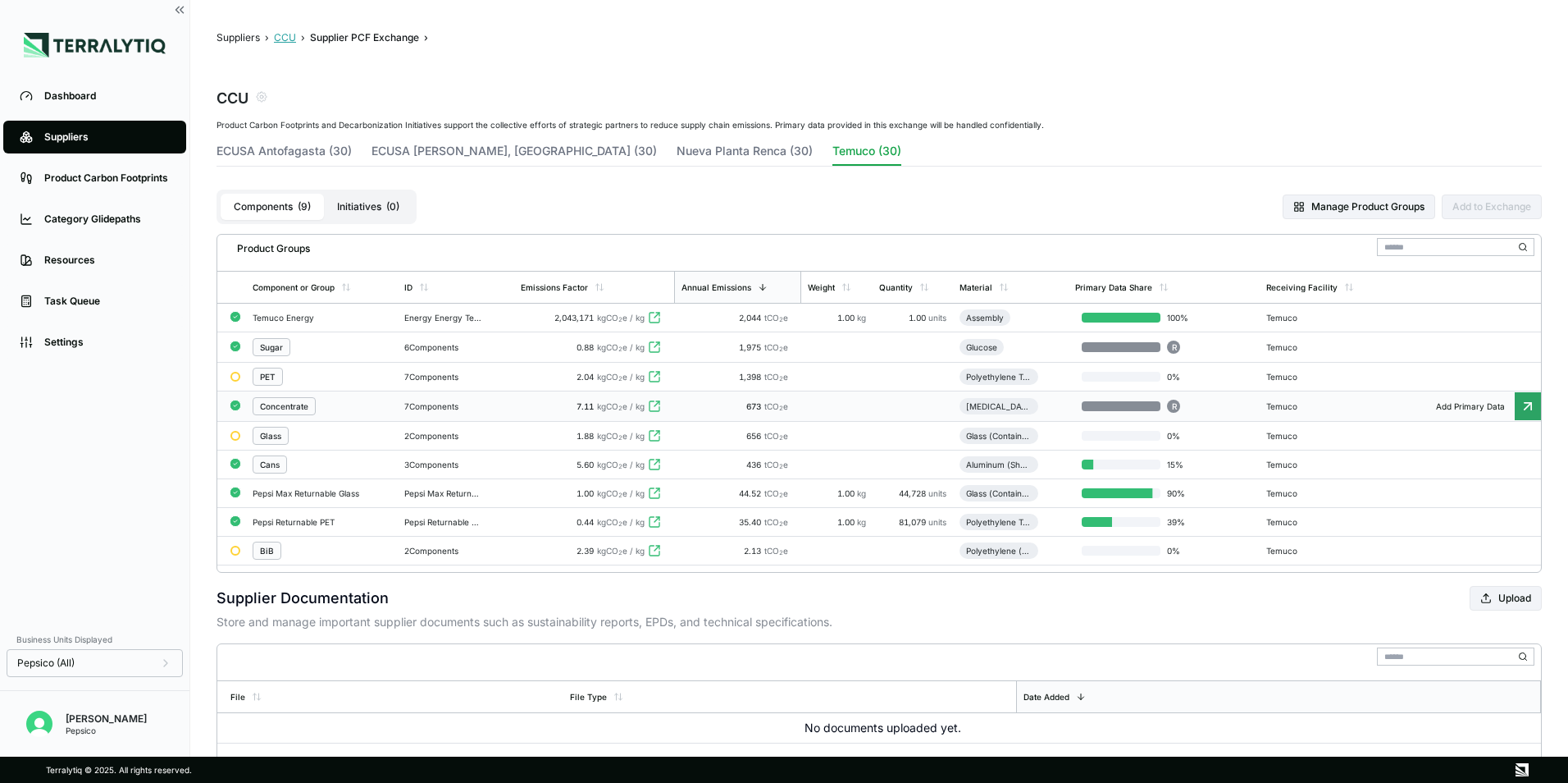
click at [282, 43] on button "CCU" at bounding box center [284, 38] width 22 height 13
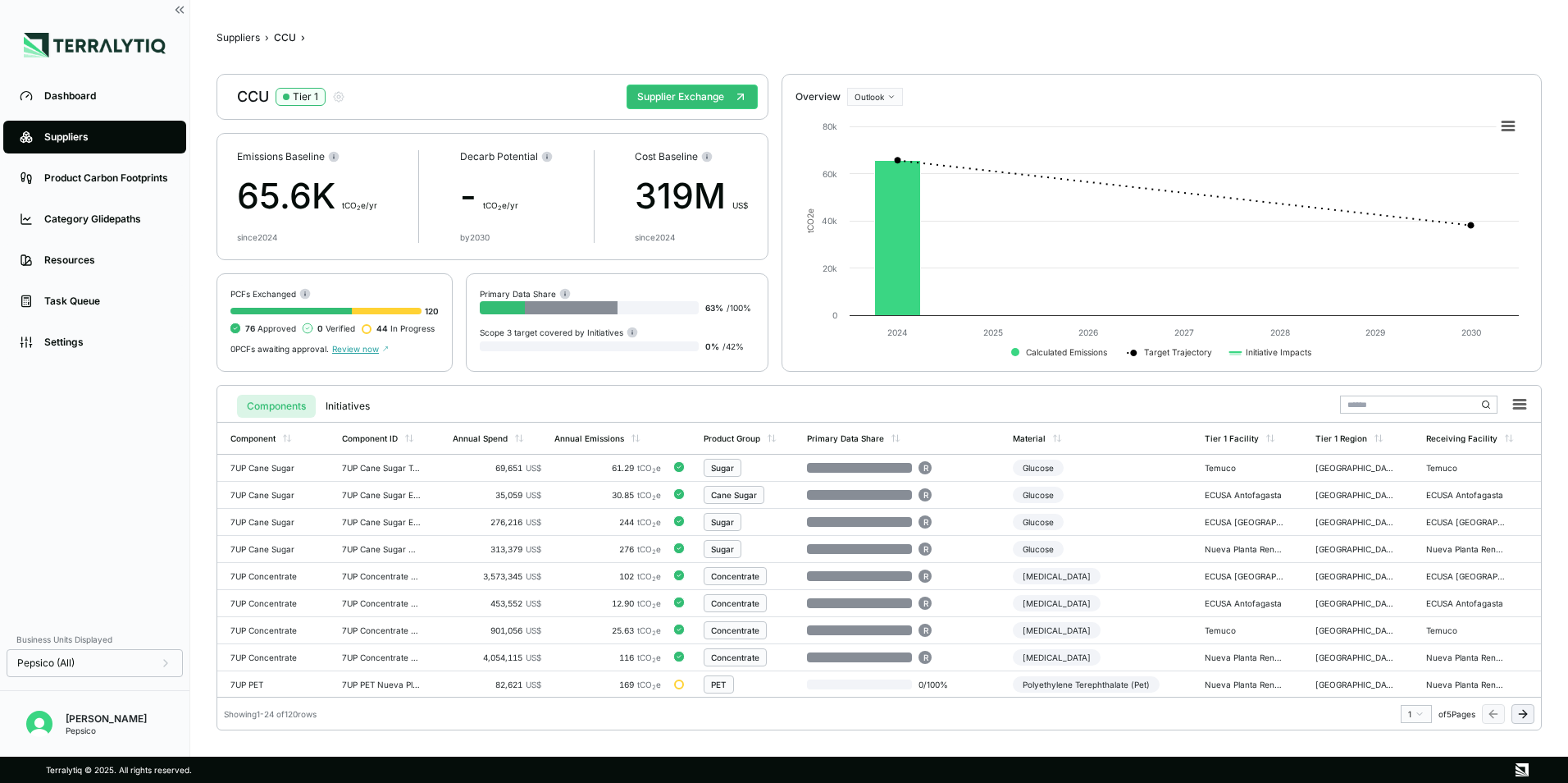
click at [1355, 407] on input "text" at bounding box center [1419, 404] width 157 height 18
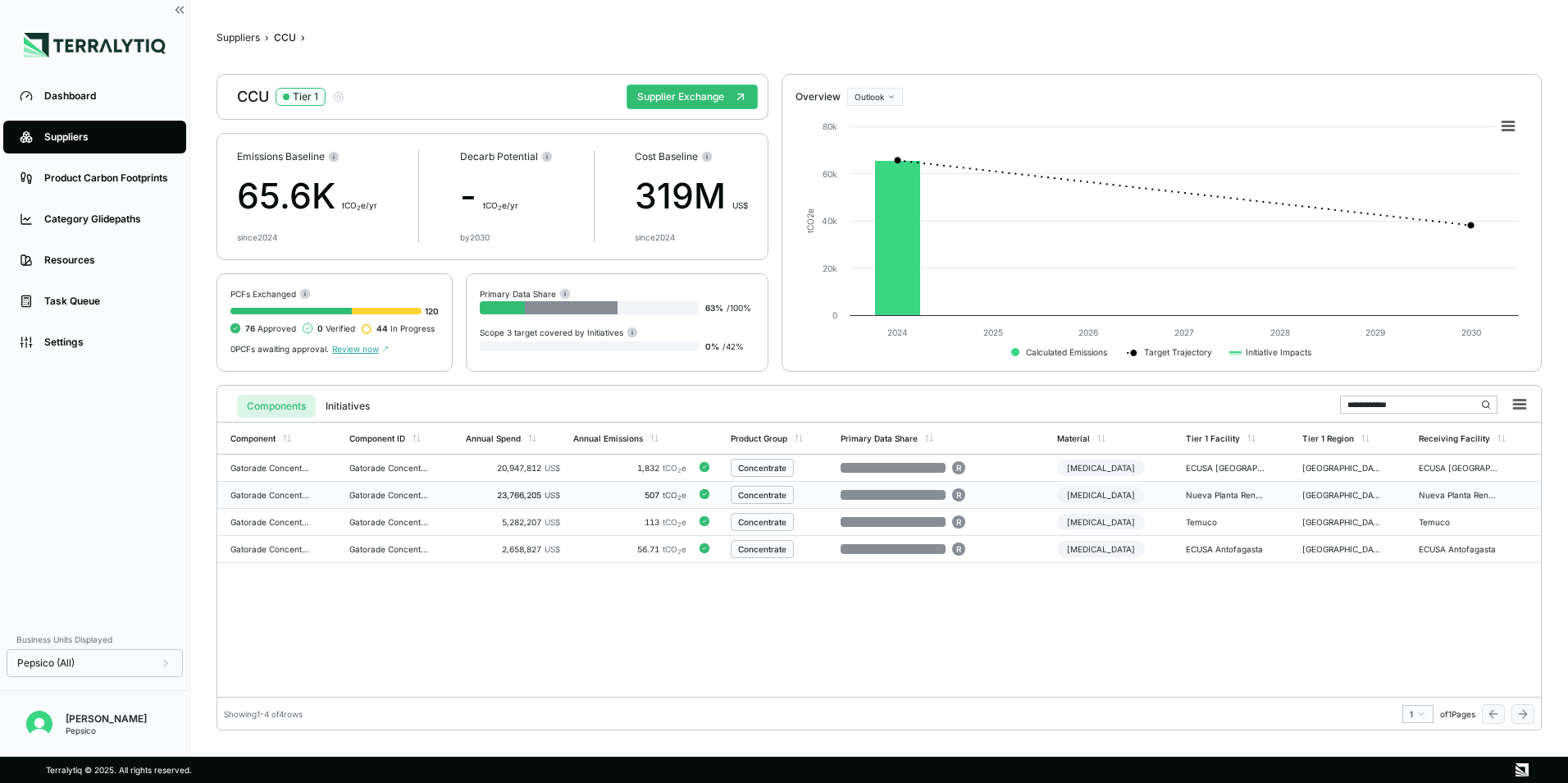
type input "**********"
click at [534, 493] on div "23,766,205 US$" at bounding box center [513, 494] width 94 height 10
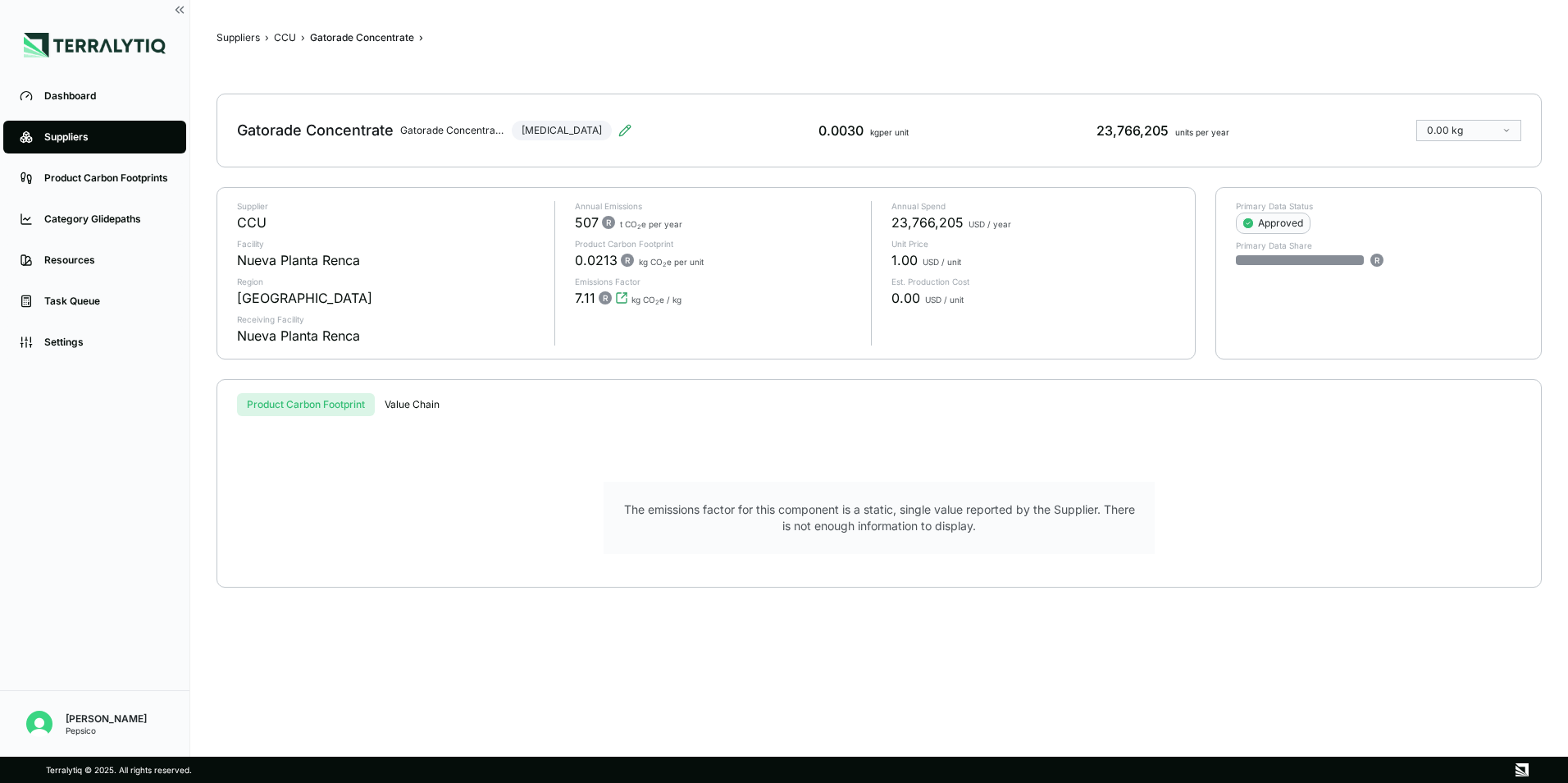
click at [587, 132] on div "Gatorade Concentrate Gatorade Concentrate Nueva Planta Renca [MEDICAL_DATA] 0.0…" at bounding box center [878, 131] width 1325 height 74
click at [618, 128] on icon at bounding box center [624, 130] width 13 height 13
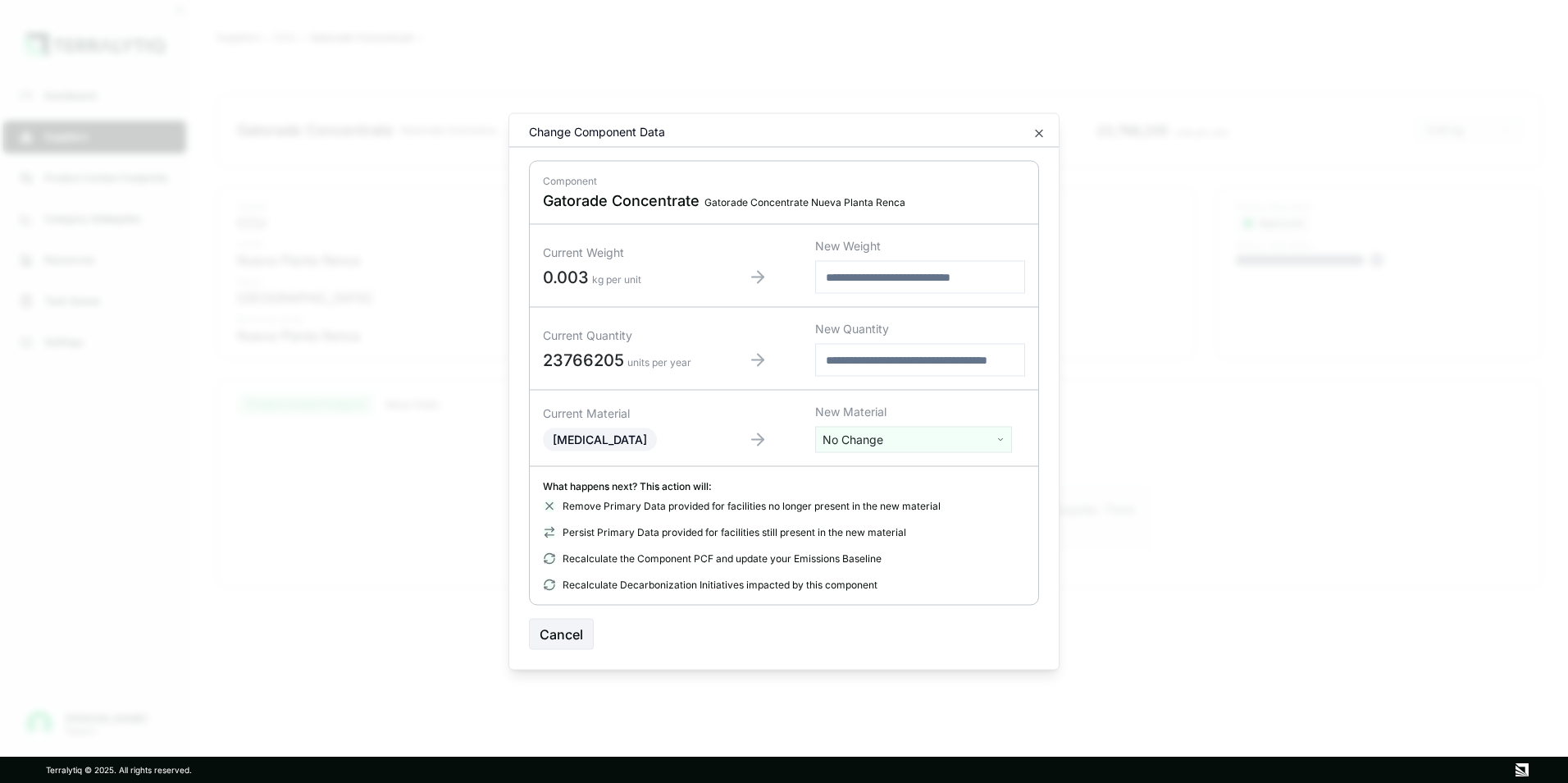
click at [899, 362] on input "number" at bounding box center [920, 360] width 210 height 33
click at [910, 277] on input "text" at bounding box center [920, 277] width 210 height 33
paste input "******"
type input "******"
click at [1013, 634] on button "Confirm" at bounding box center [1003, 634] width 72 height 31
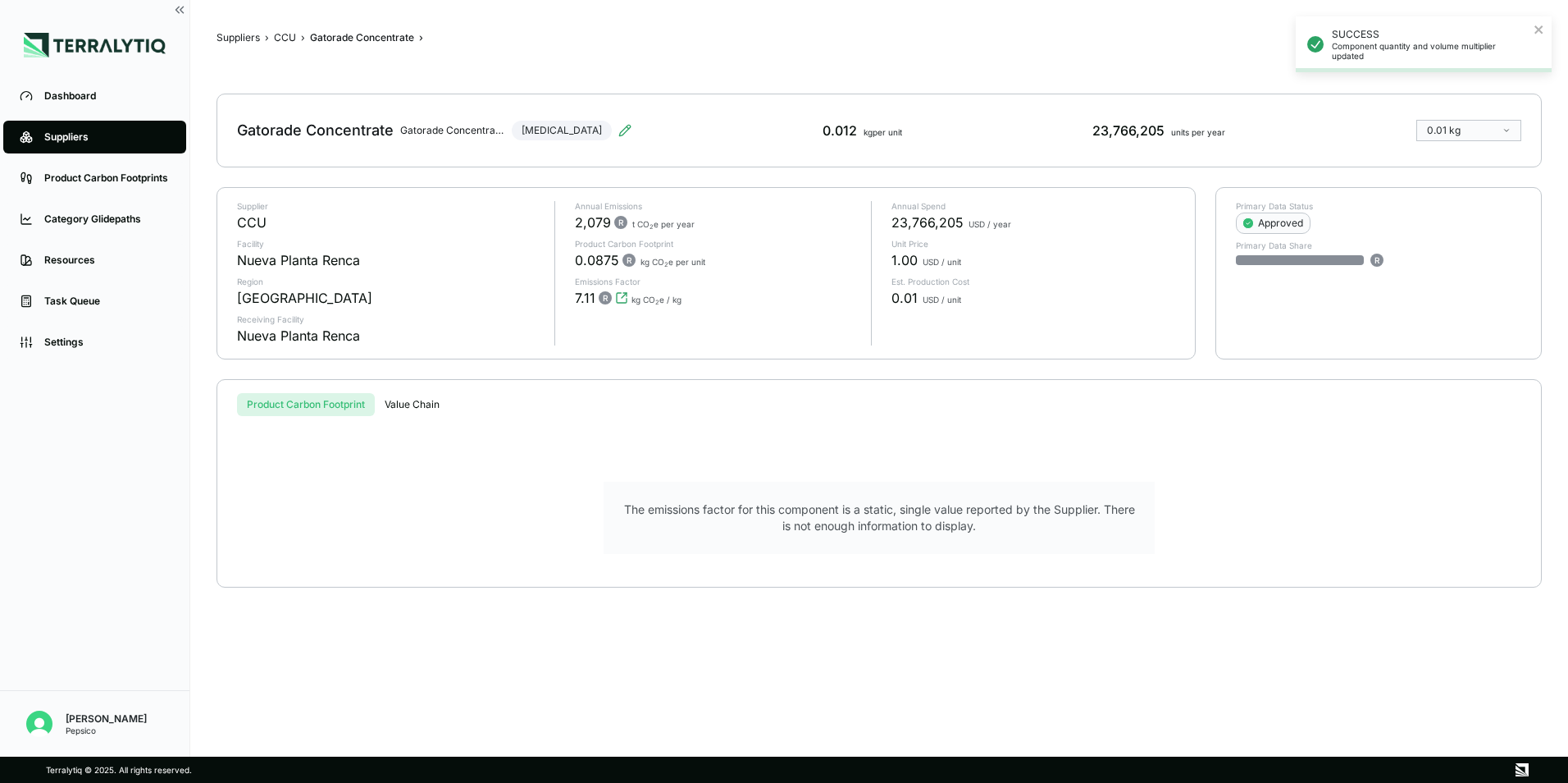
click at [345, 43] on div "Gatorade Concentrate" at bounding box center [362, 38] width 104 height 13
click at [352, 37] on div "Gatorade Concentrate" at bounding box center [362, 38] width 104 height 13
click at [284, 39] on button "CCU" at bounding box center [284, 38] width 22 height 13
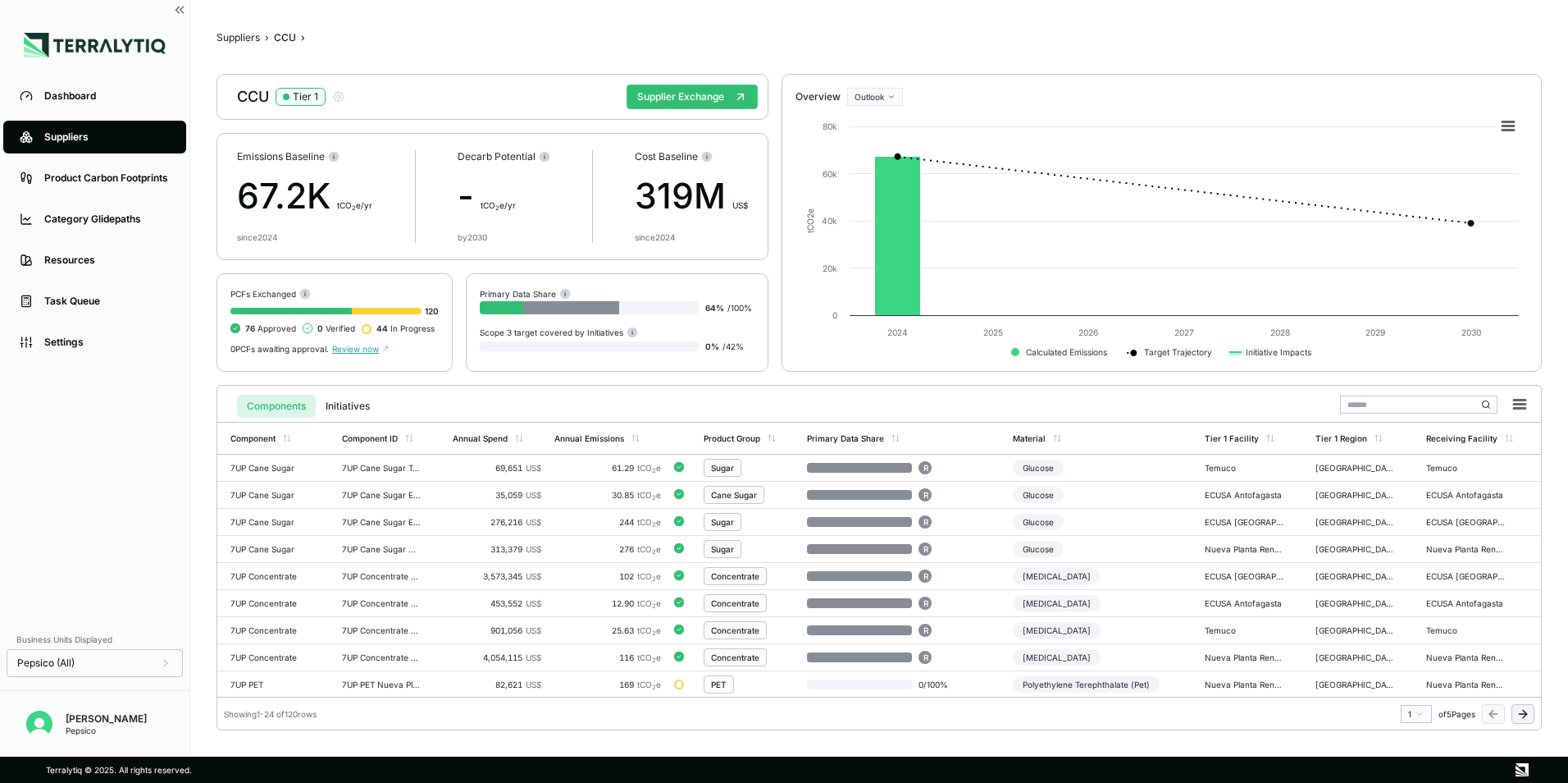
click at [1387, 408] on input "text" at bounding box center [1419, 404] width 157 height 18
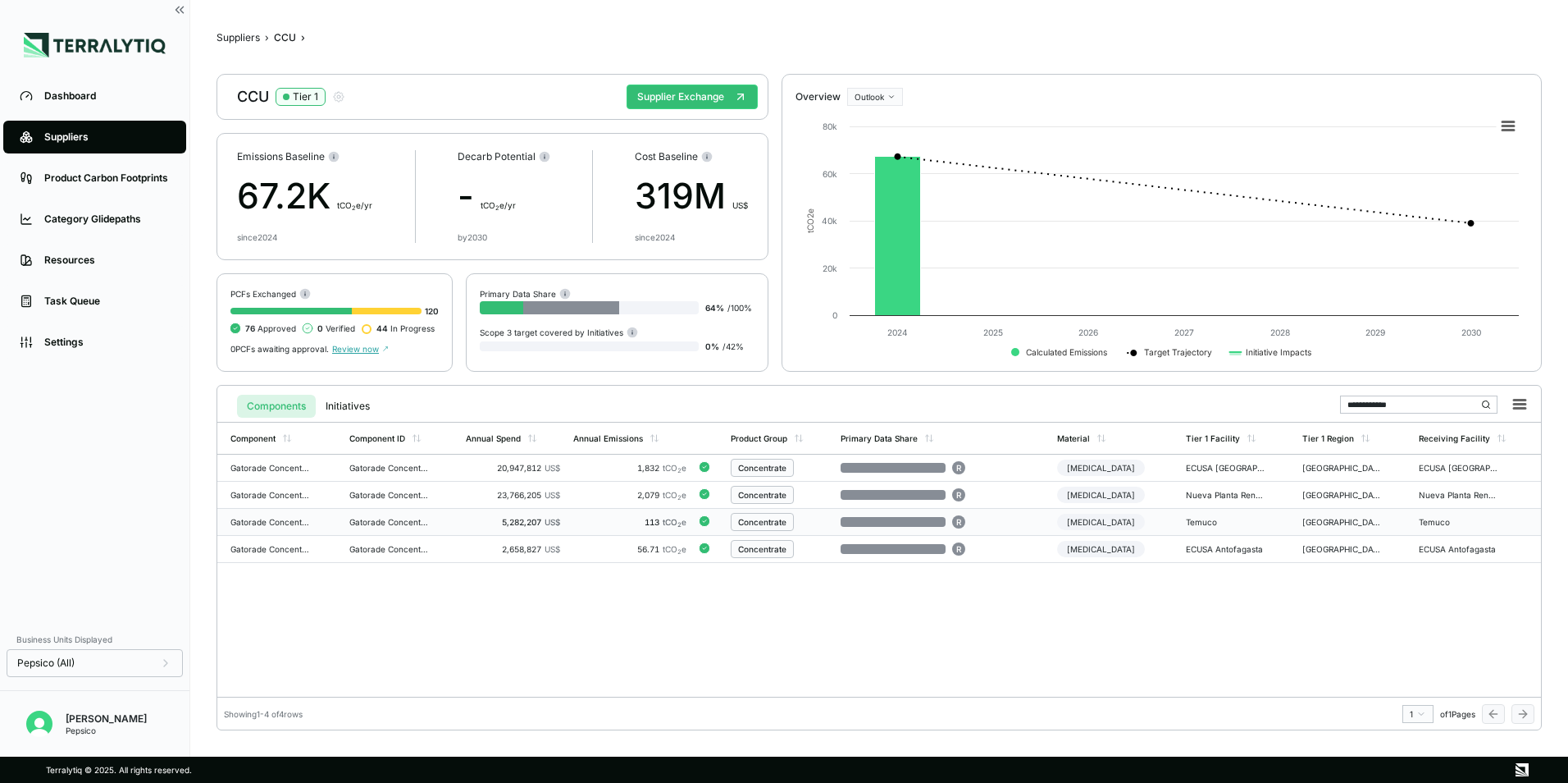
type input "**********"
click at [526, 523] on div "5,282,207 US$" at bounding box center [513, 522] width 94 height 10
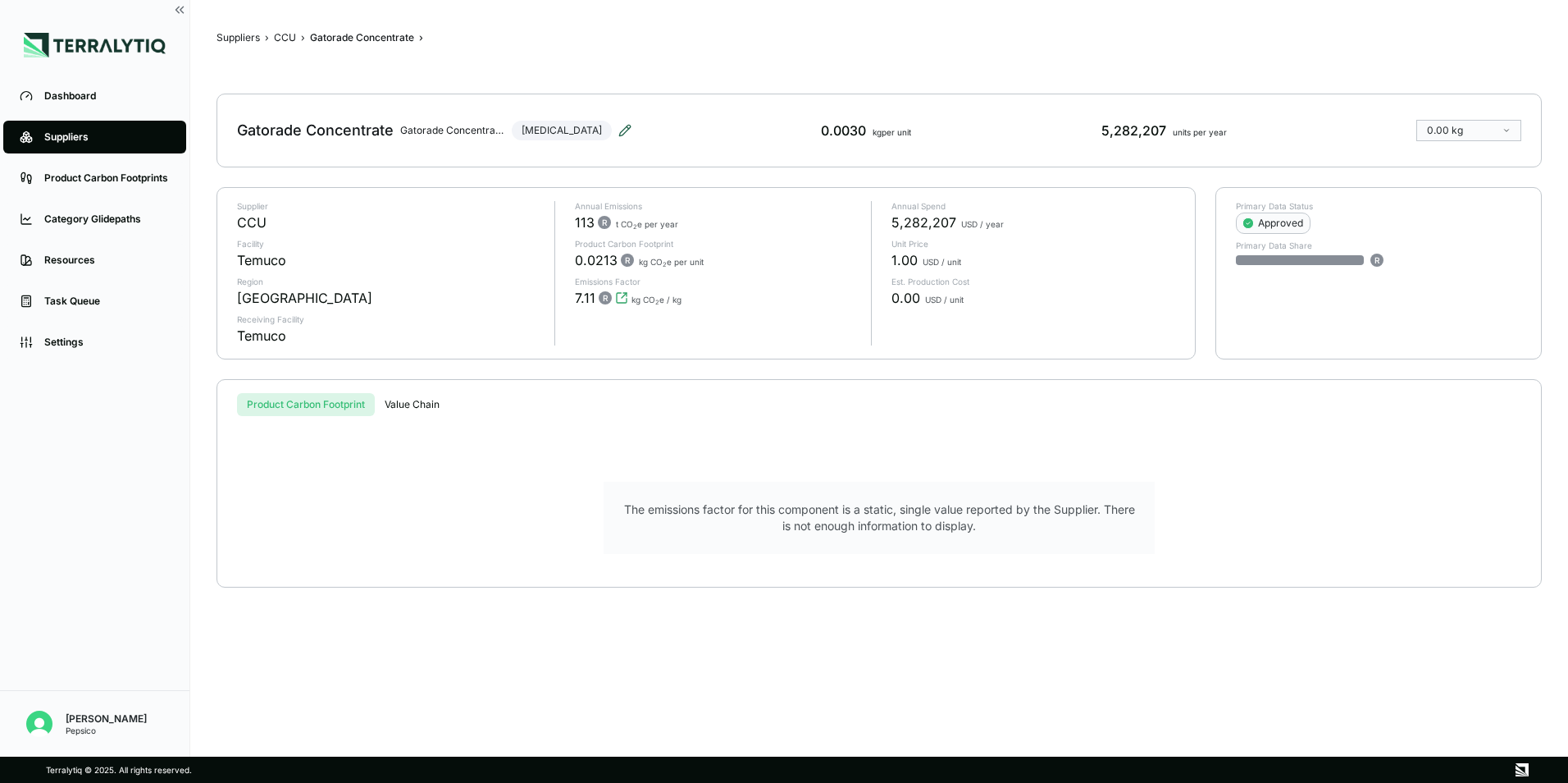
click at [618, 129] on icon at bounding box center [624, 130] width 13 height 13
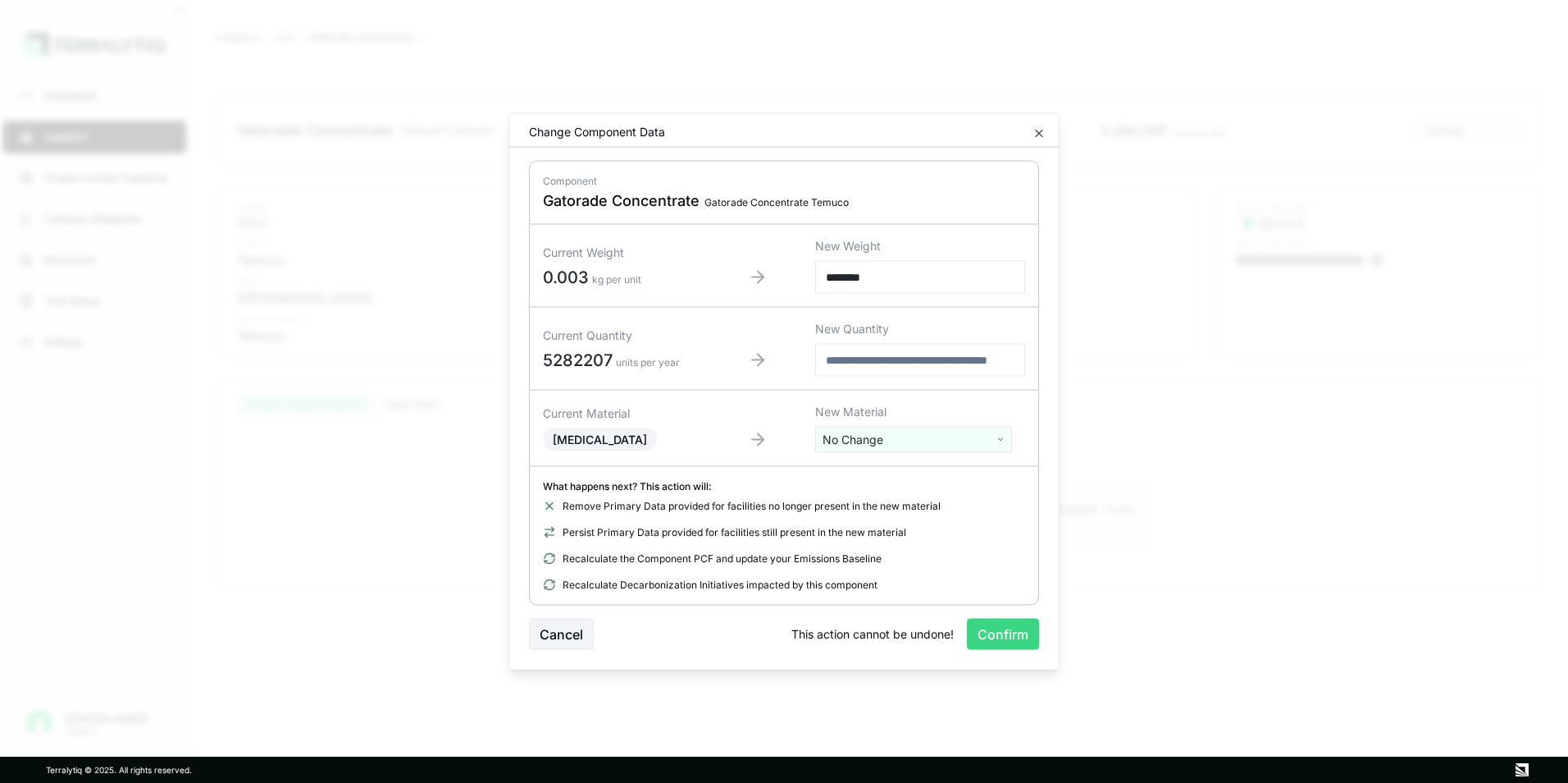
type input "******"
click at [980, 622] on button "Confirm" at bounding box center [1003, 634] width 72 height 31
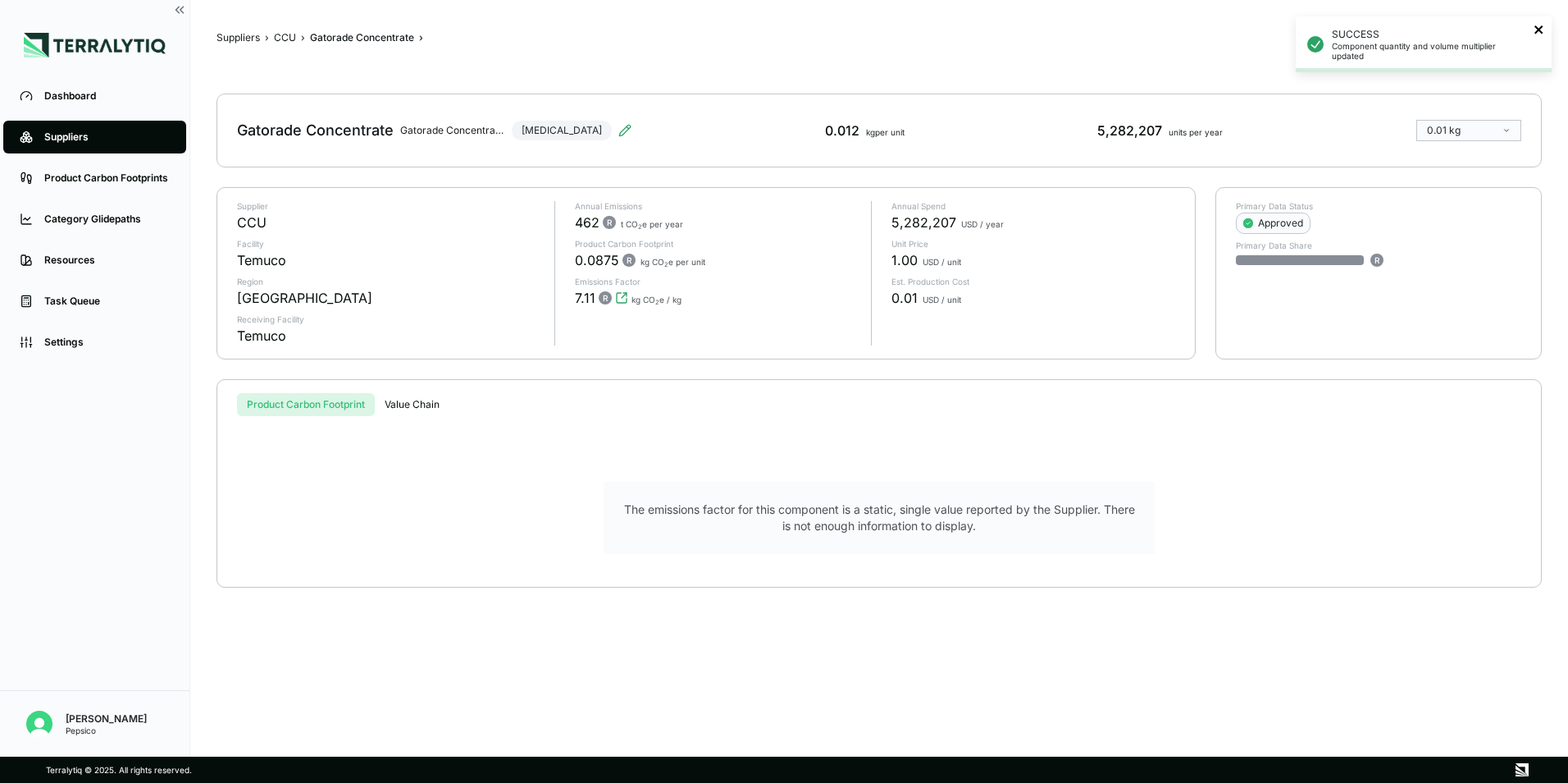
click at [1539, 30] on icon "close" at bounding box center [1538, 29] width 8 height 8
click at [286, 36] on button "CCU" at bounding box center [284, 38] width 22 height 13
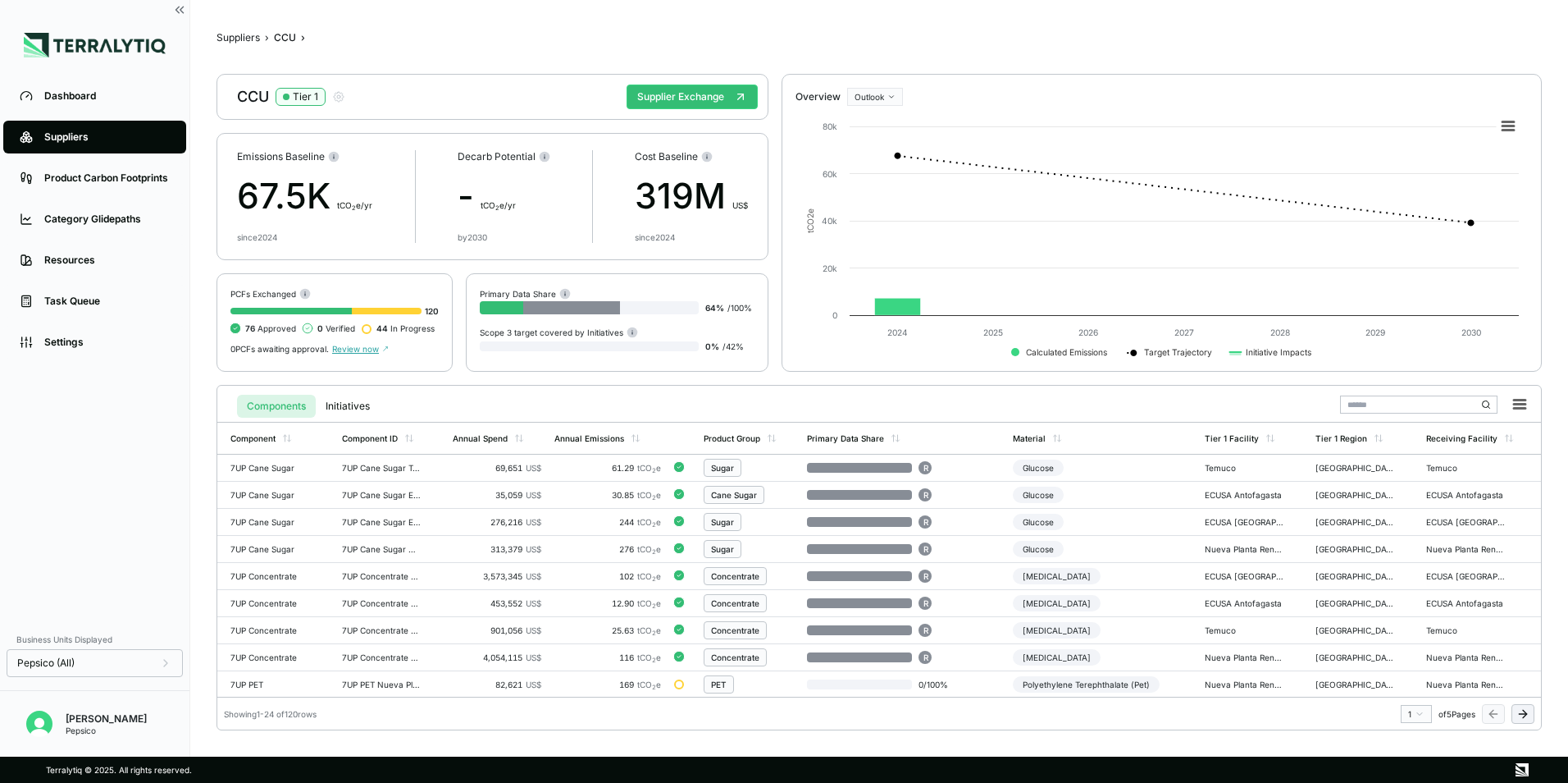
click at [1366, 393] on div at bounding box center [1437, 404] width 194 height 30
click at [1369, 402] on input "text" at bounding box center [1419, 404] width 157 height 18
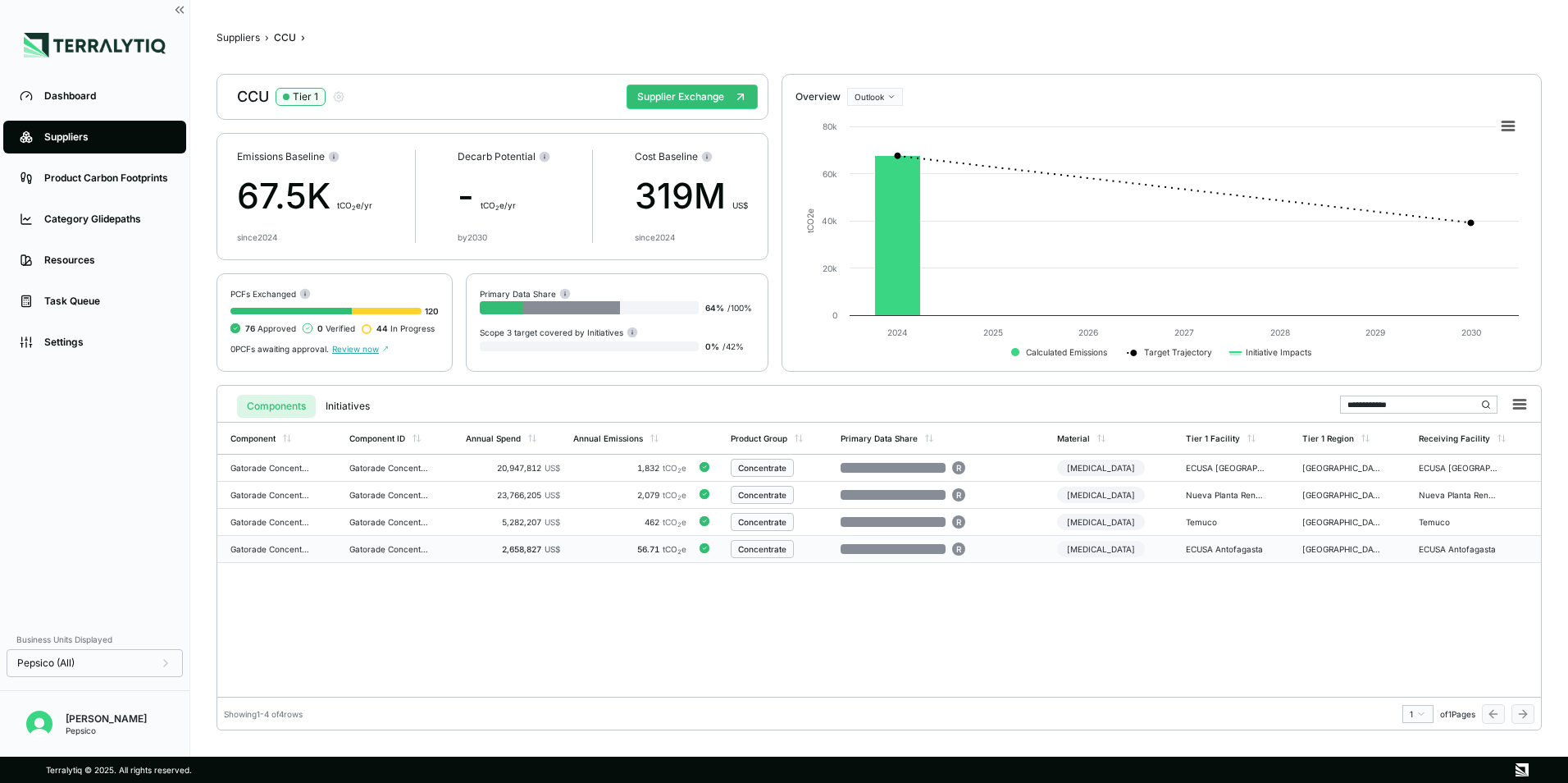
type input "**********"
click at [636, 549] on div "56.71 tCO 2 e" at bounding box center [630, 549] width 114 height 10
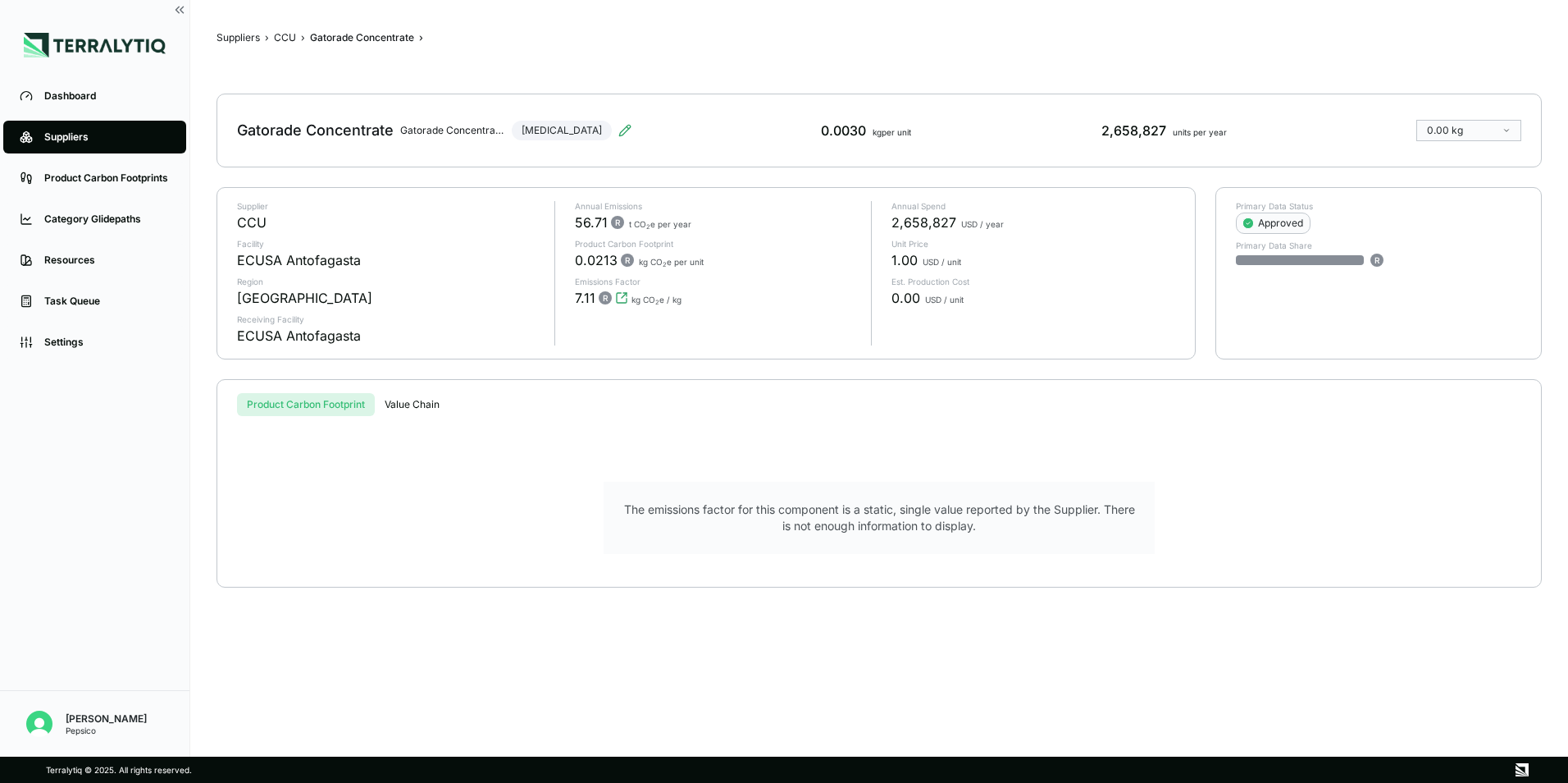
click at [584, 123] on div "Gatorade Concentrate Gatorade Concentrate ECUSA Antofagasta [MEDICAL_DATA]" at bounding box center [434, 130] width 394 height 46
click at [618, 133] on icon at bounding box center [624, 130] width 13 height 13
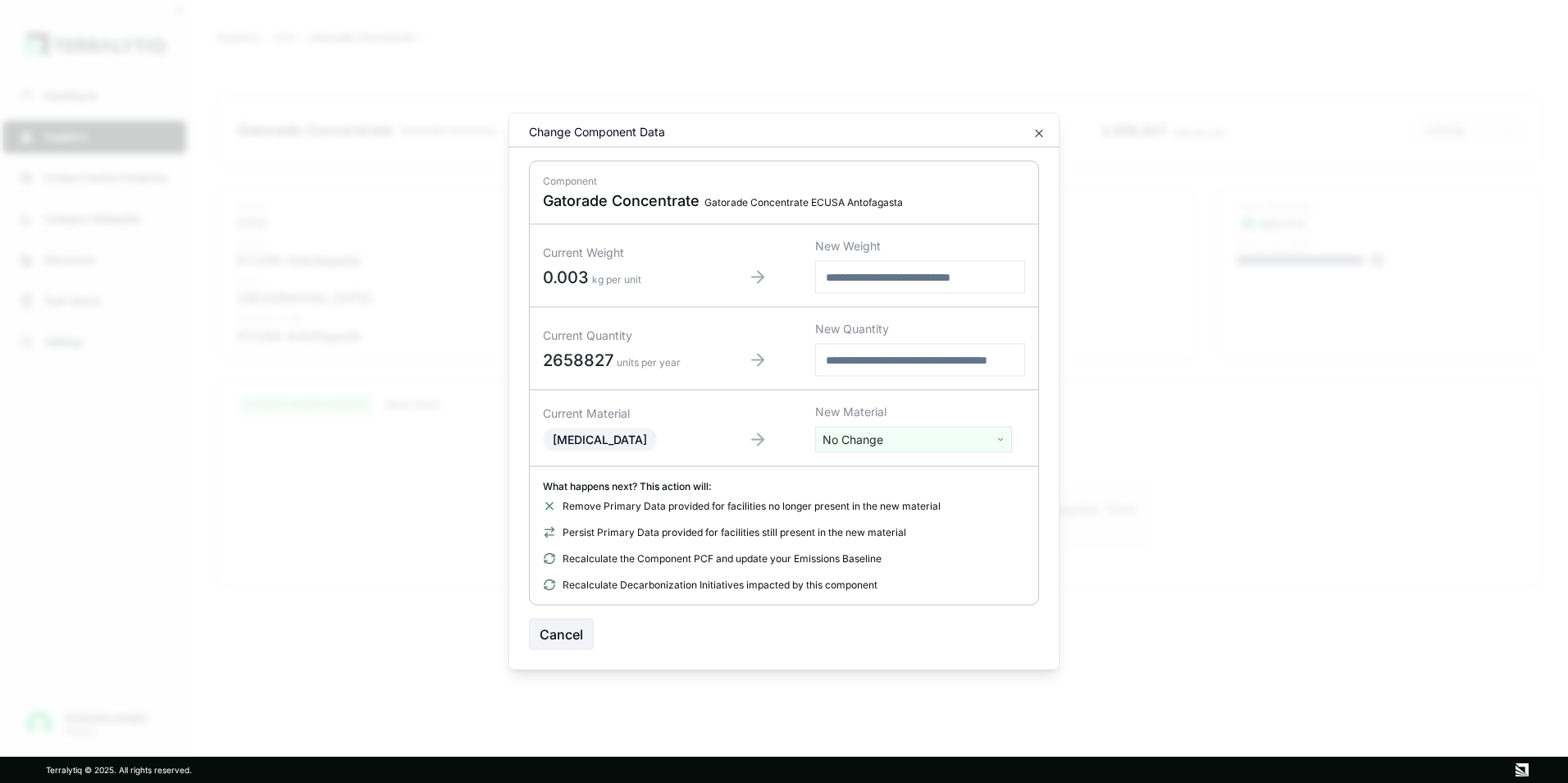
click at [881, 329] on div "New Quantity" at bounding box center [920, 328] width 210 height 16
click at [877, 279] on input "text" at bounding box center [920, 277] width 210 height 33
paste input "******"
type input "******"
click at [986, 628] on button "Confirm" at bounding box center [1003, 634] width 72 height 31
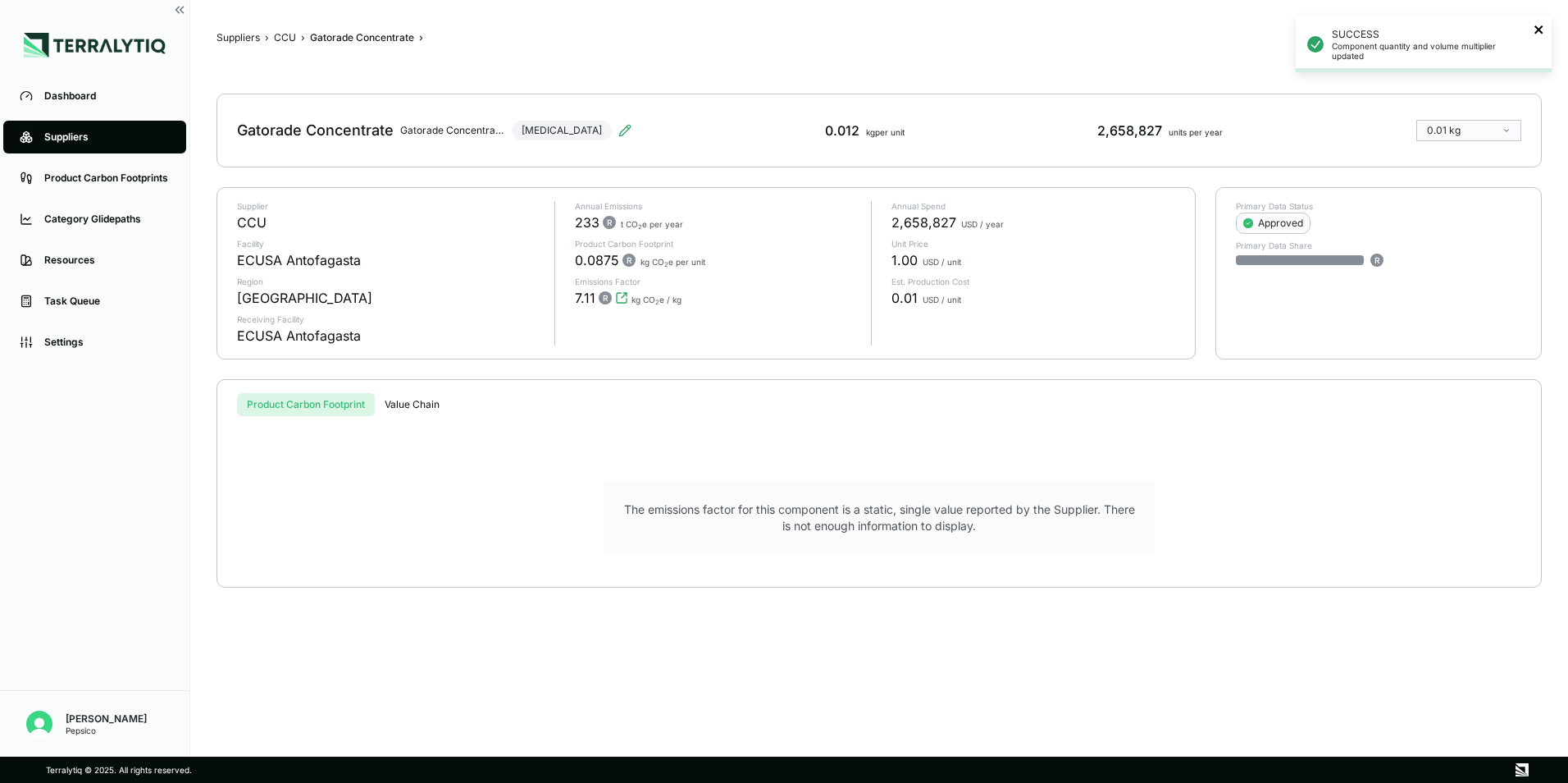
click at [1539, 27] on icon "close" at bounding box center [1538, 30] width 12 height 13
click at [284, 36] on button "CCU" at bounding box center [284, 38] width 22 height 13
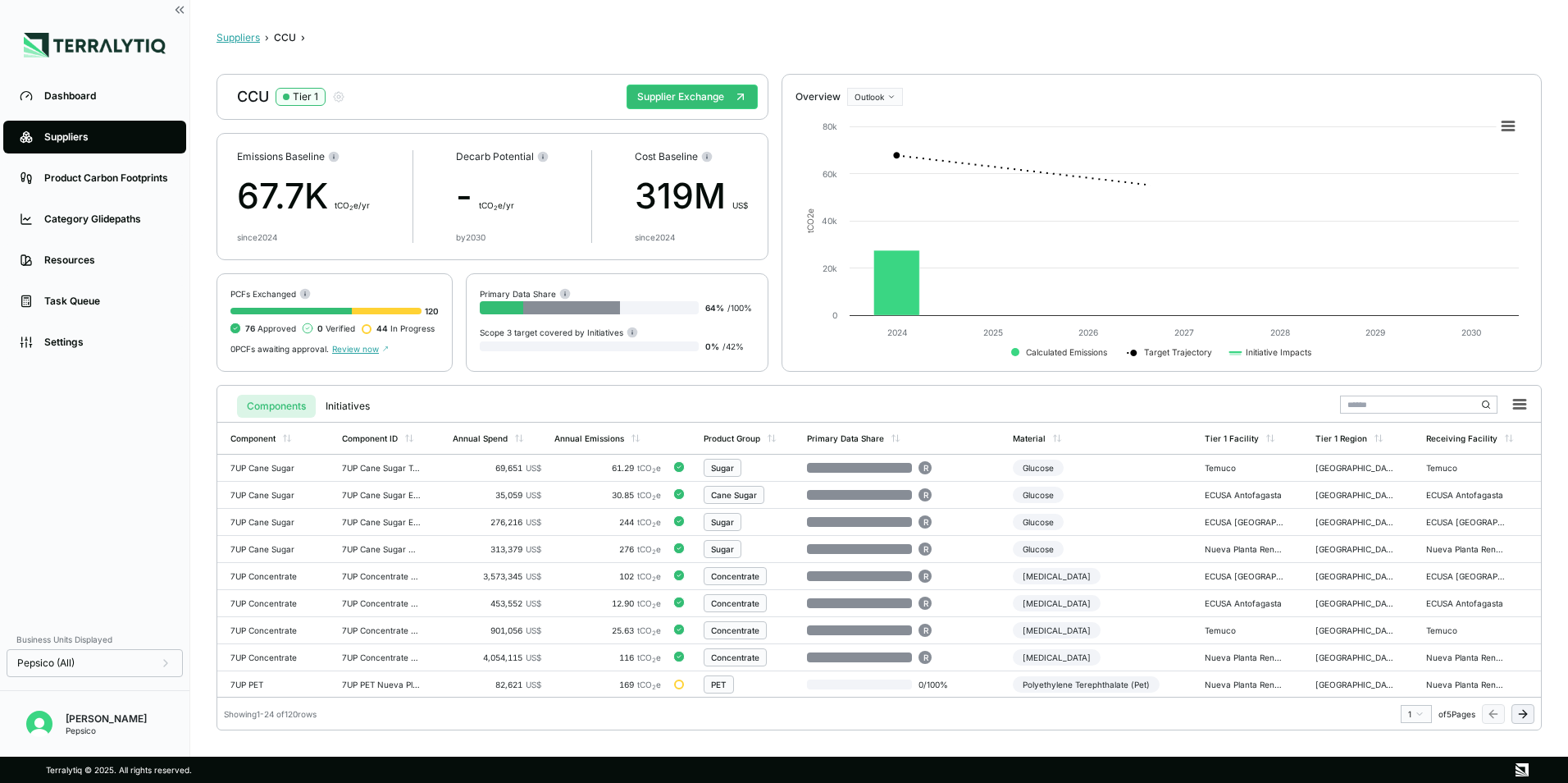
click at [244, 38] on button "Suppliers" at bounding box center [238, 38] width 44 height 13
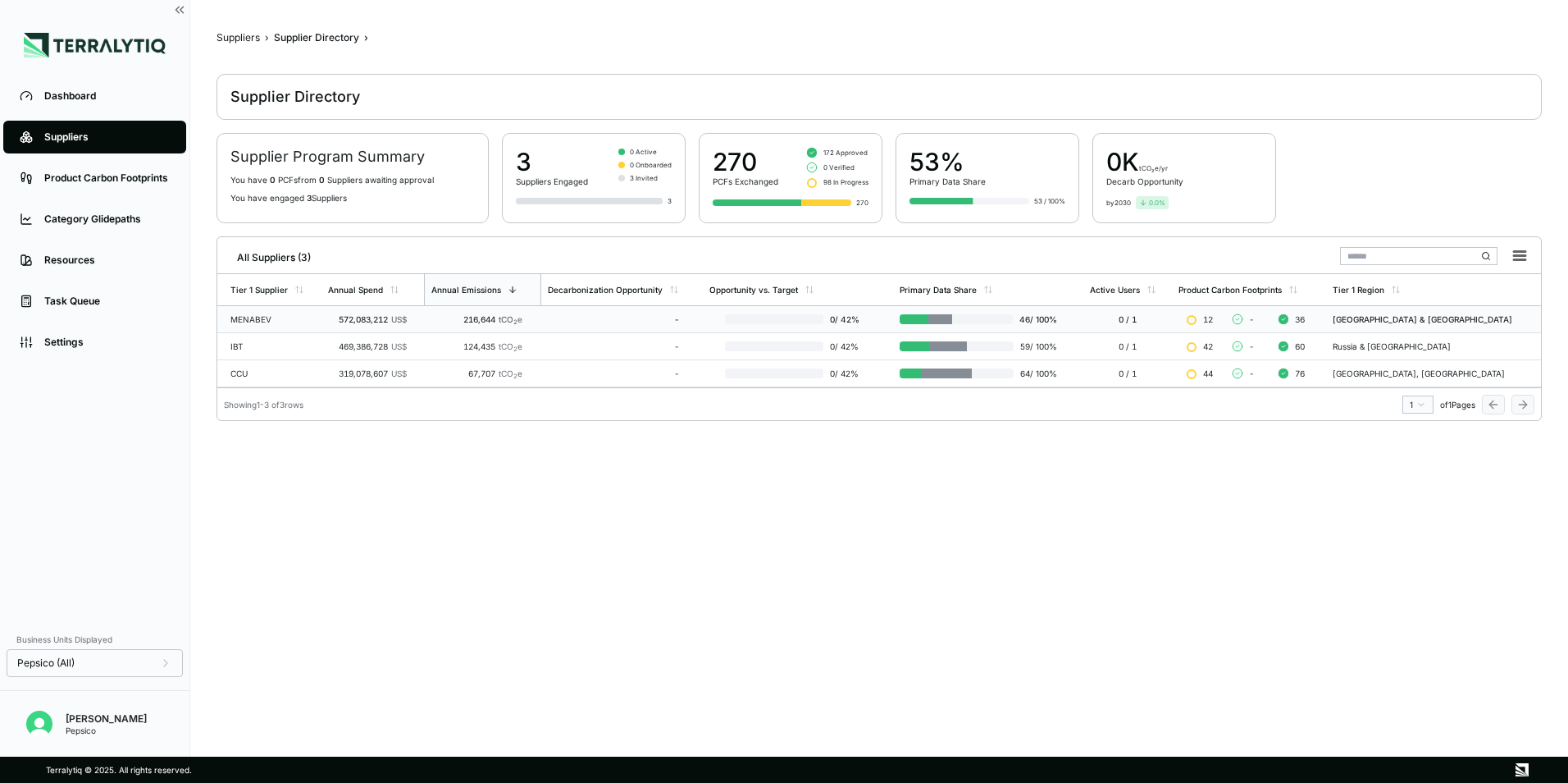
click at [528, 311] on td "216,644 tCO 2 e" at bounding box center [482, 319] width 117 height 27
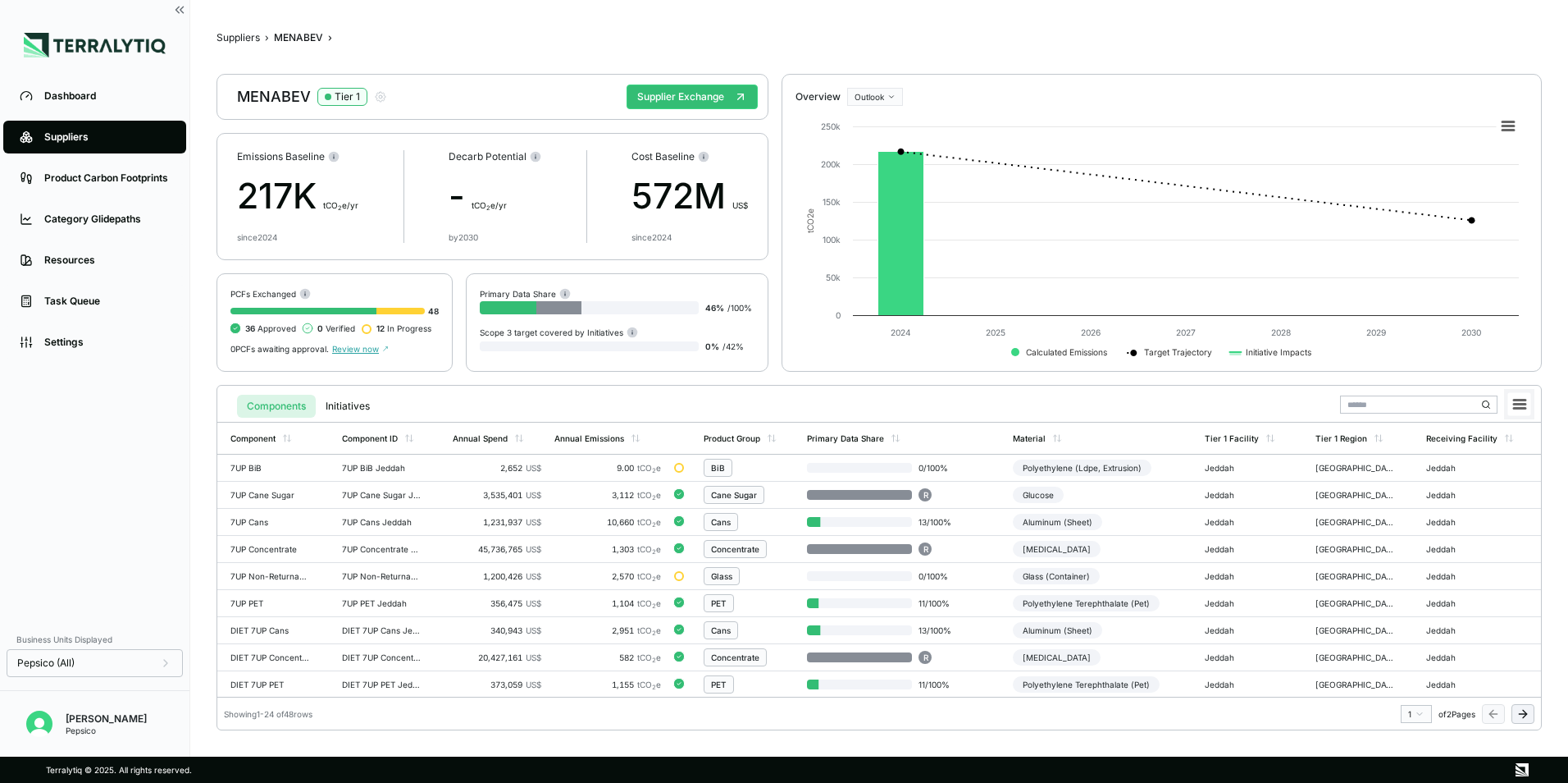
click at [1510, 403] on rect at bounding box center [1520, 404] width 23 height 23
click at [1523, 401] on icon at bounding box center [1519, 404] width 12 height 8
click at [1508, 406] on rect at bounding box center [1520, 404] width 23 height 23
click at [1479, 453] on li "Download XLSX" at bounding box center [1481, 454] width 92 height 16
click at [1442, 356] on rect at bounding box center [1161, 236] width 732 height 261
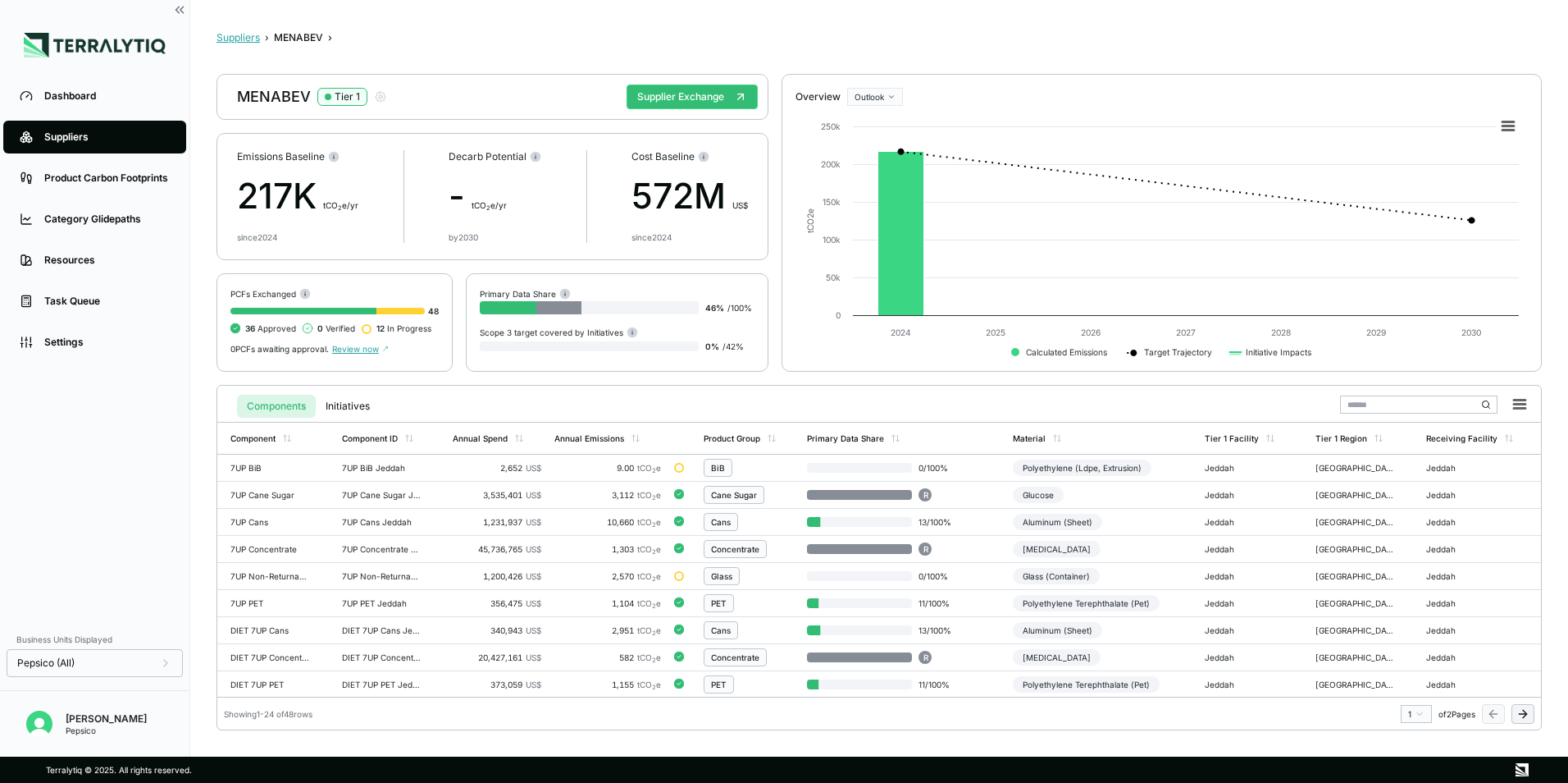
click at [238, 34] on button "Suppliers" at bounding box center [238, 38] width 44 height 13
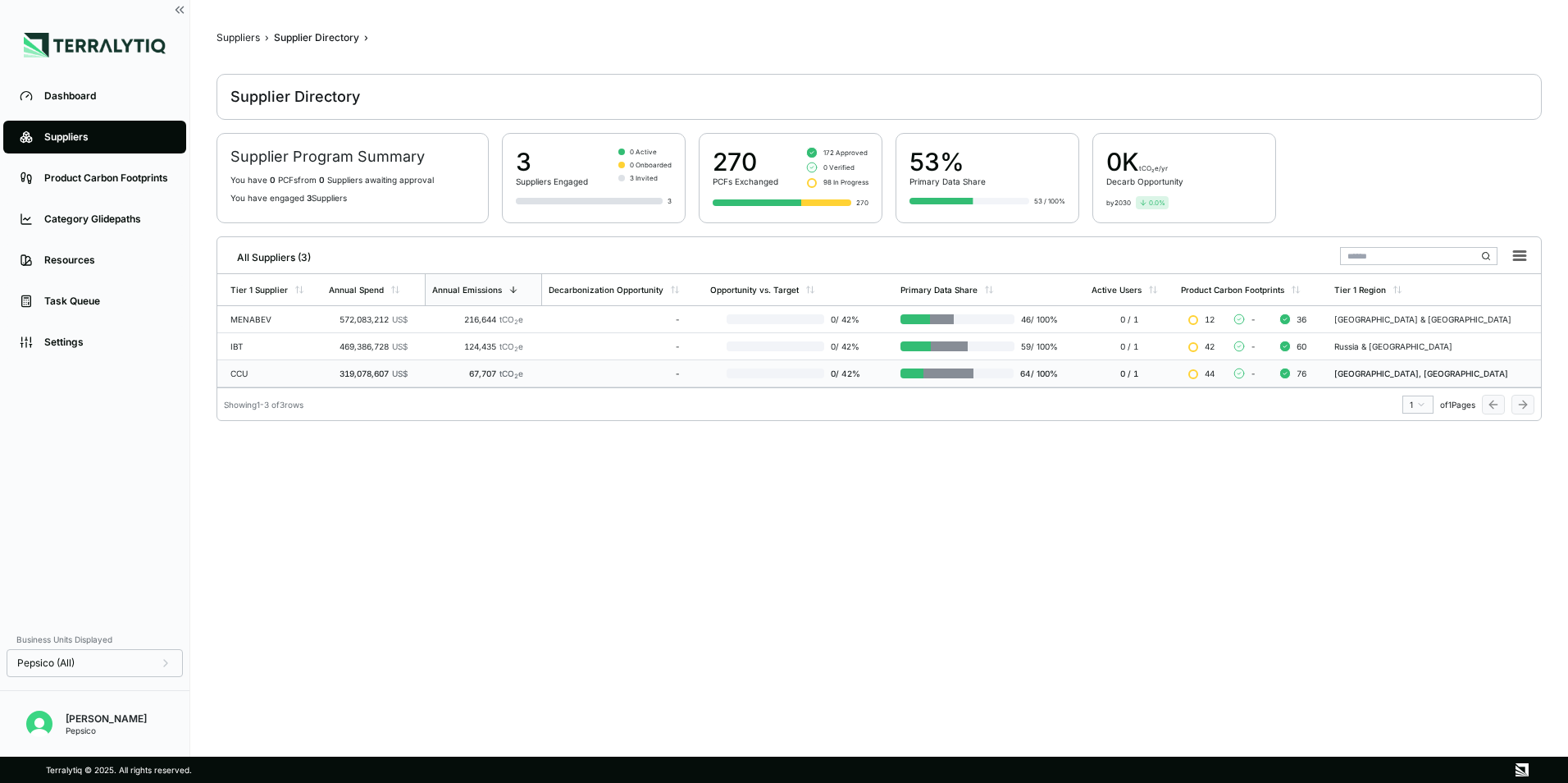
click at [338, 366] on td "319,078,607 US$" at bounding box center [373, 373] width 103 height 27
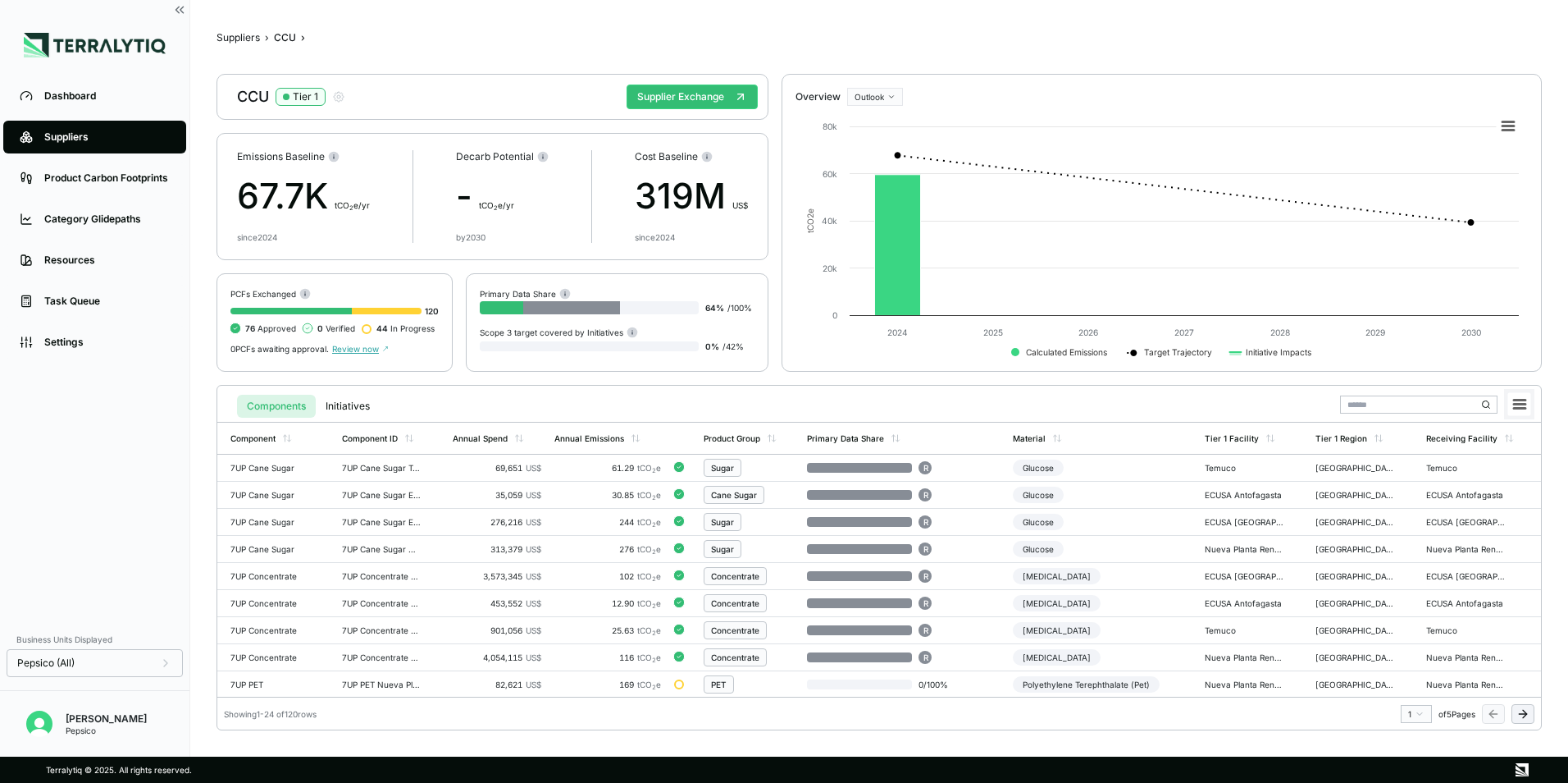
click at [1524, 400] on icon at bounding box center [1519, 404] width 12 height 8
click at [1499, 454] on li "Download XLSX" at bounding box center [1481, 454] width 92 height 16
click at [998, 530] on div "Exporting data..." at bounding box center [879, 378] width 1377 height 756
click at [1508, 399] on icon at bounding box center [1519, 404] width 24 height 24
click at [1479, 454] on li "Download XLSX" at bounding box center [1481, 454] width 92 height 16
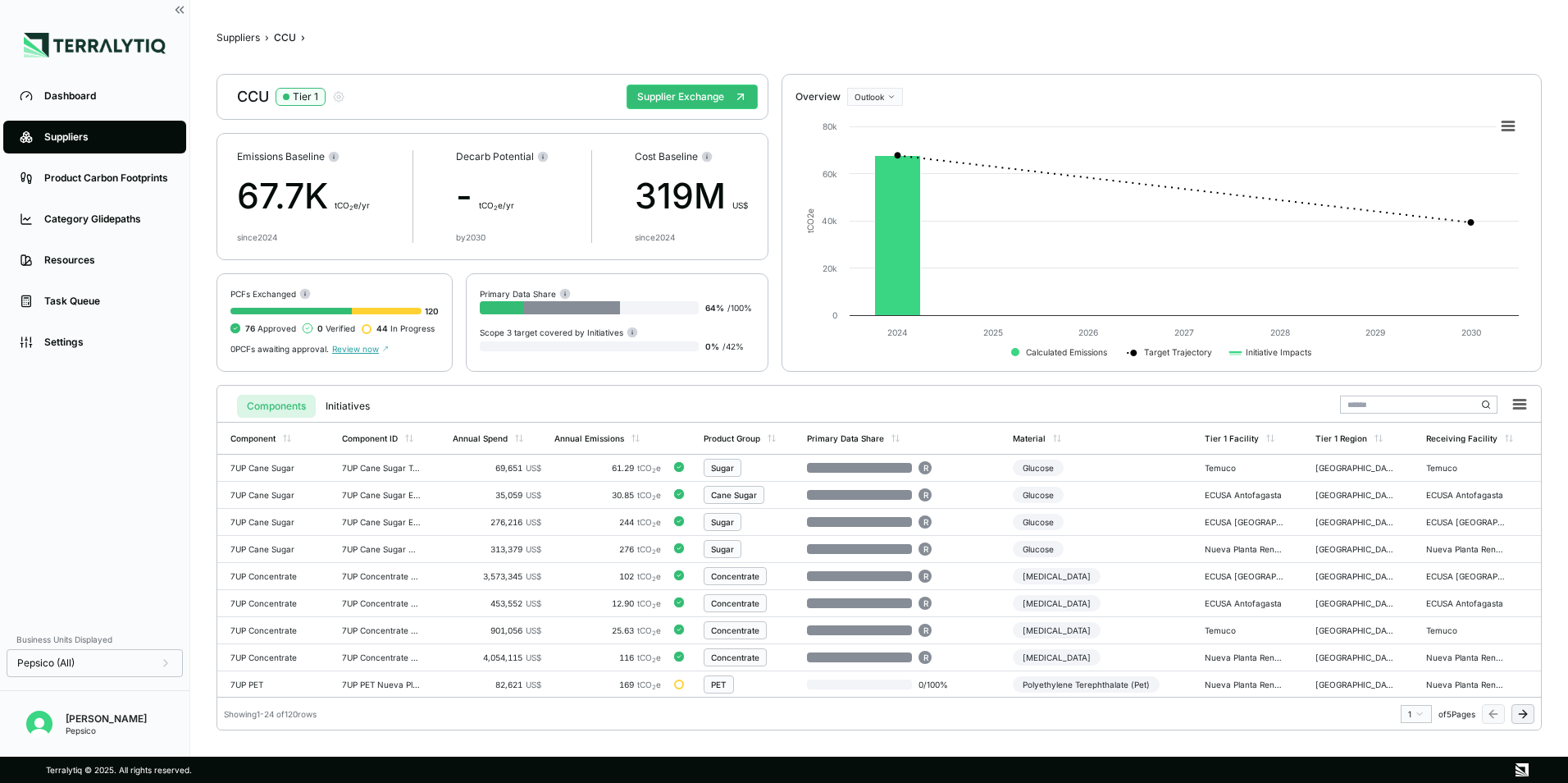
click at [1521, 59] on div "Suppliers › CCU › CCU Tier 1 Supplier Exchange Emissions Baseline 67.7K t CO 2 …" at bounding box center [878, 378] width 1325 height 704
click at [250, 37] on button "Suppliers" at bounding box center [238, 38] width 44 height 13
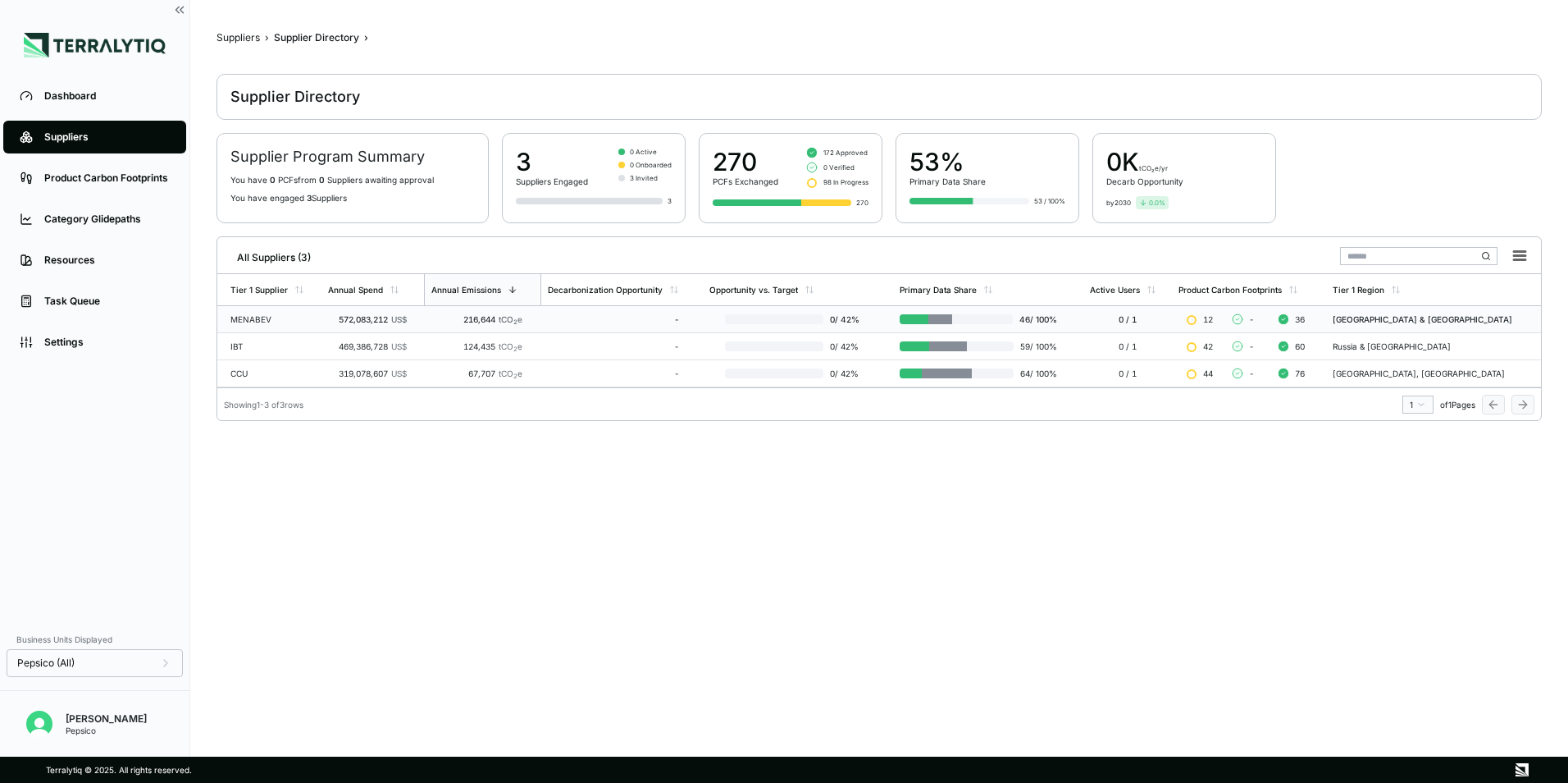
click at [260, 311] on td "MENABEV" at bounding box center [269, 319] width 104 height 27
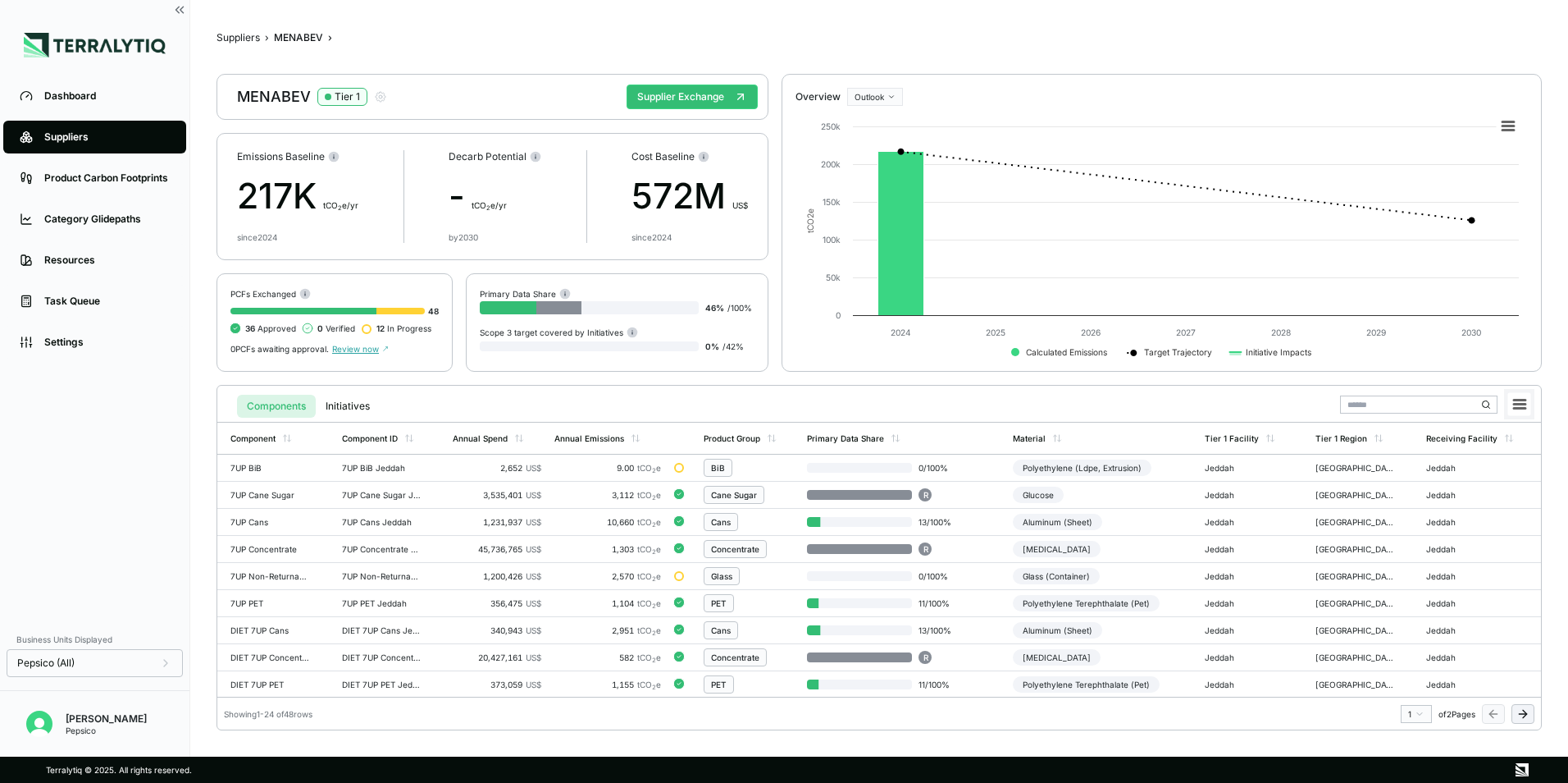
click at [1516, 408] on icon at bounding box center [1519, 404] width 12 height 8
click at [1487, 455] on li "Download XLSX" at bounding box center [1481, 454] width 92 height 16
